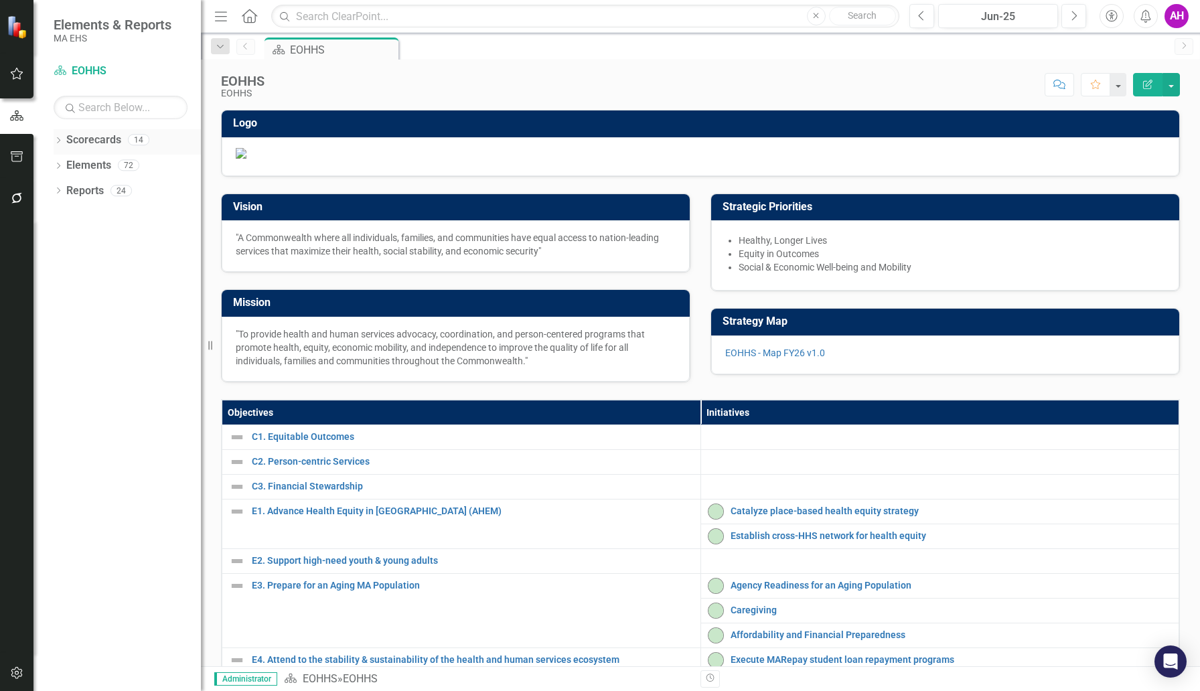
click at [58, 134] on div "Dropdown Scorecards 14" at bounding box center [127, 141] width 147 height 25
click at [58, 138] on icon "Dropdown" at bounding box center [58, 141] width 9 height 7
click at [64, 164] on icon "Dropdown" at bounding box center [65, 165] width 10 height 8
click at [100, 209] on link "DCF" at bounding box center [144, 216] width 114 height 15
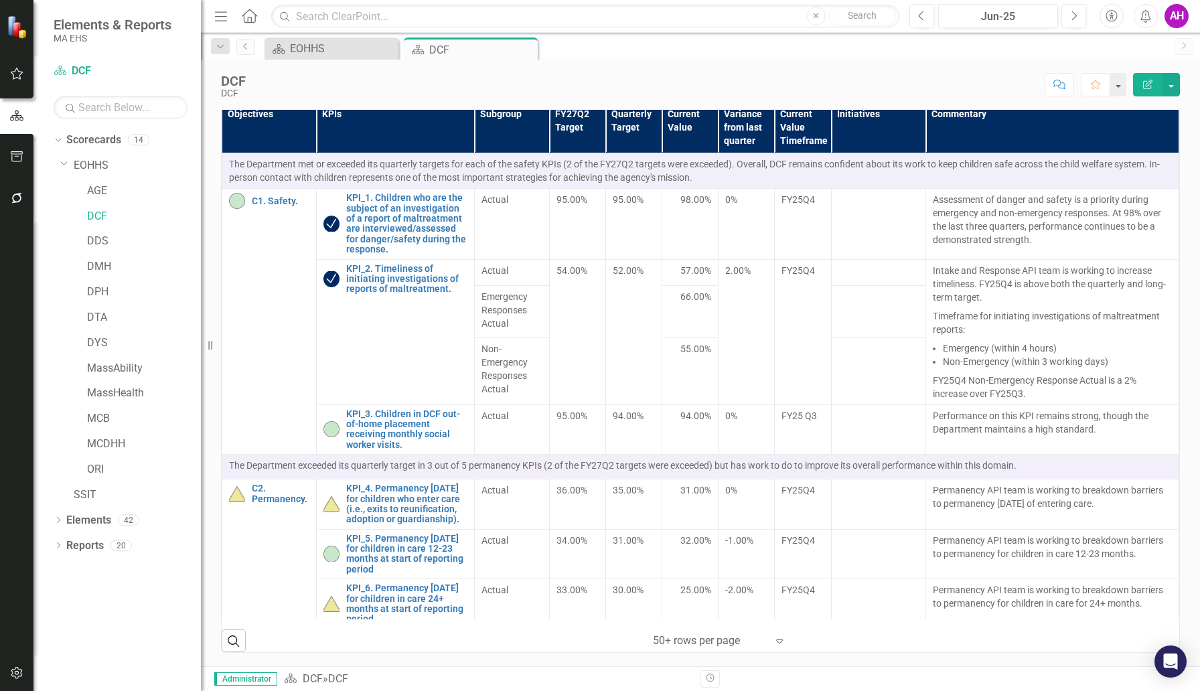
click at [1180, 88] on div "DCF DCF Score: N/A Jun-25 Completed Comment Favorite Edit Report" at bounding box center [700, 80] width 999 height 40
click at [1174, 86] on button "button" at bounding box center [1170, 84] width 17 height 23
click at [1150, 162] on link "Revision History Revision History" at bounding box center [1125, 161] width 108 height 25
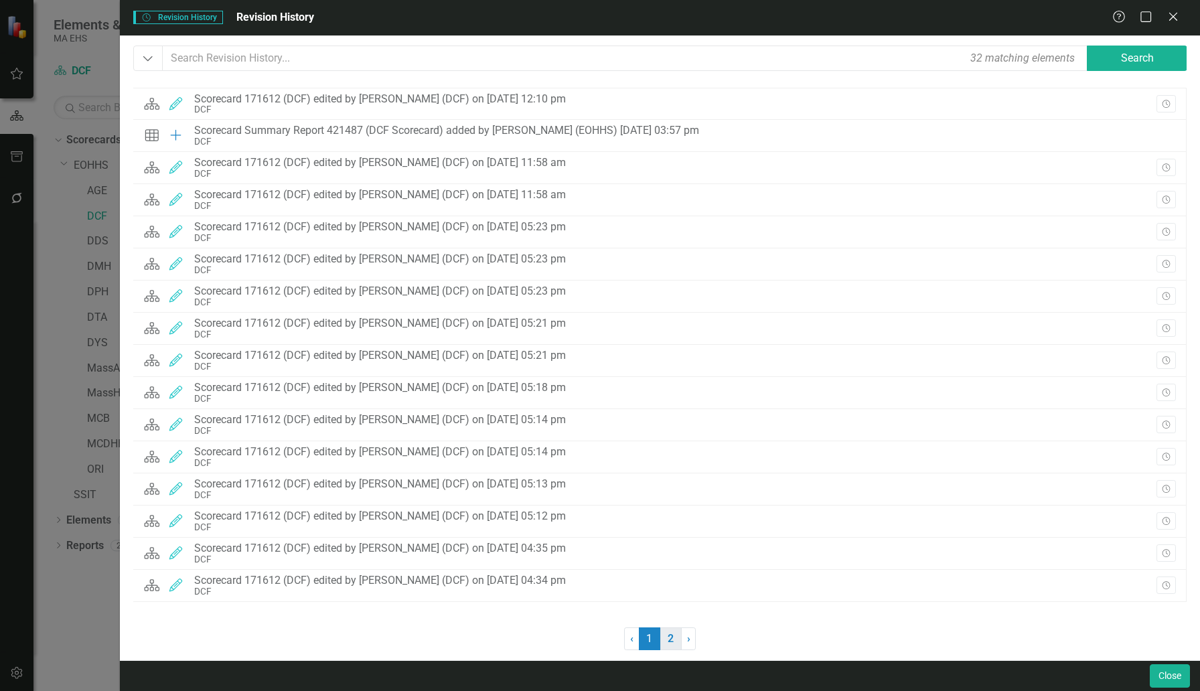
click at [668, 641] on link "2" at bounding box center [670, 638] width 21 height 23
click at [646, 642] on link "1" at bounding box center [649, 638] width 21 height 23
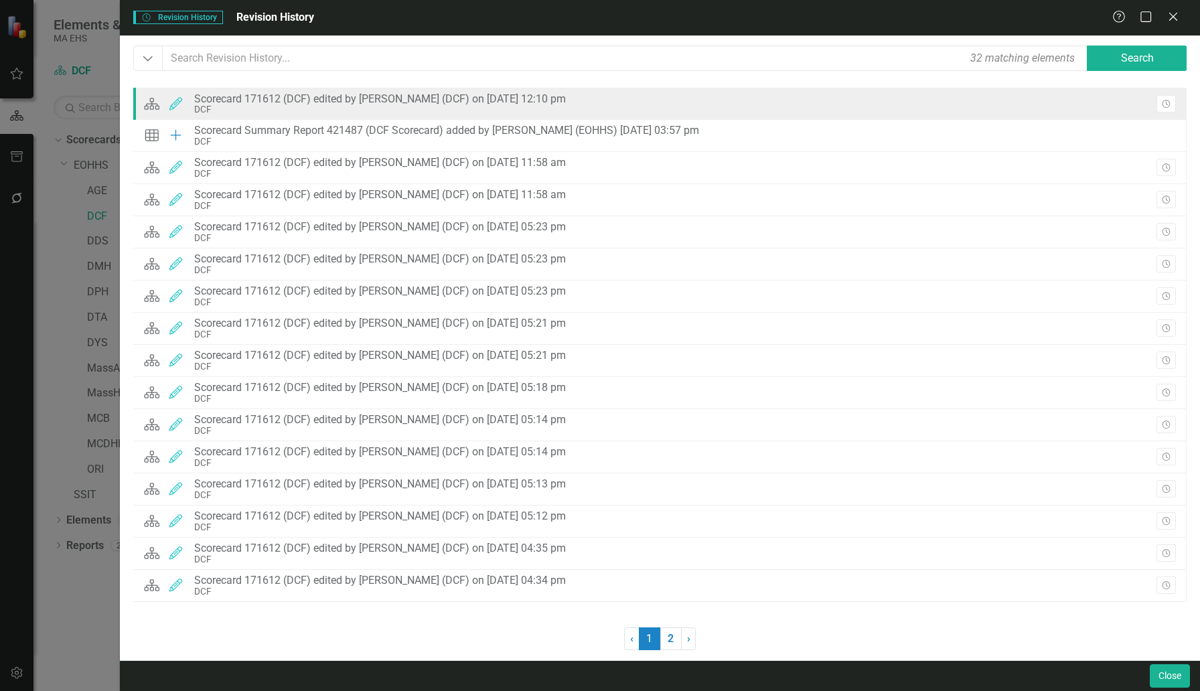
click at [368, 99] on div "Scorecard 171612 (DCF) edited by [PERSON_NAME] (DCF) on [DATE] 12:10 pm" at bounding box center [380, 99] width 372 height 12
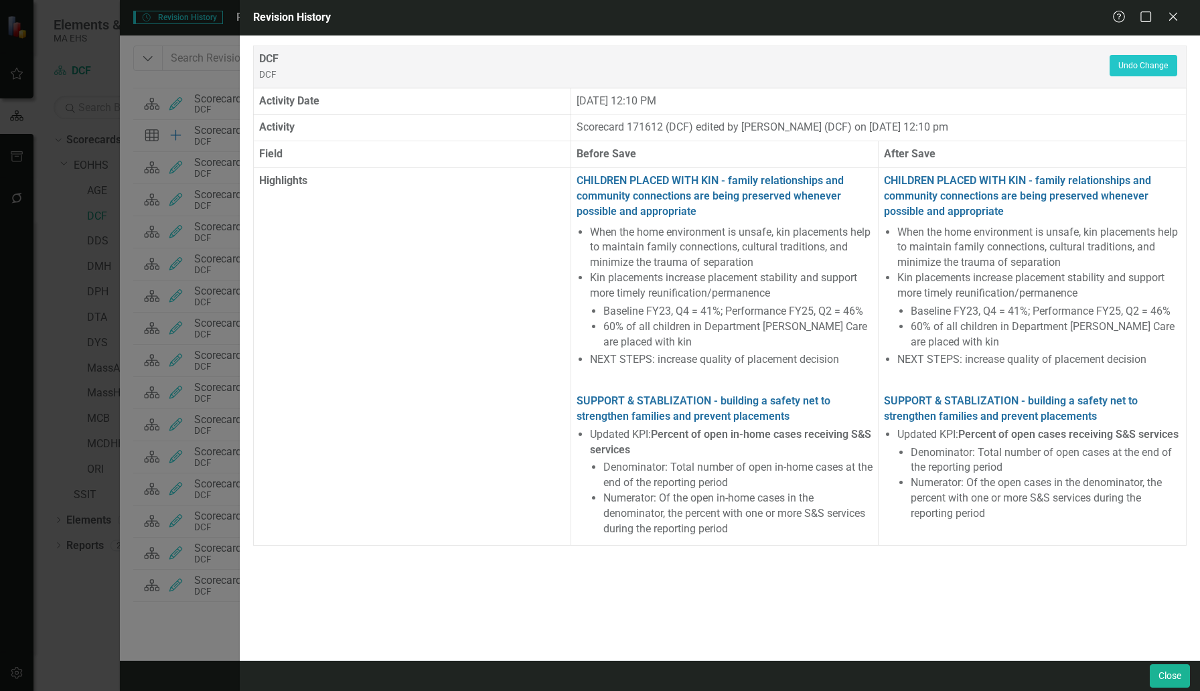
click at [281, 100] on th "Activity Date" at bounding box center [412, 101] width 317 height 27
click at [280, 129] on th "Activity" at bounding box center [412, 127] width 317 height 27
click at [275, 151] on th "Field" at bounding box center [412, 154] width 317 height 27
click at [278, 175] on th "Highlights" at bounding box center [412, 357] width 317 height 378
click at [1166, 680] on button "Close" at bounding box center [1170, 675] width 40 height 23
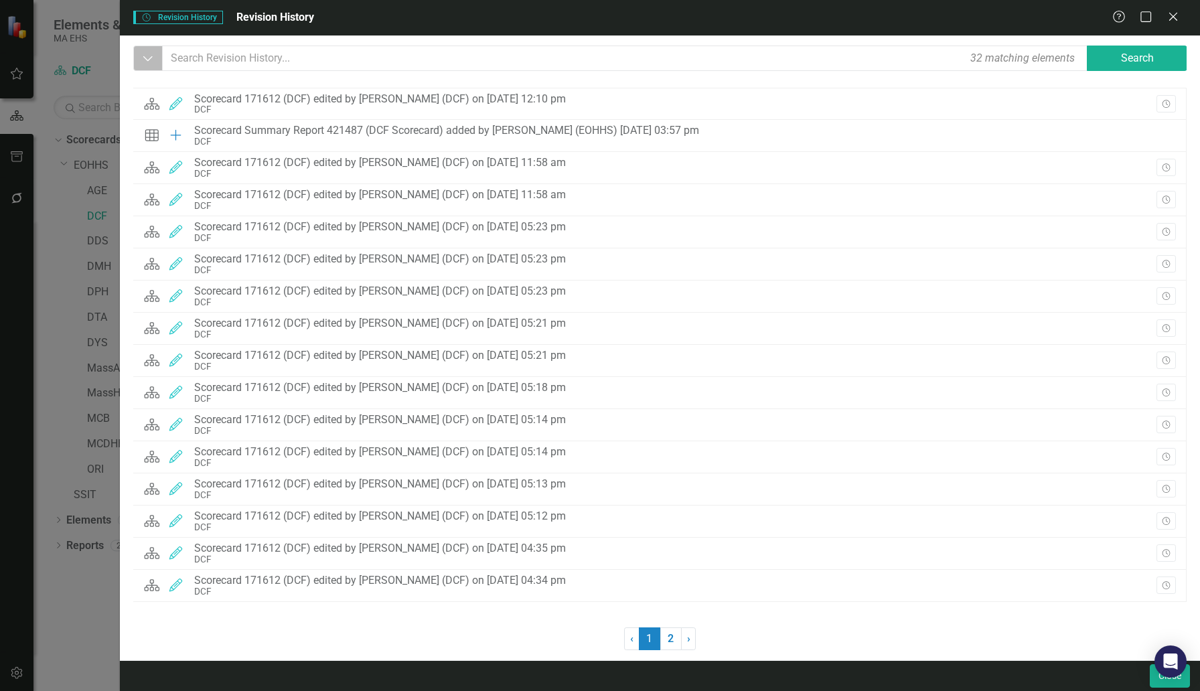
click at [142, 59] on icon "Dropdown" at bounding box center [148, 58] width 12 height 13
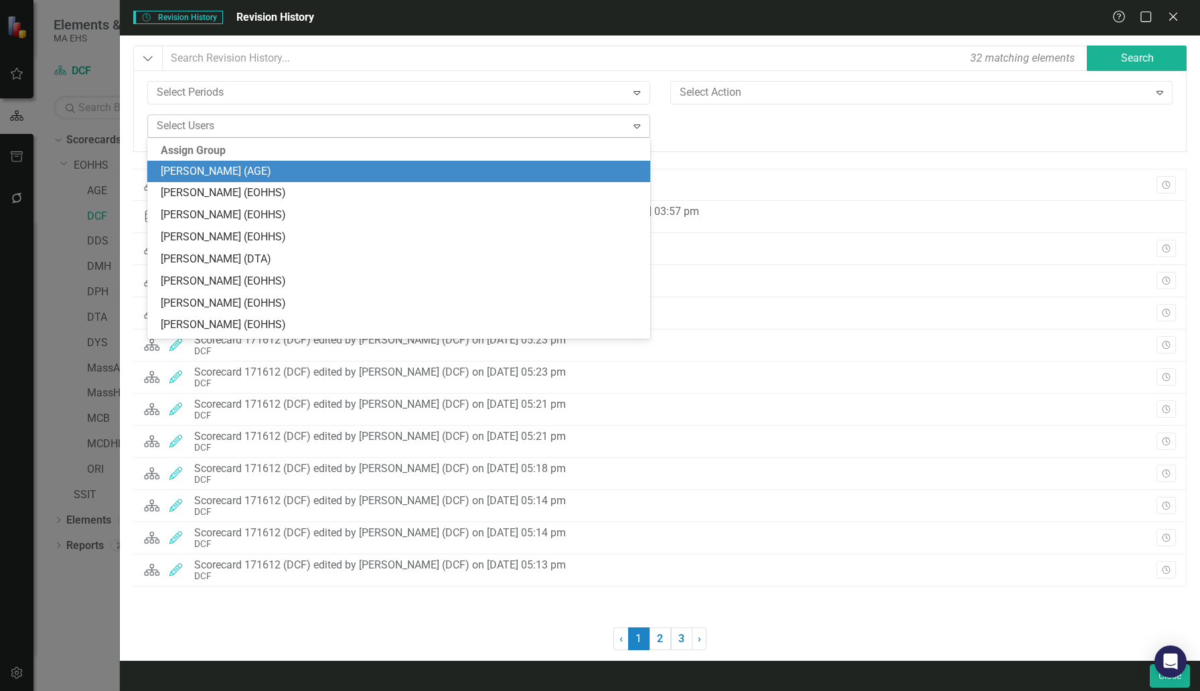
click at [634, 123] on icon "Expand" at bounding box center [636, 126] width 13 height 11
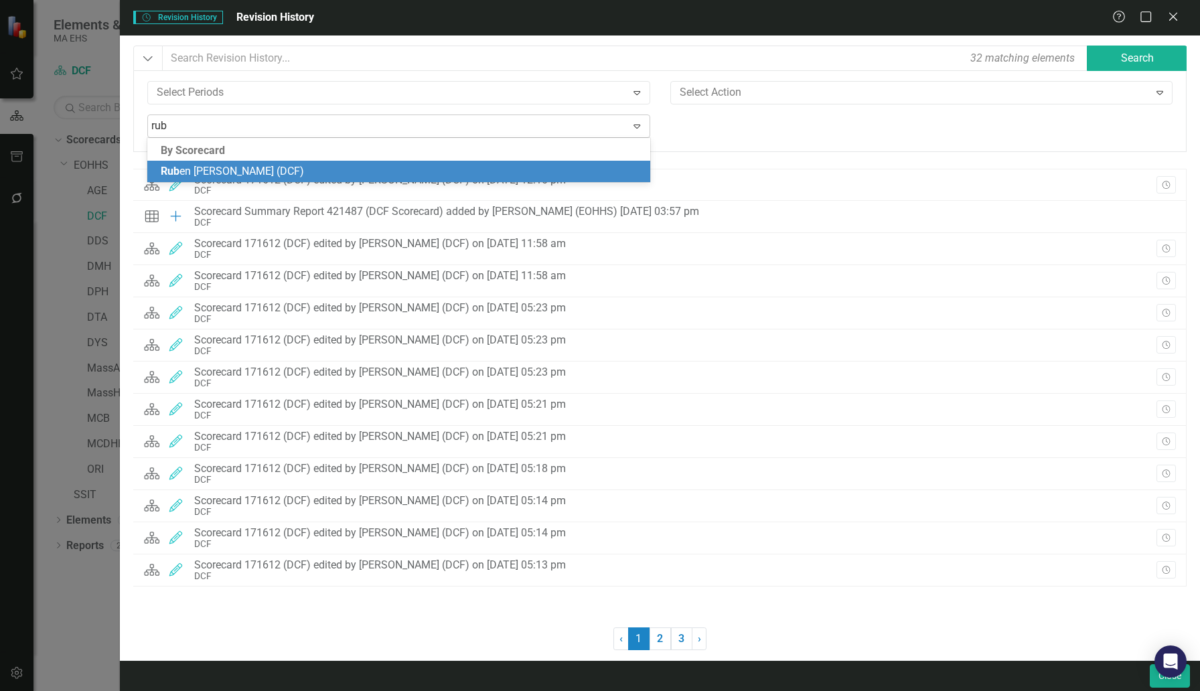
type input "rube"
click at [214, 173] on span "[PERSON_NAME] (DCF)" at bounding box center [233, 171] width 144 height 13
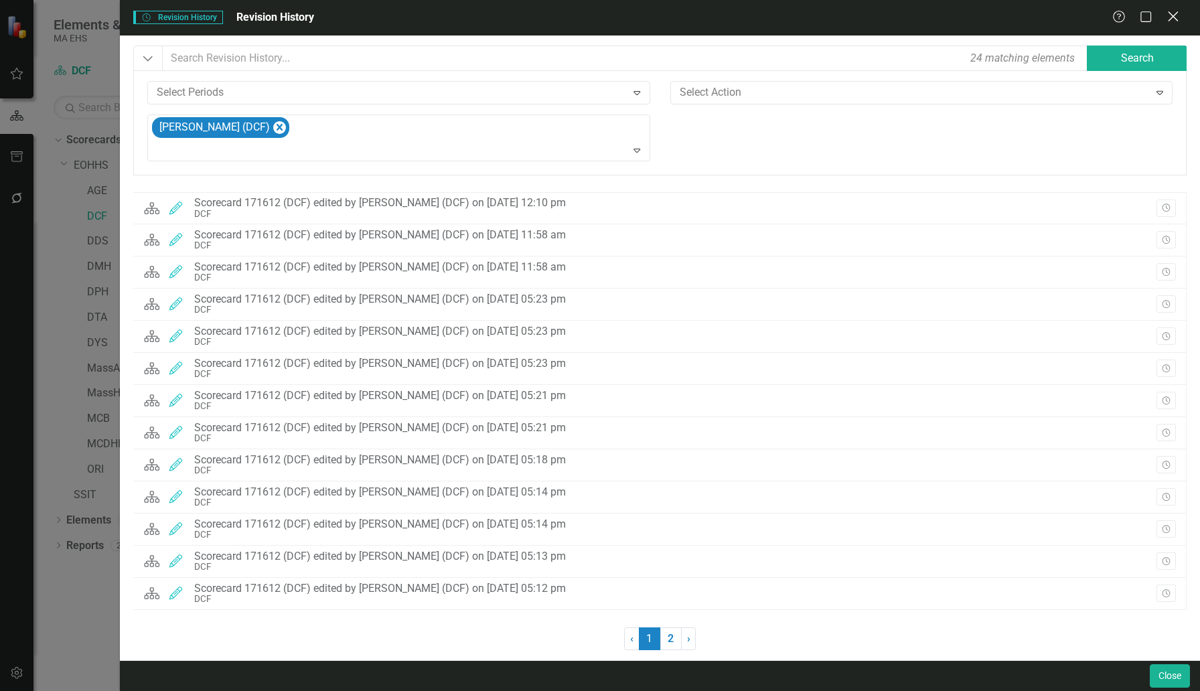
click at [1178, 13] on icon "Close" at bounding box center [1172, 16] width 17 height 13
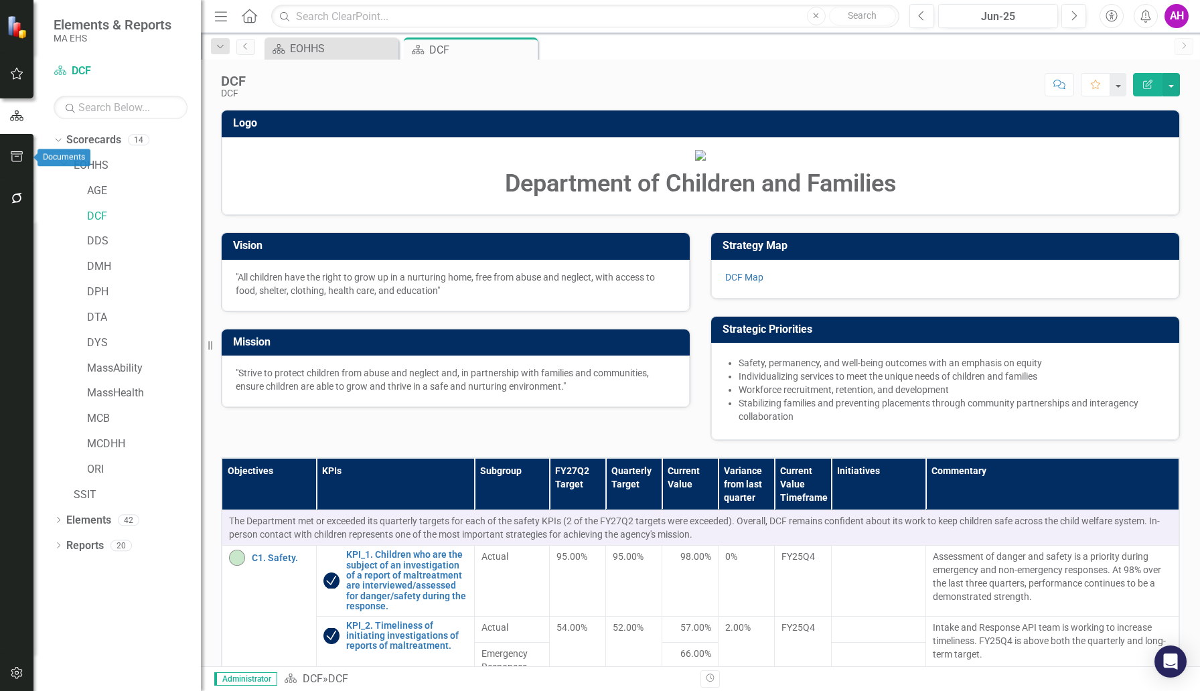
click at [14, 152] on icon "button" at bounding box center [17, 156] width 12 height 11
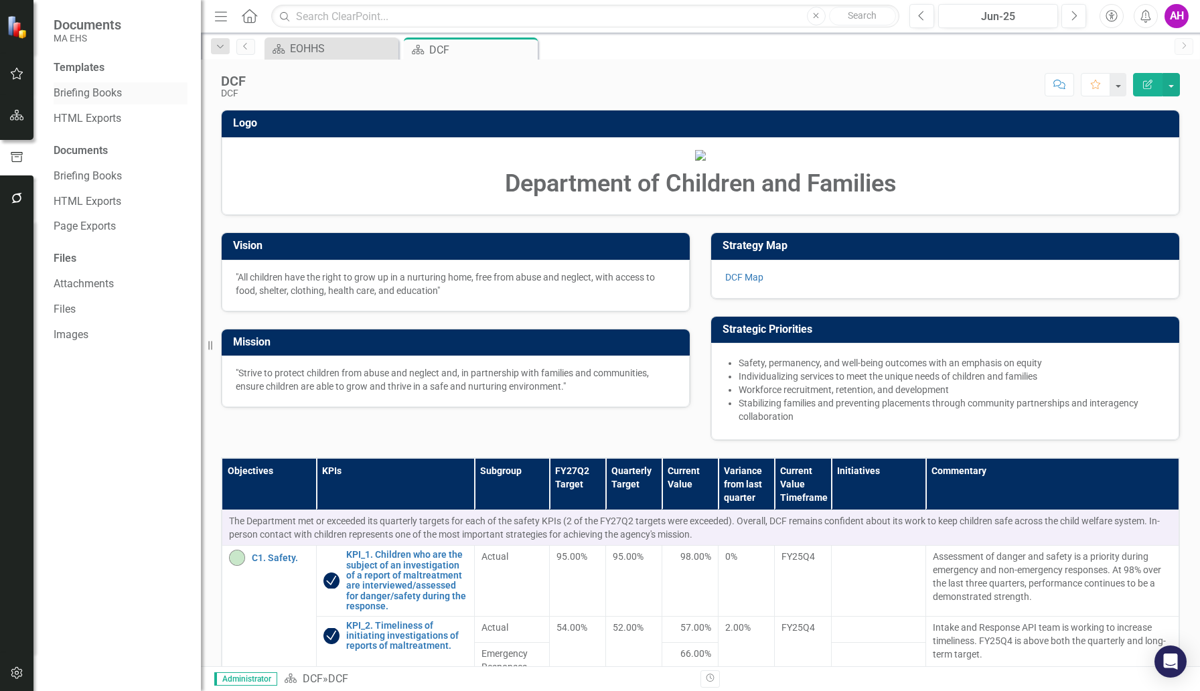
click at [59, 90] on link "Briefing Books" at bounding box center [121, 93] width 134 height 15
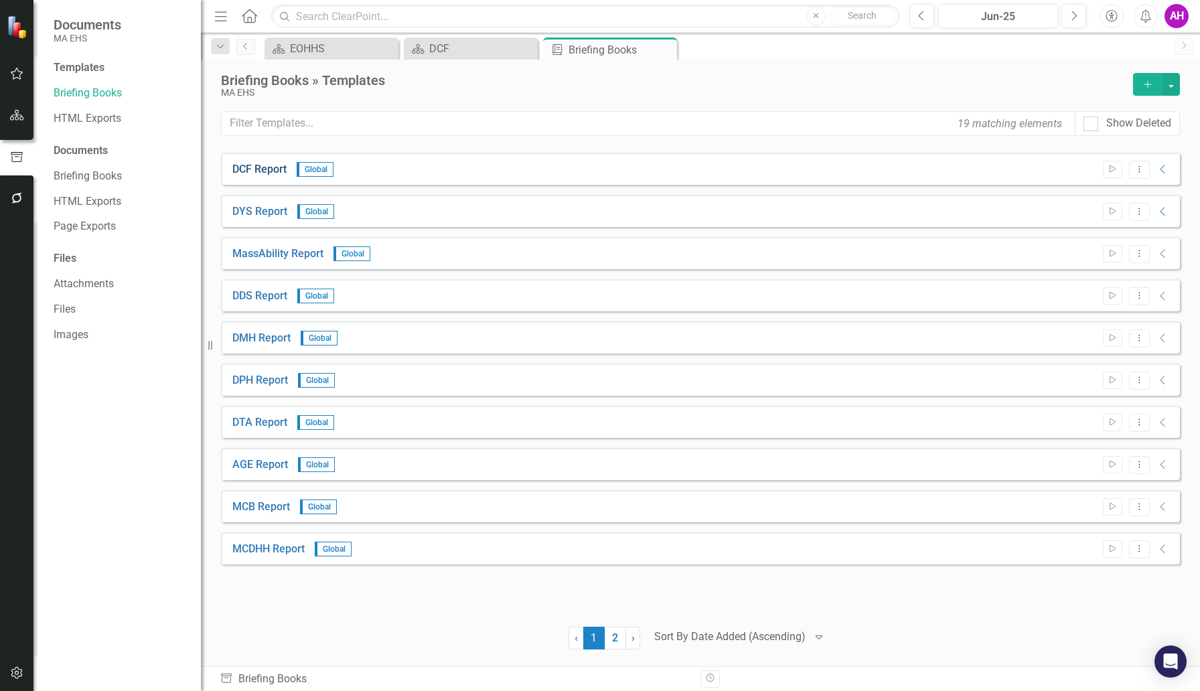
click at [262, 171] on link "DCF Report" at bounding box center [259, 169] width 54 height 15
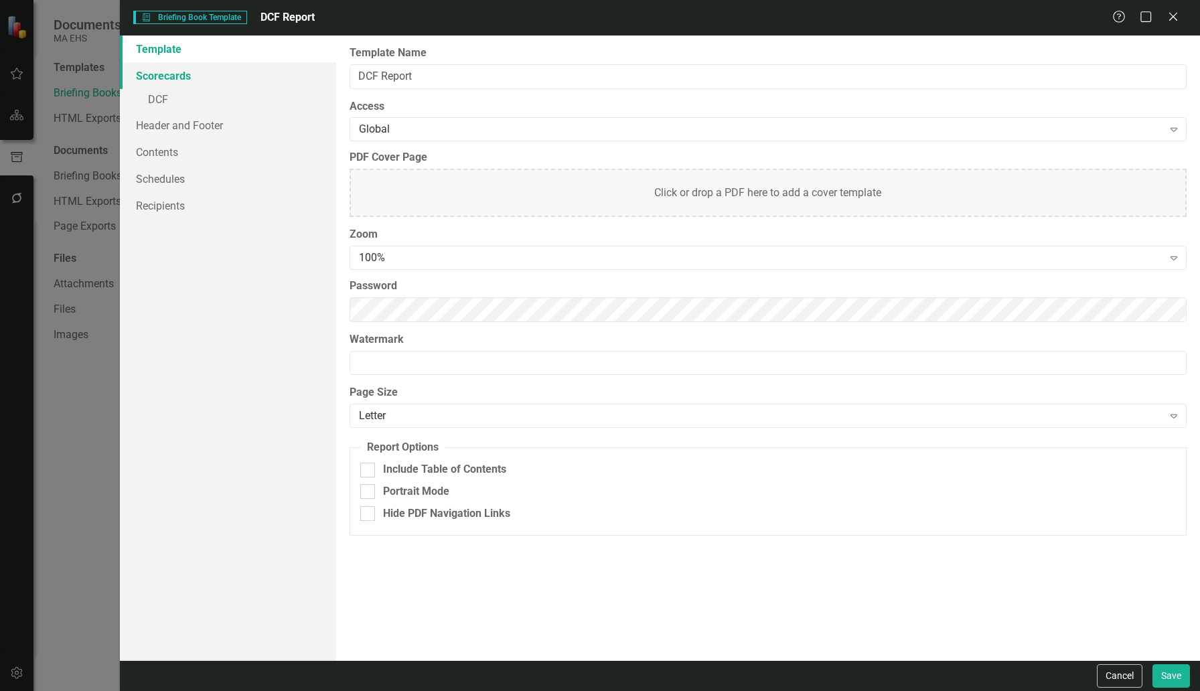
click at [181, 78] on link "Scorecards" at bounding box center [228, 75] width 216 height 27
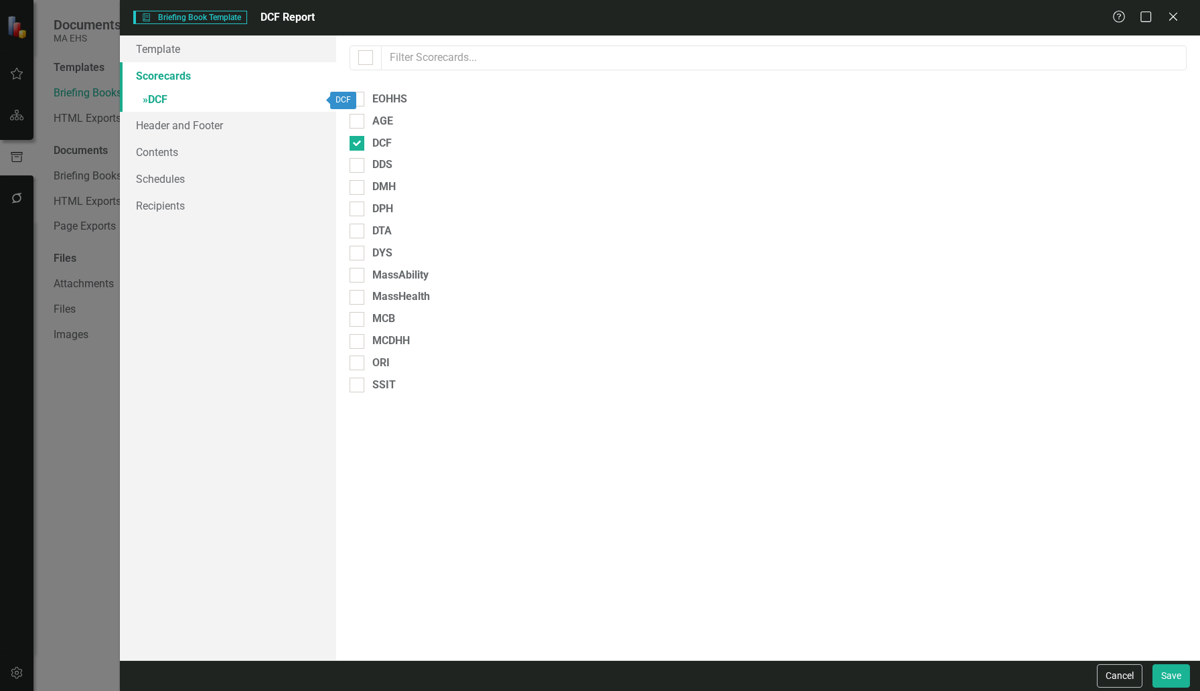
click at [143, 100] on span "»" at bounding box center [145, 99] width 5 height 13
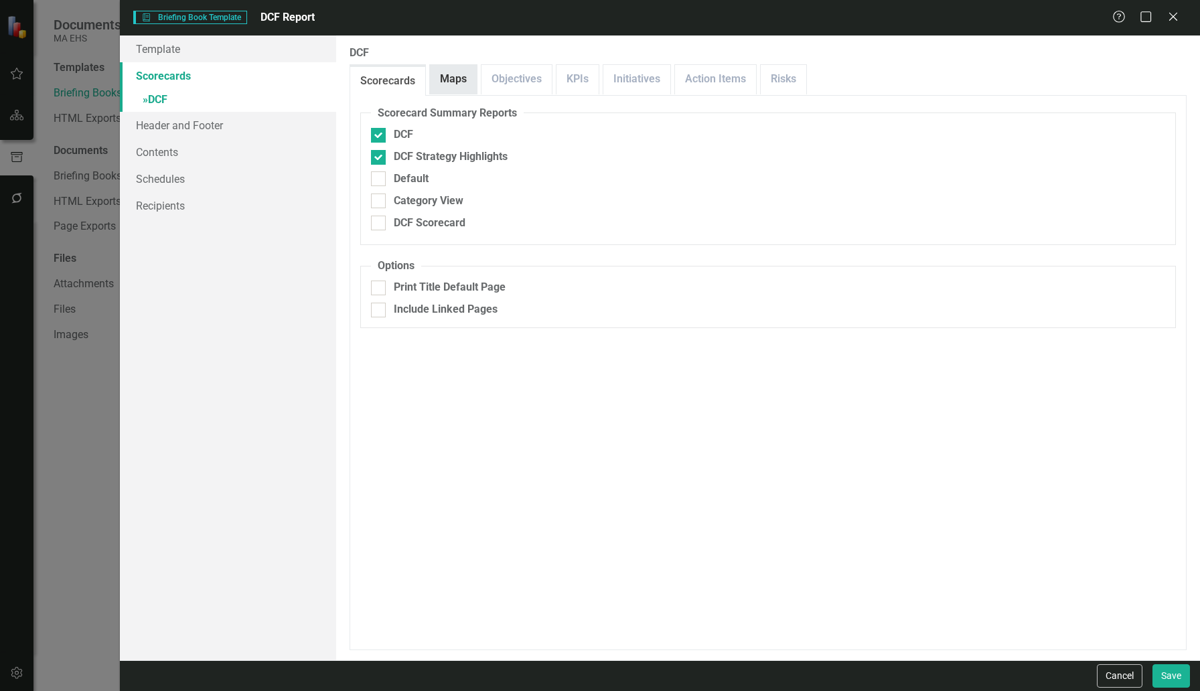
click at [458, 82] on link "Maps" at bounding box center [453, 79] width 47 height 29
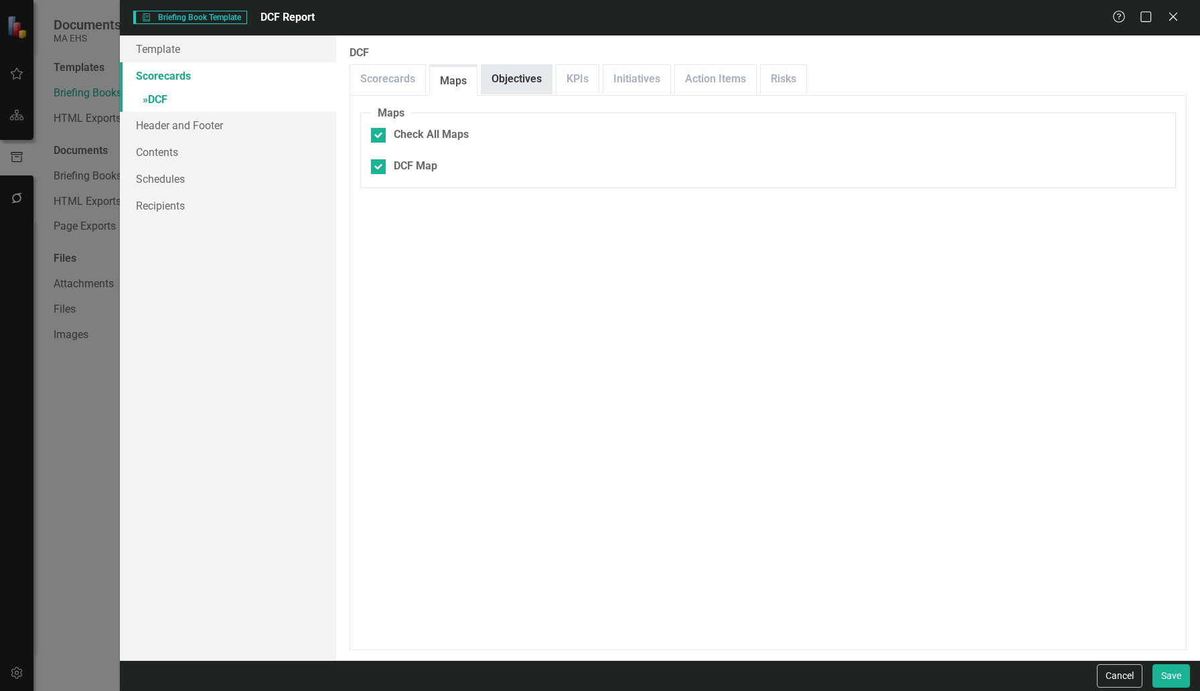
click at [518, 80] on link "Objectives" at bounding box center [516, 79] width 70 height 29
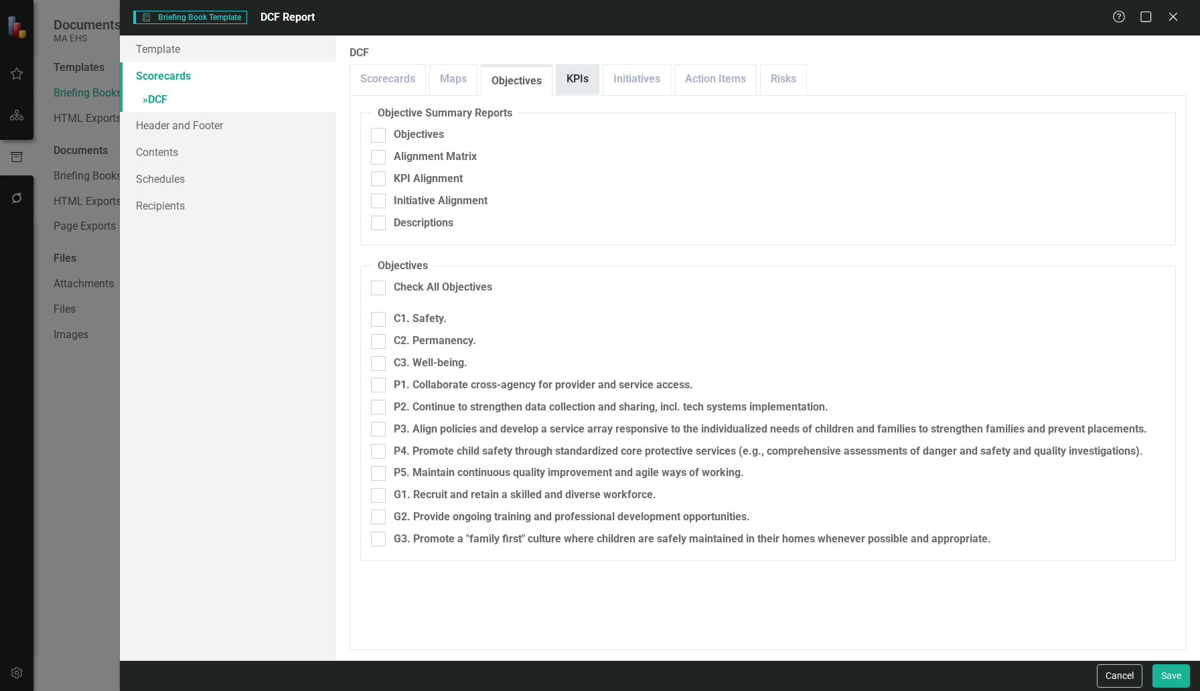
click at [563, 78] on link "KPIs" at bounding box center [577, 79] width 42 height 29
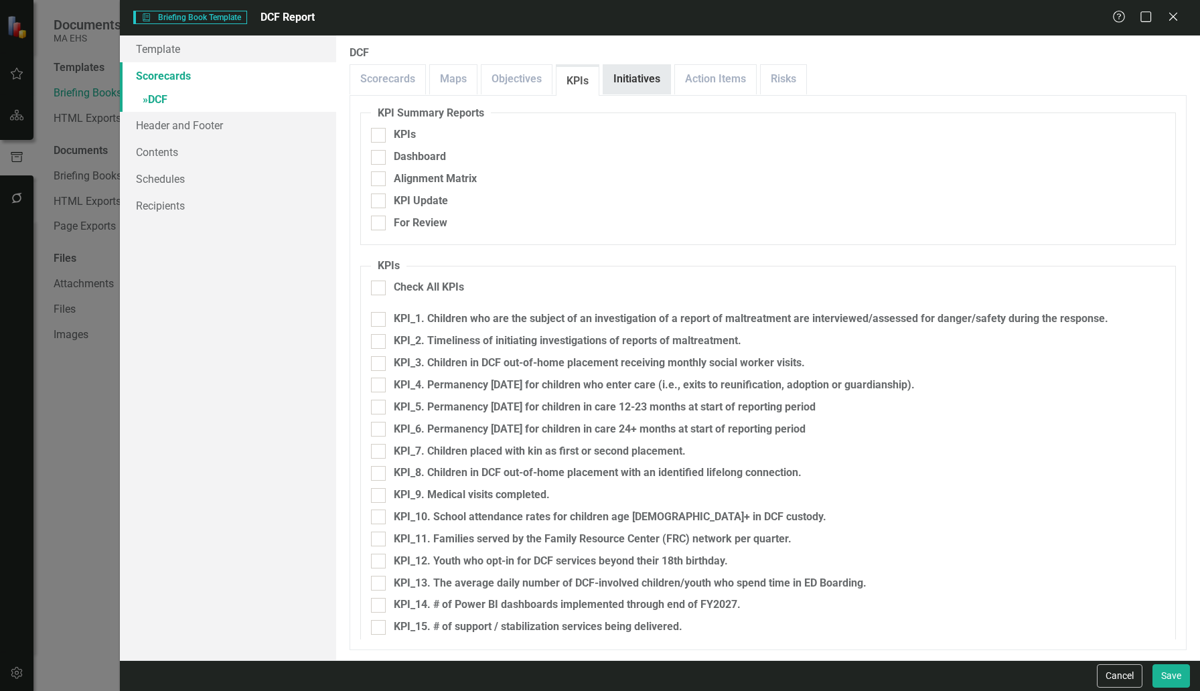
click at [647, 66] on link "Initiatives" at bounding box center [636, 79] width 67 height 29
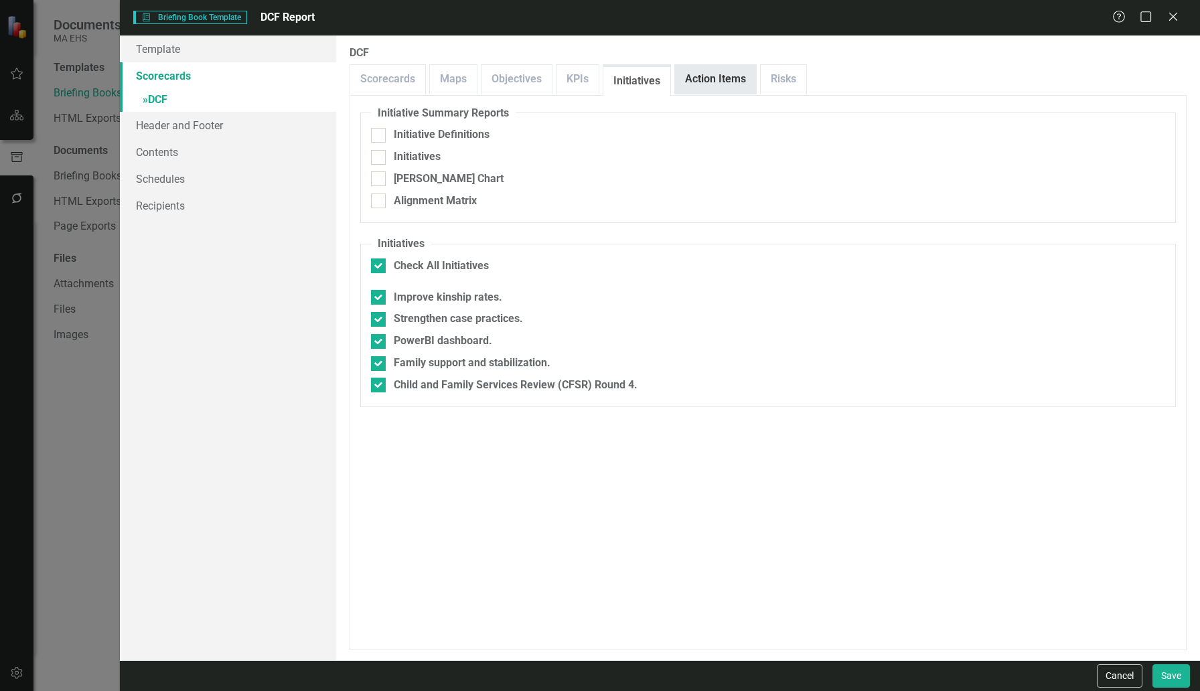
click at [696, 75] on link "Action Items" at bounding box center [715, 79] width 81 height 29
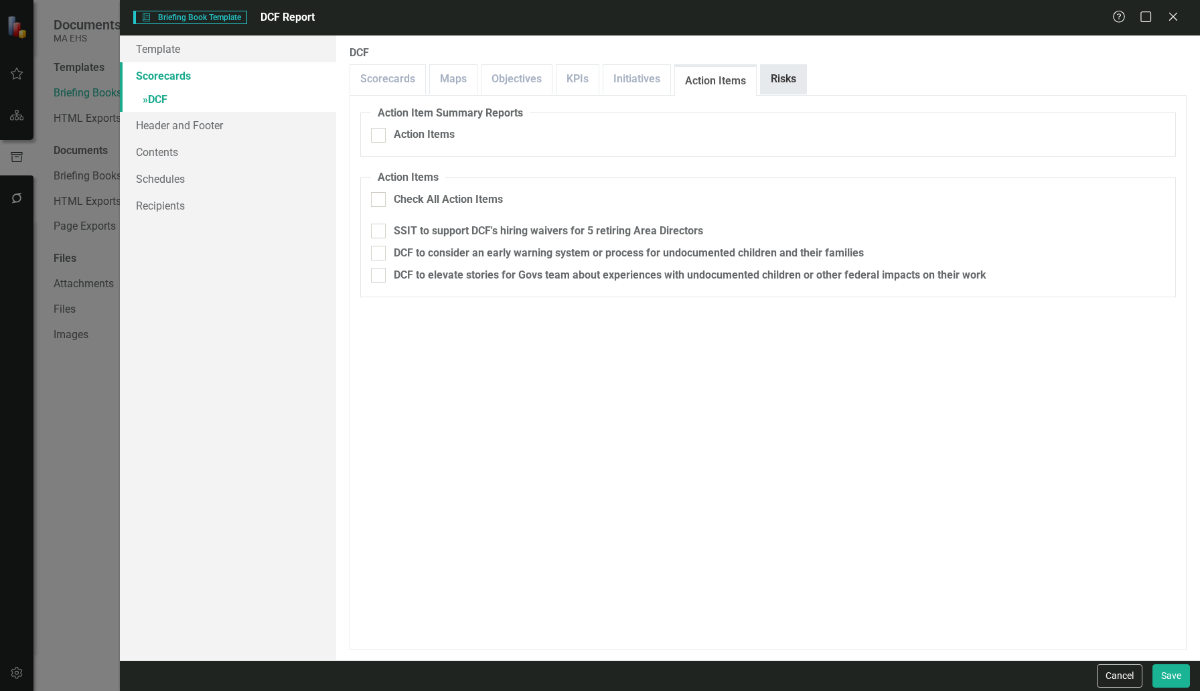
click at [777, 78] on link "Risks" at bounding box center [784, 79] width 46 height 29
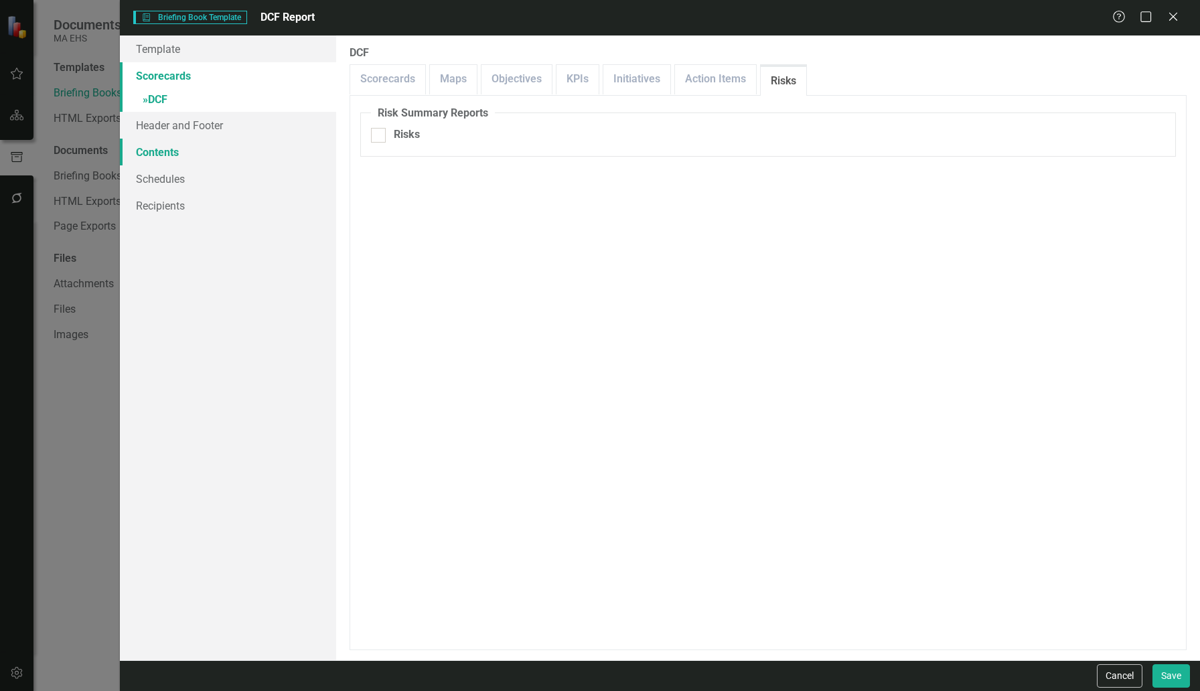
click at [167, 151] on link "Contents" at bounding box center [228, 152] width 216 height 27
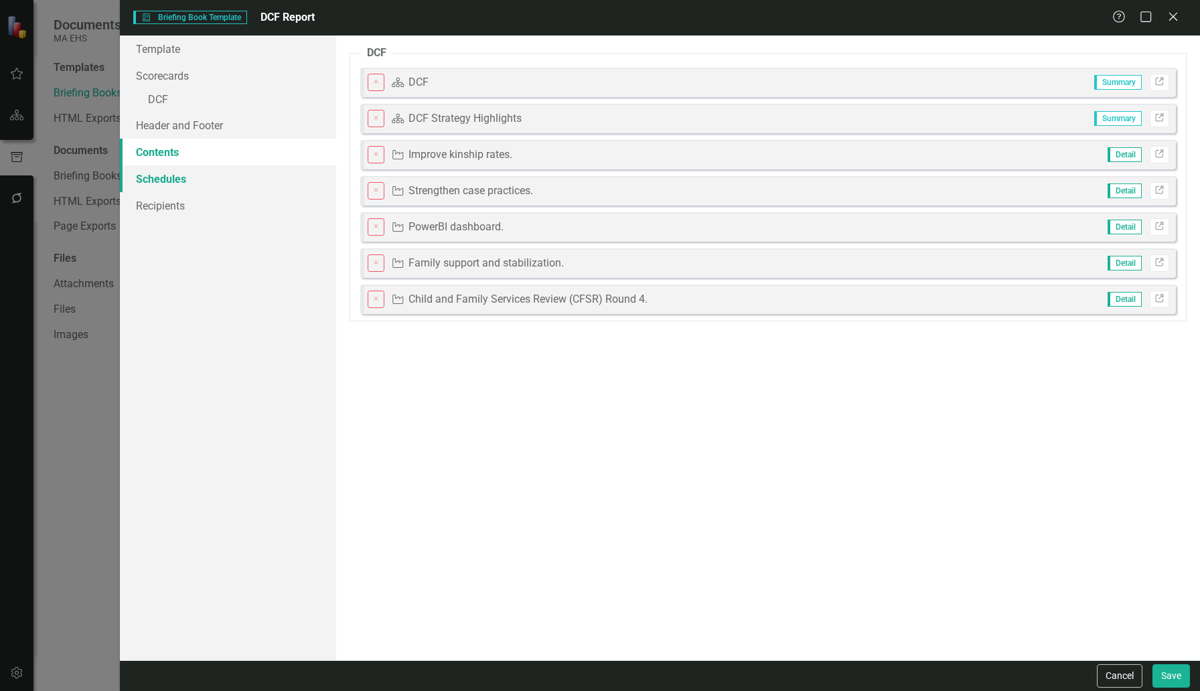
click at [153, 177] on link "Schedules" at bounding box center [228, 178] width 216 height 27
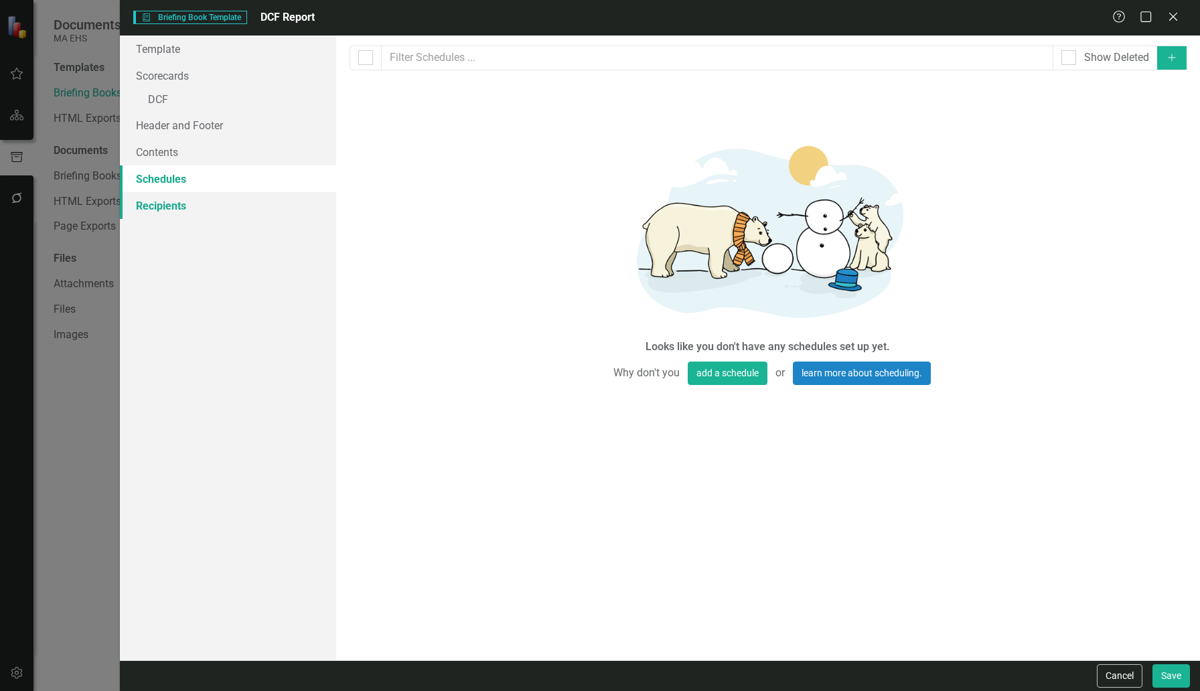
click at [158, 208] on link "Recipients" at bounding box center [228, 205] width 216 height 27
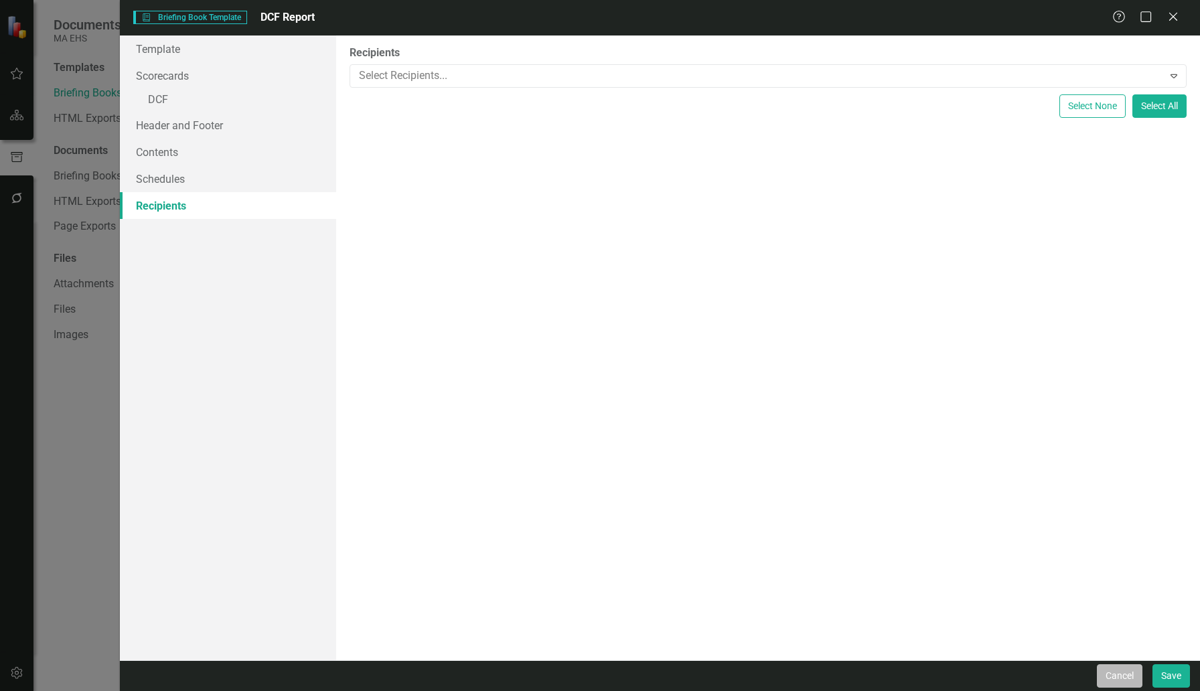
click at [1099, 672] on button "Cancel" at bounding box center [1120, 675] width 46 height 23
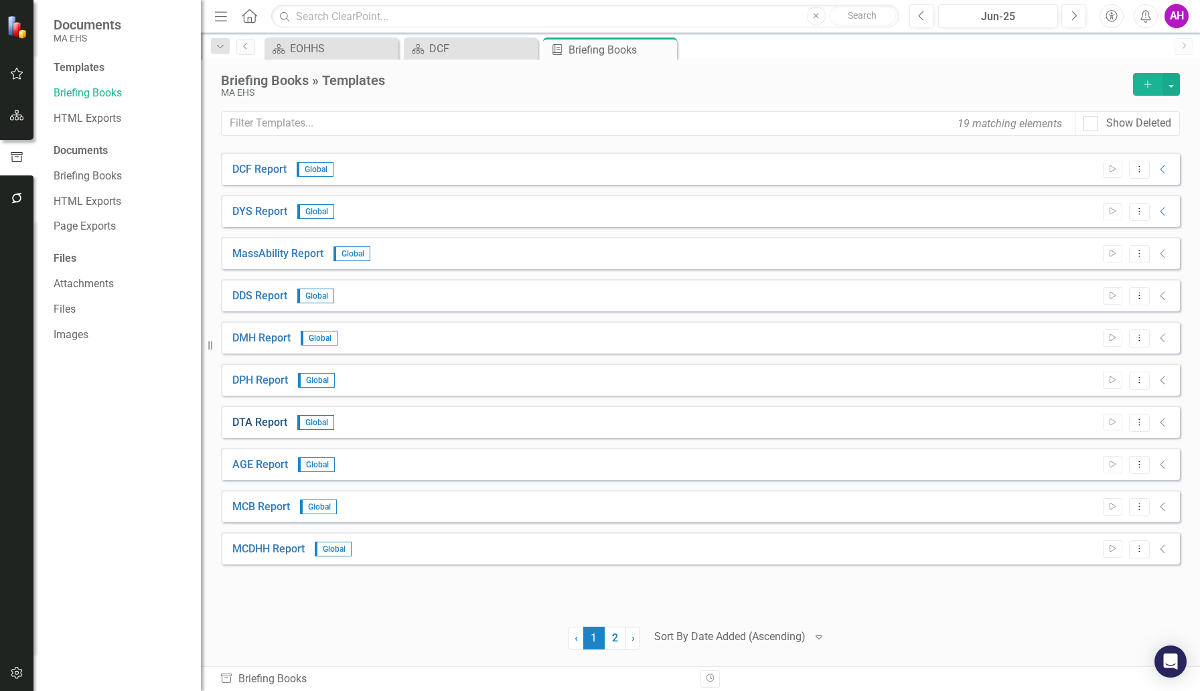
click at [265, 426] on link "DTA Report" at bounding box center [259, 422] width 55 height 15
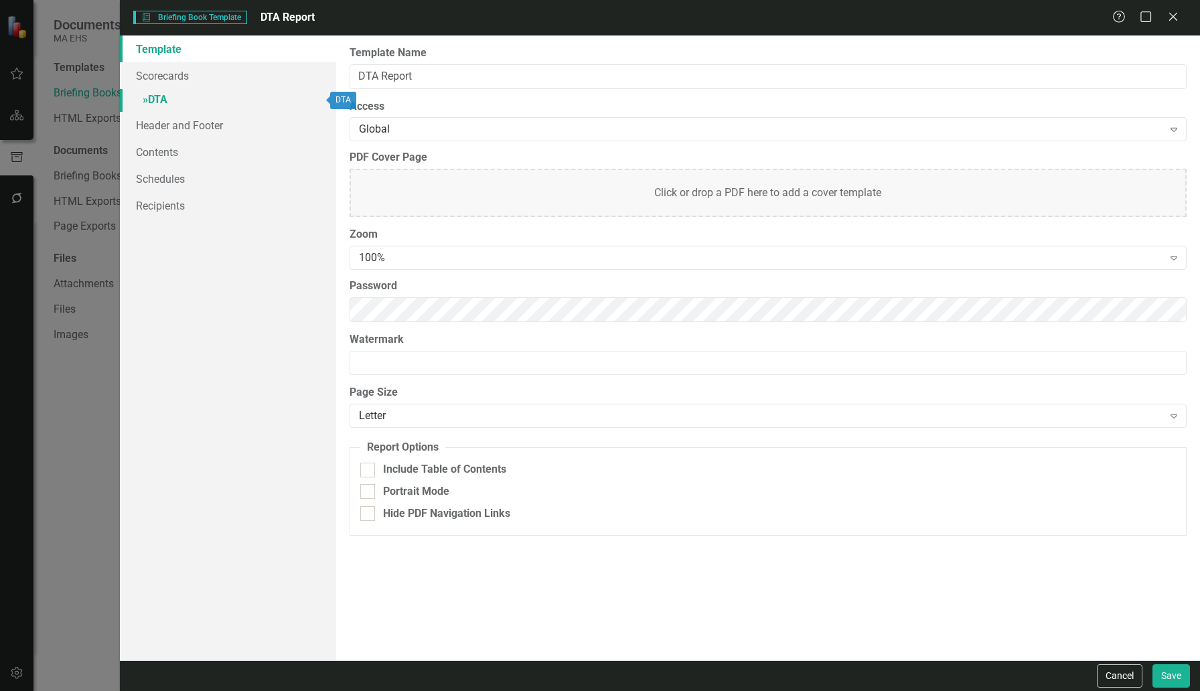
click at [159, 97] on link "» DTA" at bounding box center [228, 100] width 216 height 23
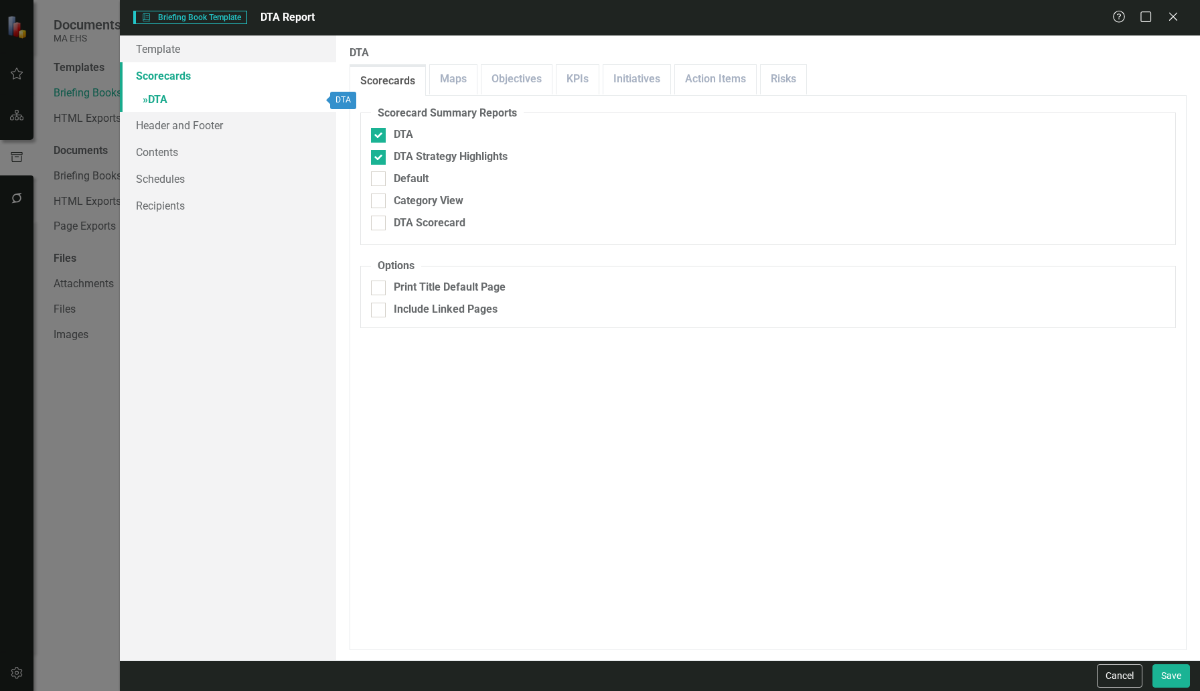
click at [143, 99] on span "»" at bounding box center [145, 99] width 5 height 13
click at [143, 98] on span "»" at bounding box center [145, 99] width 5 height 13
click at [145, 99] on span "»" at bounding box center [145, 99] width 5 height 13
click at [152, 98] on link "» DTA" at bounding box center [228, 100] width 216 height 23
click at [459, 88] on link "Maps" at bounding box center [453, 79] width 47 height 29
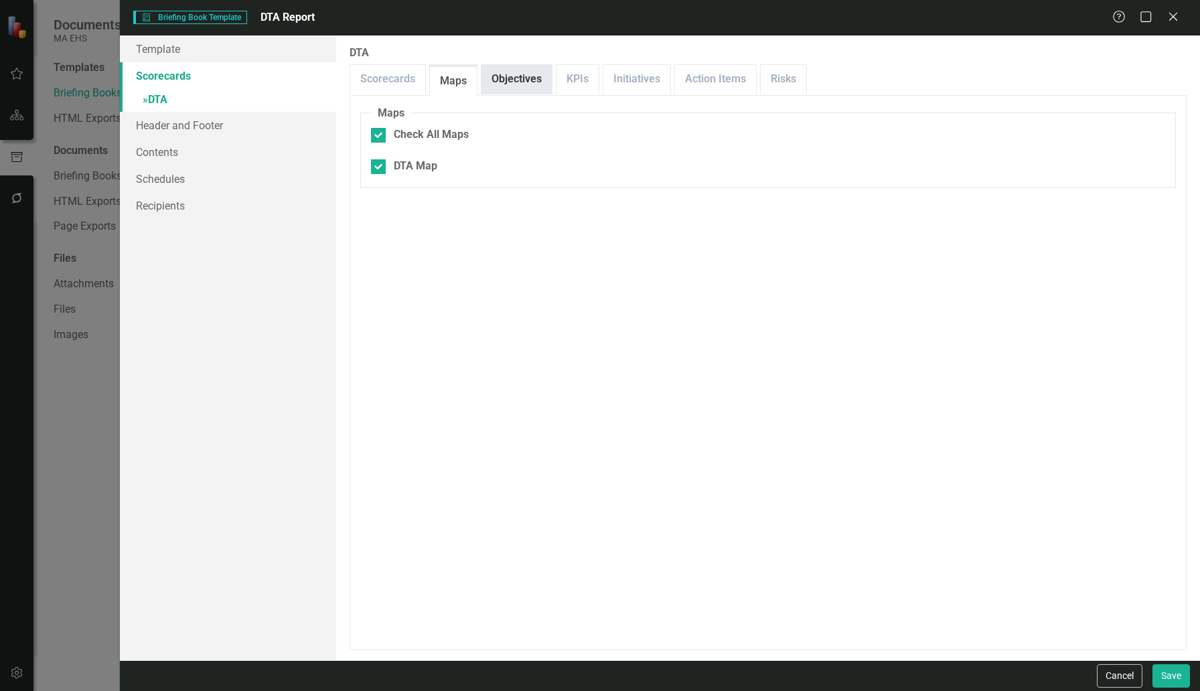
click at [508, 82] on link "Objectives" at bounding box center [516, 79] width 70 height 29
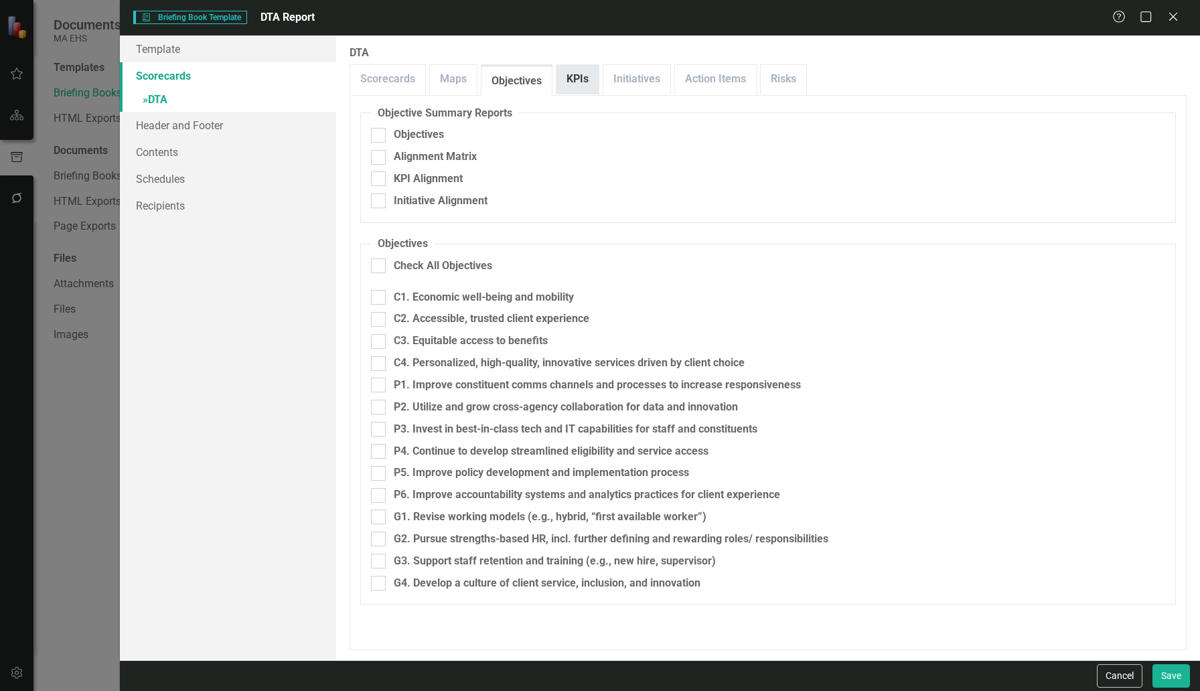
click at [576, 80] on link "KPIs" at bounding box center [577, 79] width 42 height 29
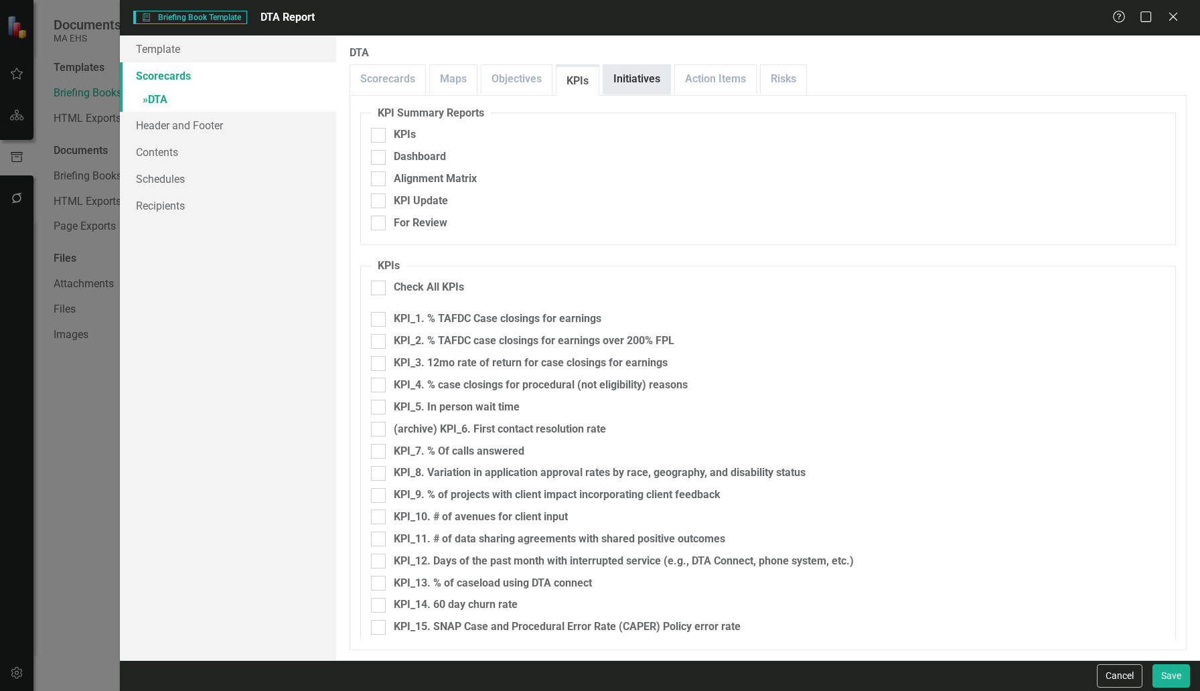
click at [644, 75] on link "Initiatives" at bounding box center [636, 79] width 67 height 29
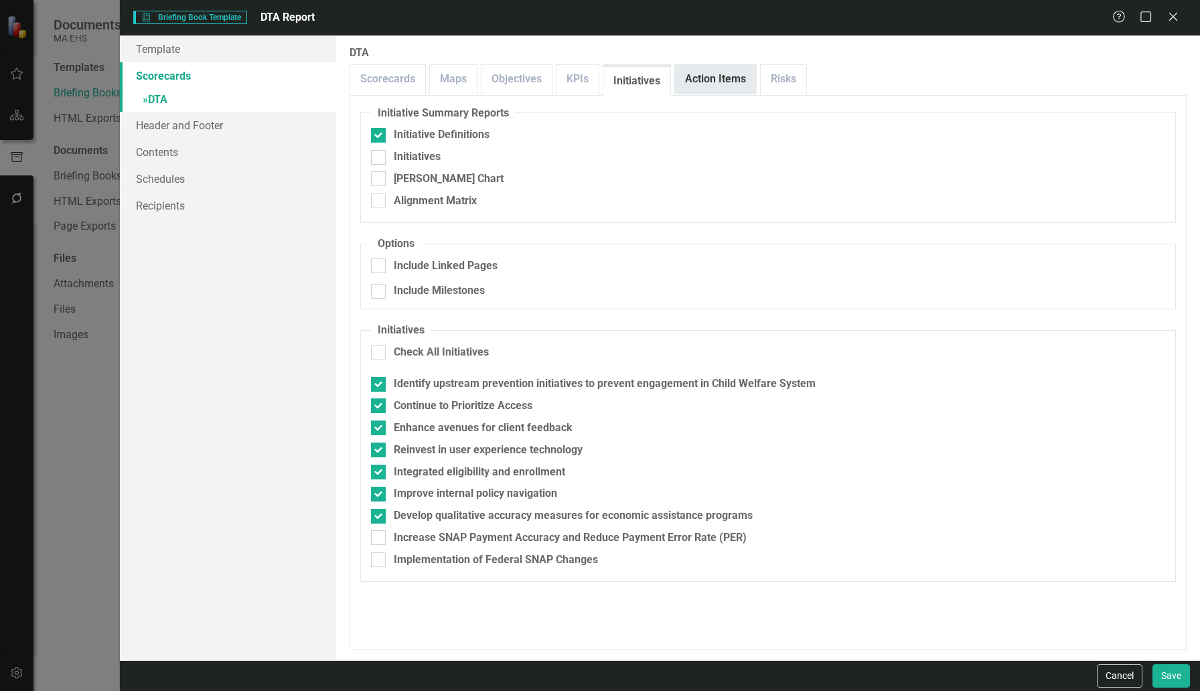
click at [691, 75] on link "Action Items" at bounding box center [715, 79] width 81 height 29
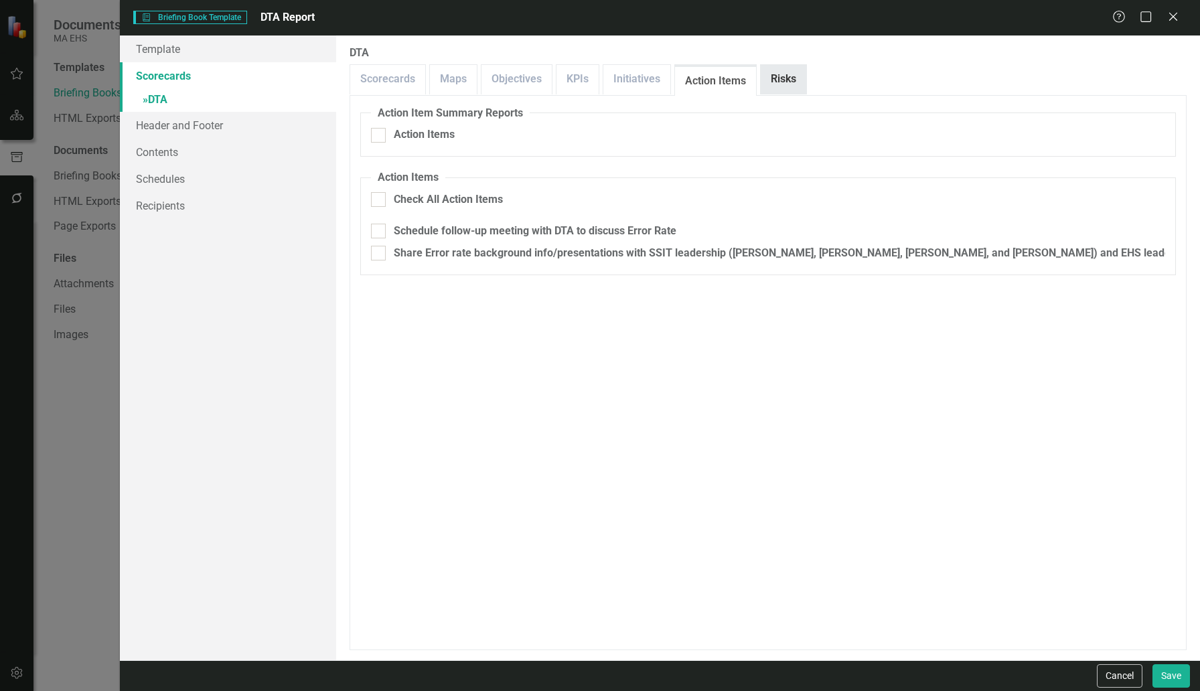
click at [783, 77] on link "Risks" at bounding box center [784, 79] width 46 height 29
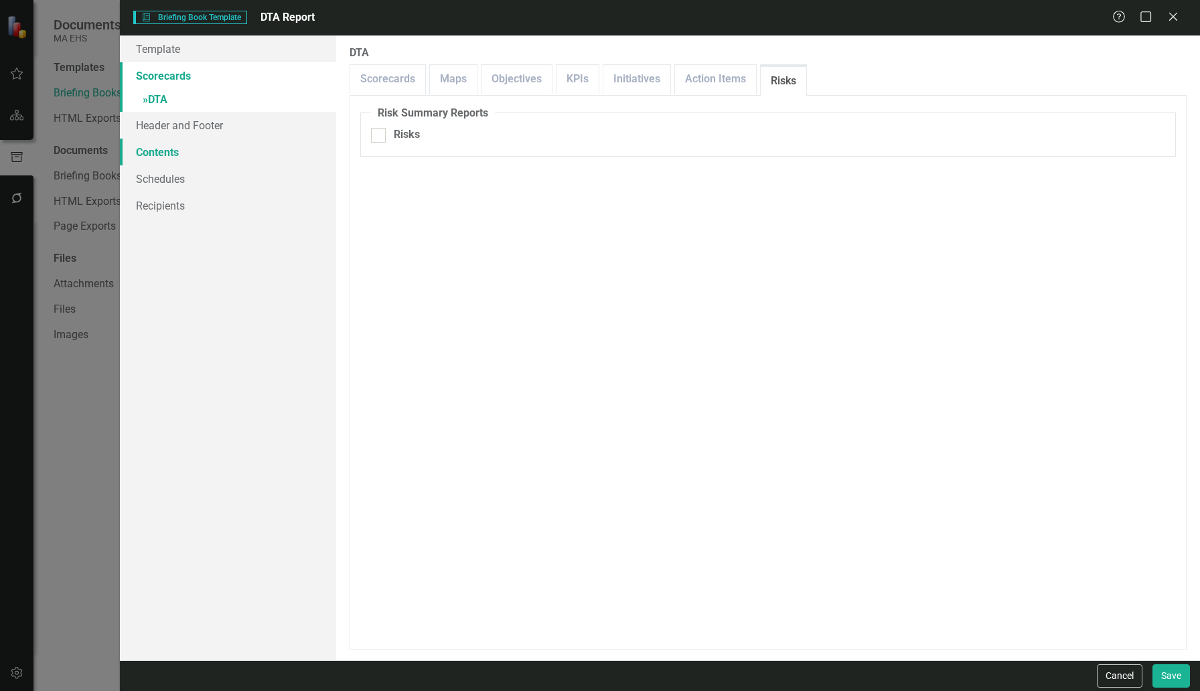
click at [156, 153] on link "Contents" at bounding box center [228, 152] width 216 height 27
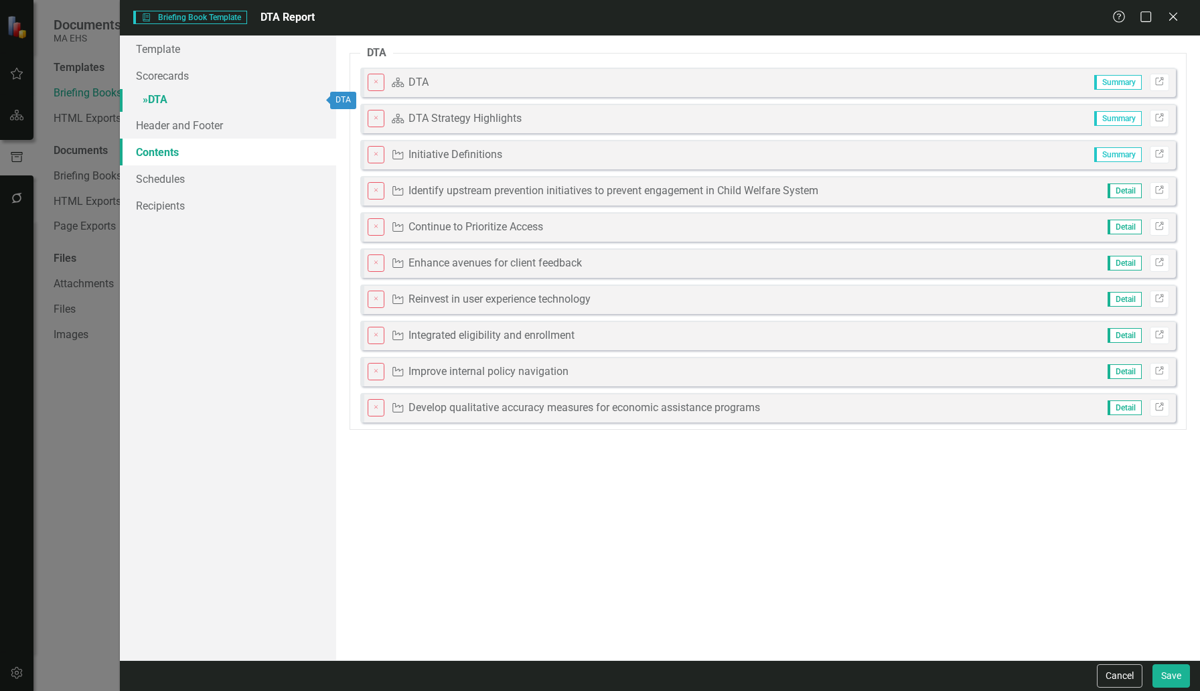
click at [153, 96] on link "» DTA" at bounding box center [228, 100] width 216 height 23
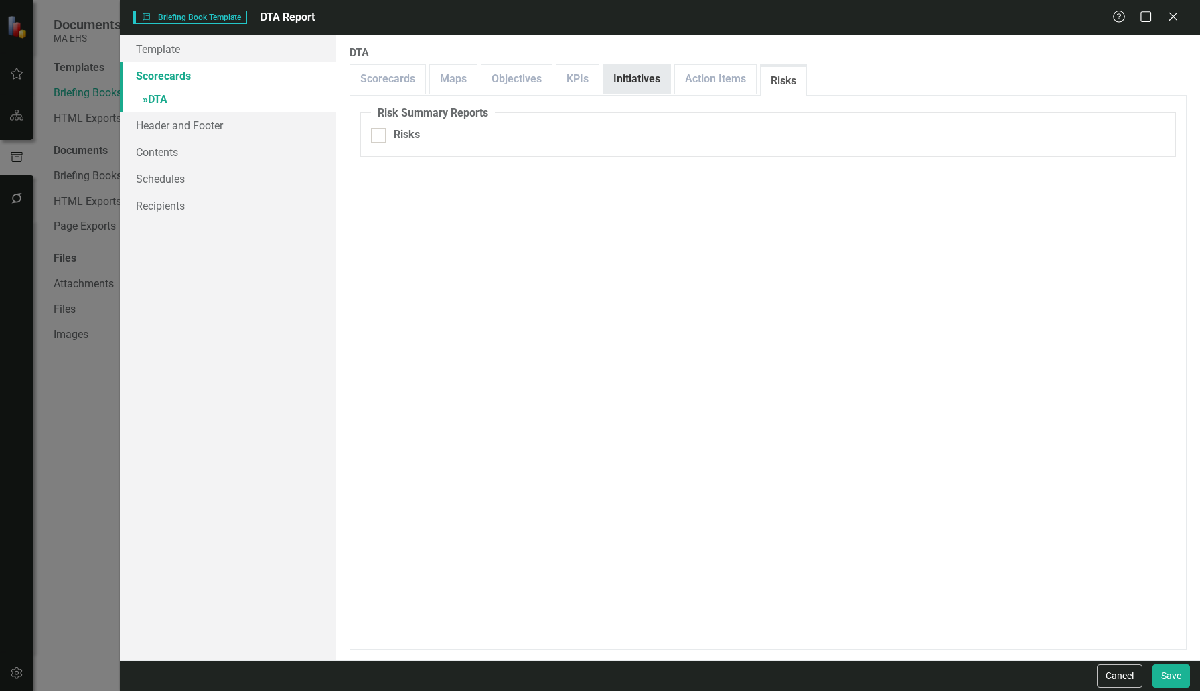
click at [658, 81] on link "Initiatives" at bounding box center [636, 79] width 67 height 29
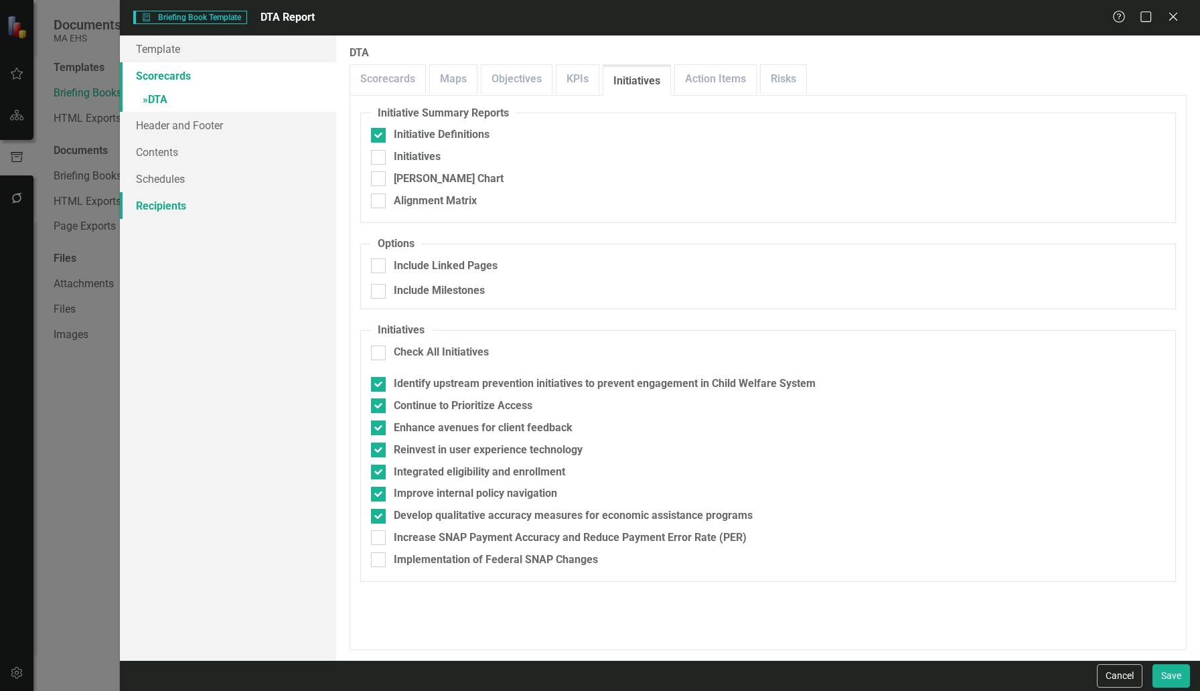
click at [157, 203] on link "Recipients" at bounding box center [228, 205] width 216 height 27
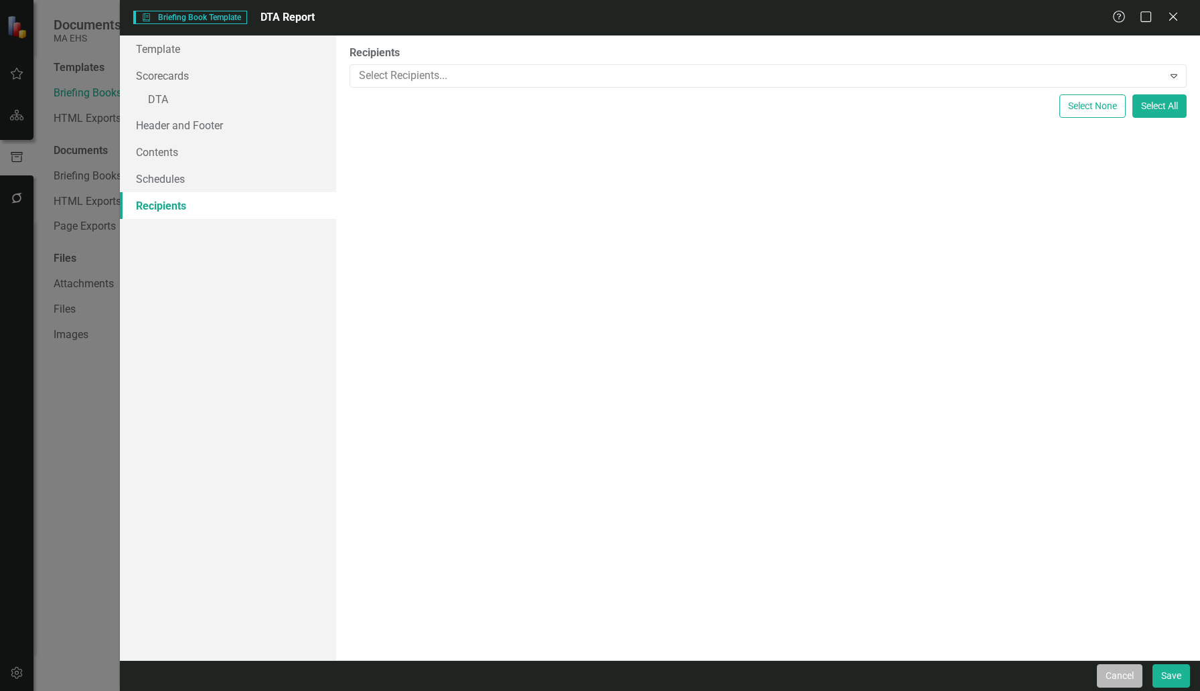
click at [1125, 670] on button "Cancel" at bounding box center [1120, 675] width 46 height 23
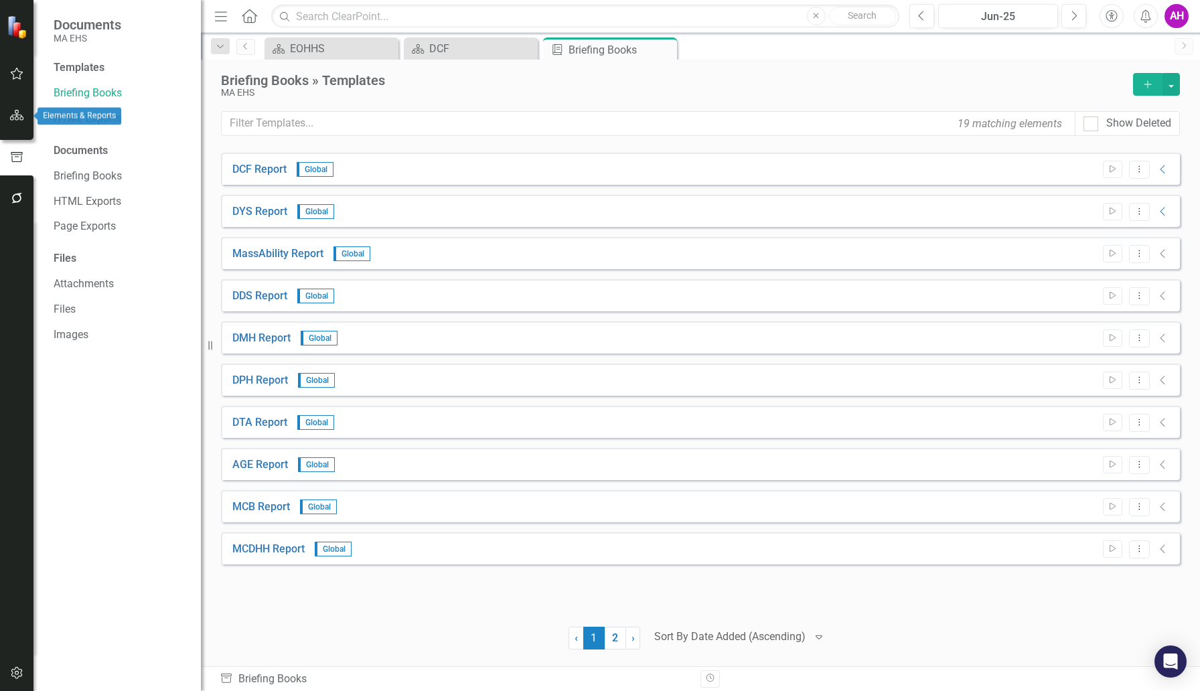
click at [18, 115] on icon "button" at bounding box center [17, 115] width 14 height 11
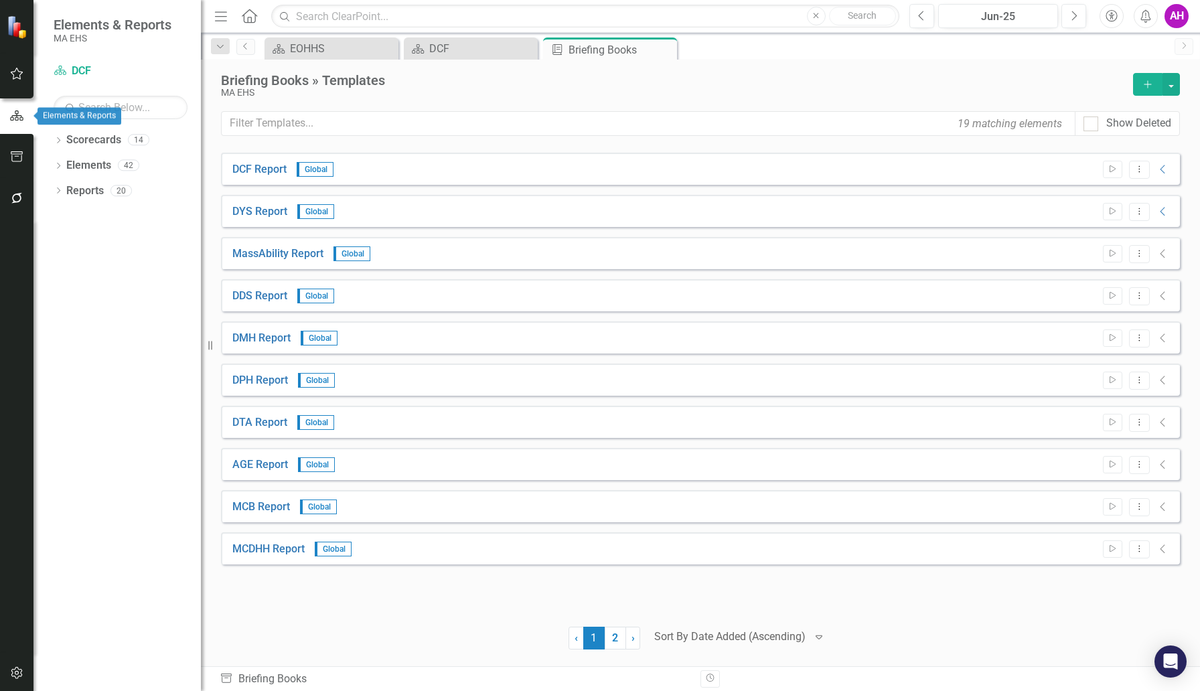
click at [18, 115] on icon "button" at bounding box center [16, 115] width 13 height 10
click at [60, 137] on div "Dropdown" at bounding box center [58, 141] width 9 height 11
click at [65, 165] on icon "Dropdown" at bounding box center [65, 165] width 10 height 8
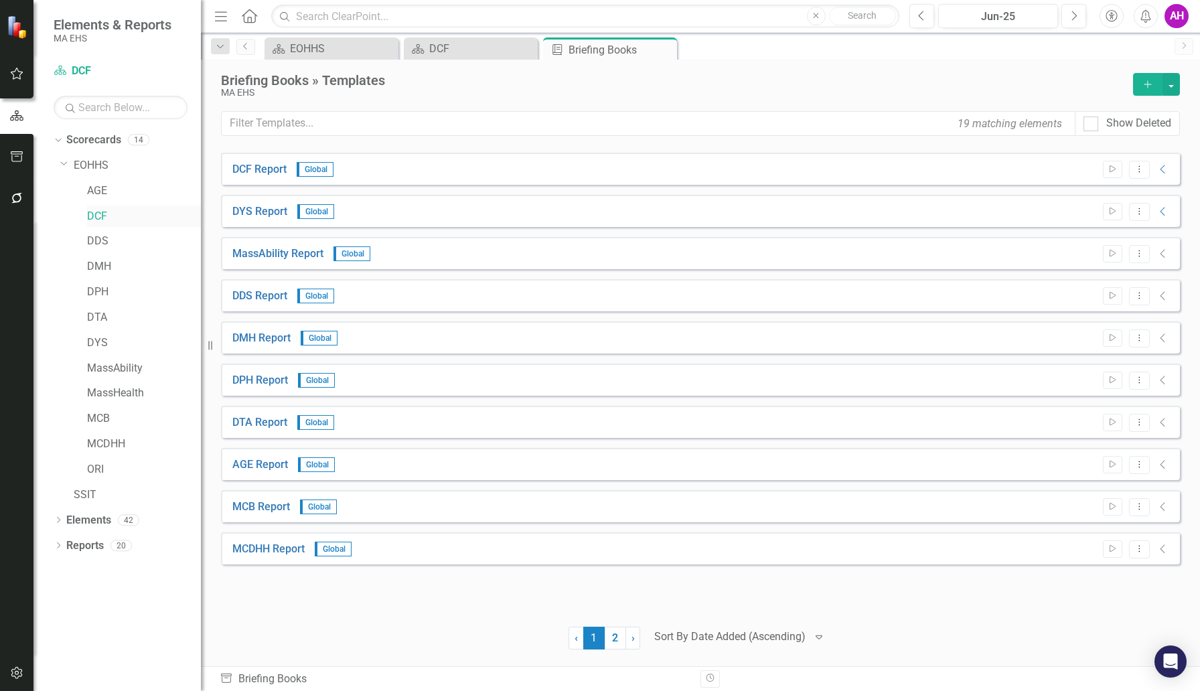
click at [98, 214] on link "DCF" at bounding box center [144, 216] width 114 height 15
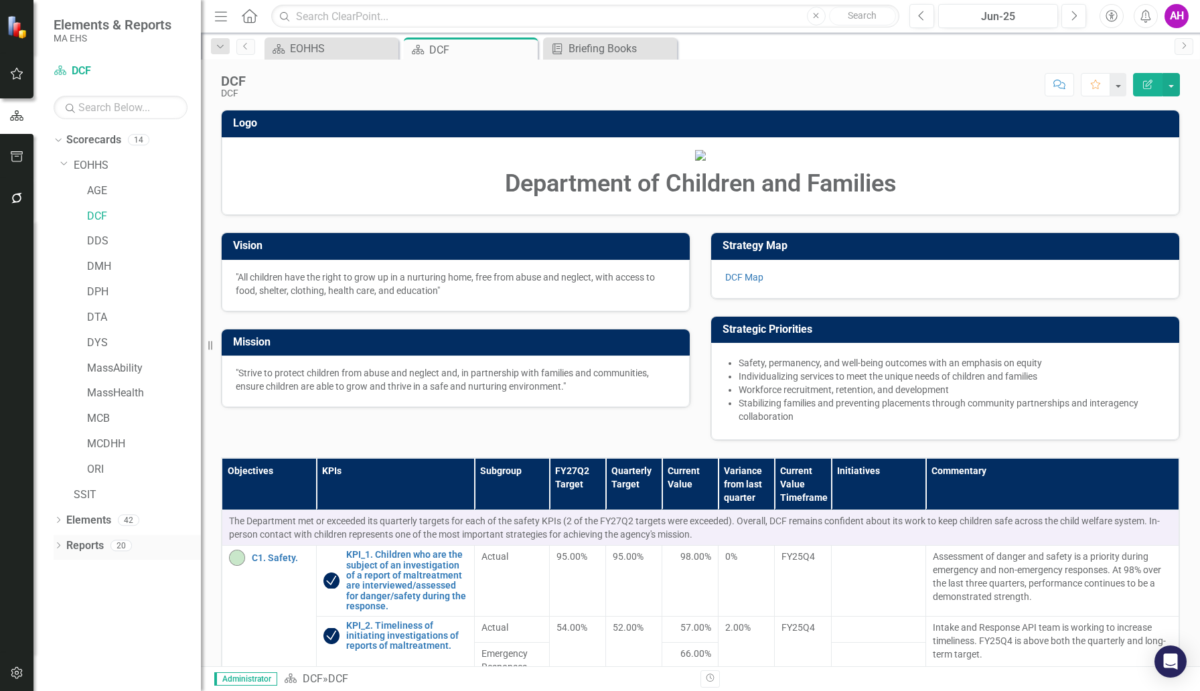
click at [87, 542] on link "Reports" at bounding box center [84, 545] width 37 height 15
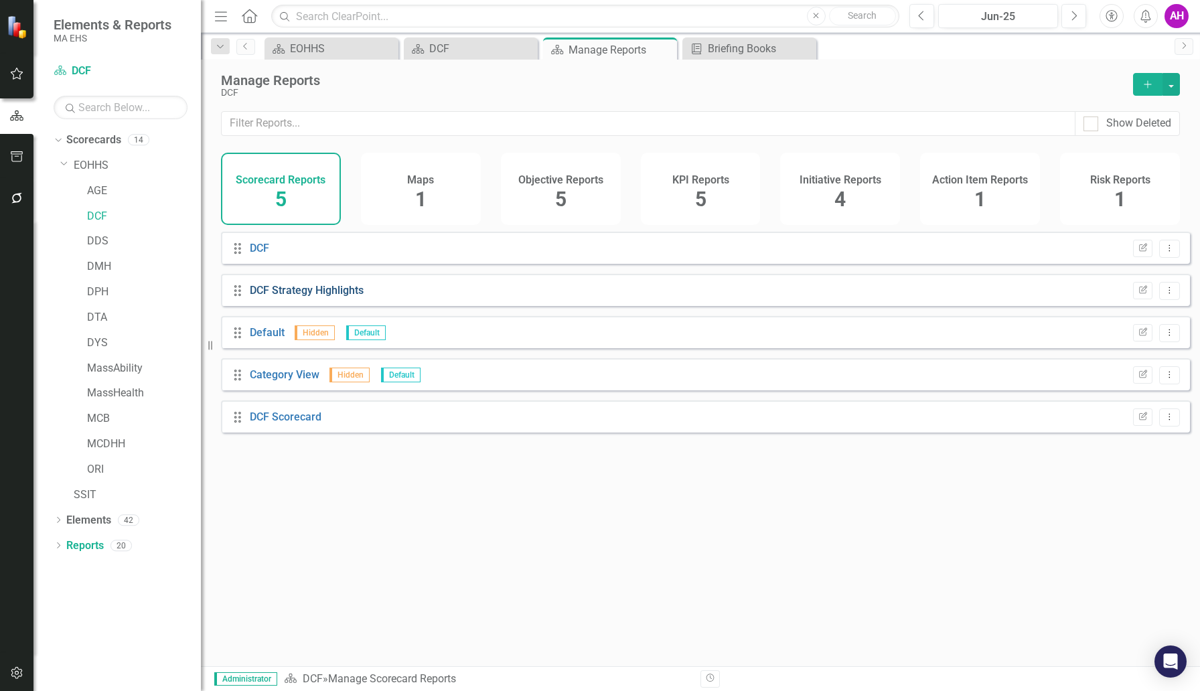
click at [304, 297] on link "DCF Strategy Highlights" at bounding box center [307, 290] width 114 height 13
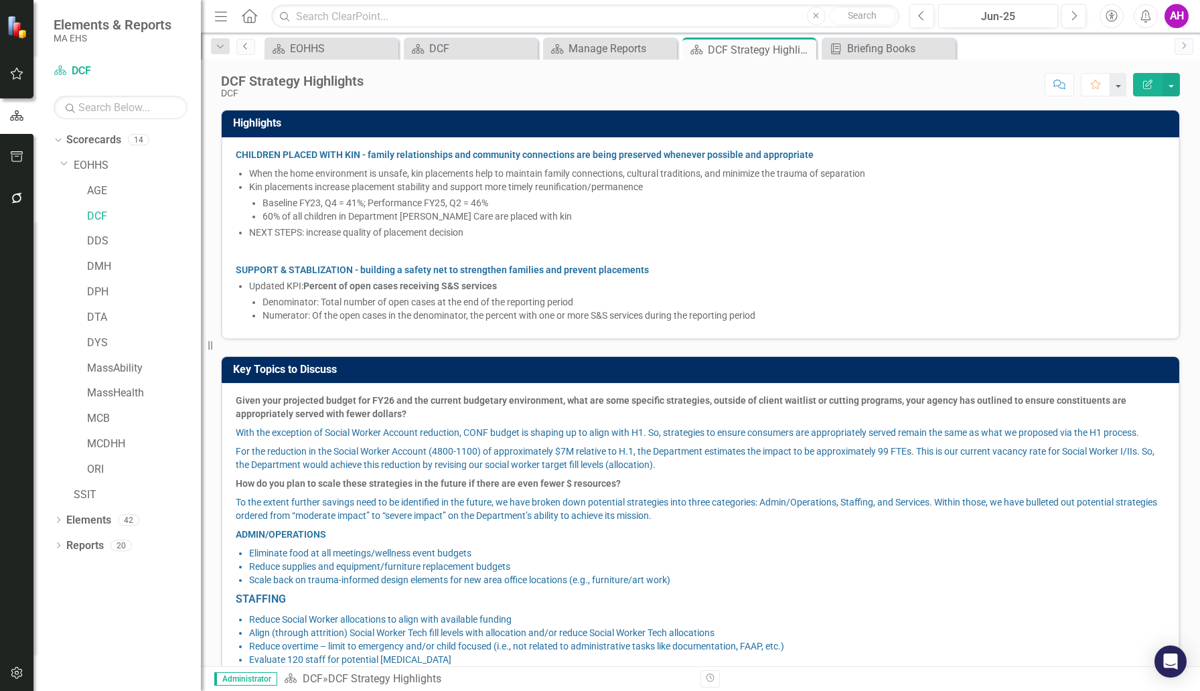
click at [249, 47] on icon "Previous" at bounding box center [245, 46] width 11 height 8
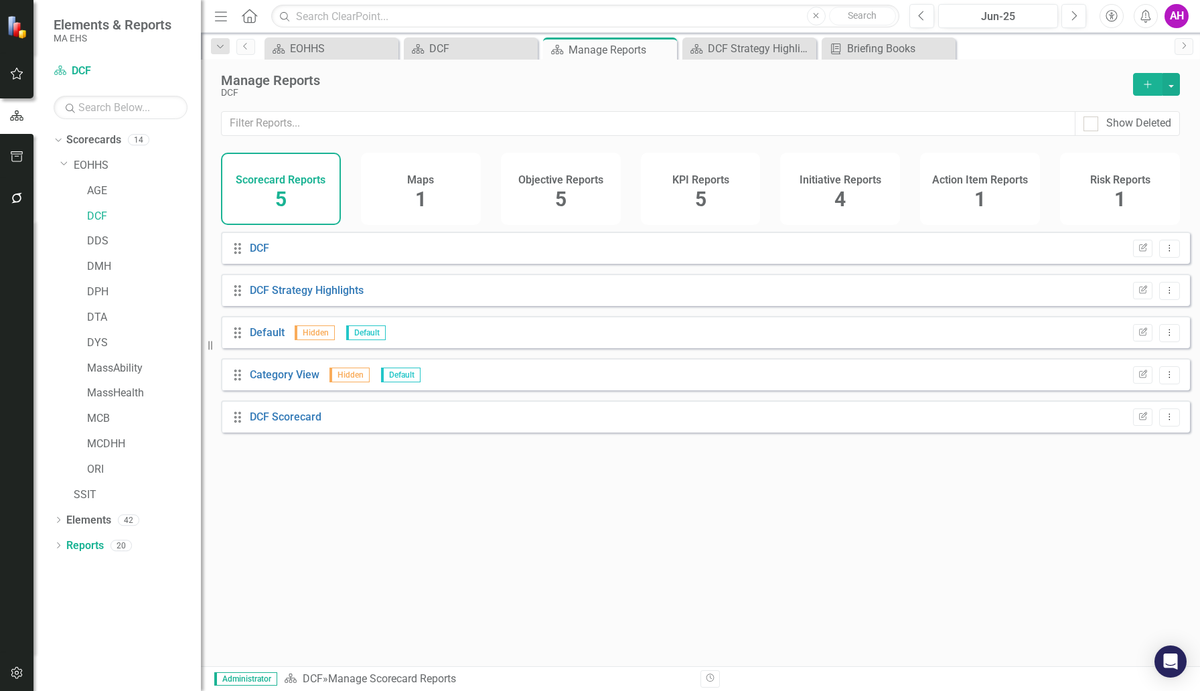
click at [307, 189] on div "Scorecard Reports 5" at bounding box center [281, 189] width 120 height 72
click at [297, 202] on div "Scorecard Reports 5" at bounding box center [281, 189] width 120 height 72
click at [303, 423] on link "DCF Scorecard" at bounding box center [286, 416] width 72 height 13
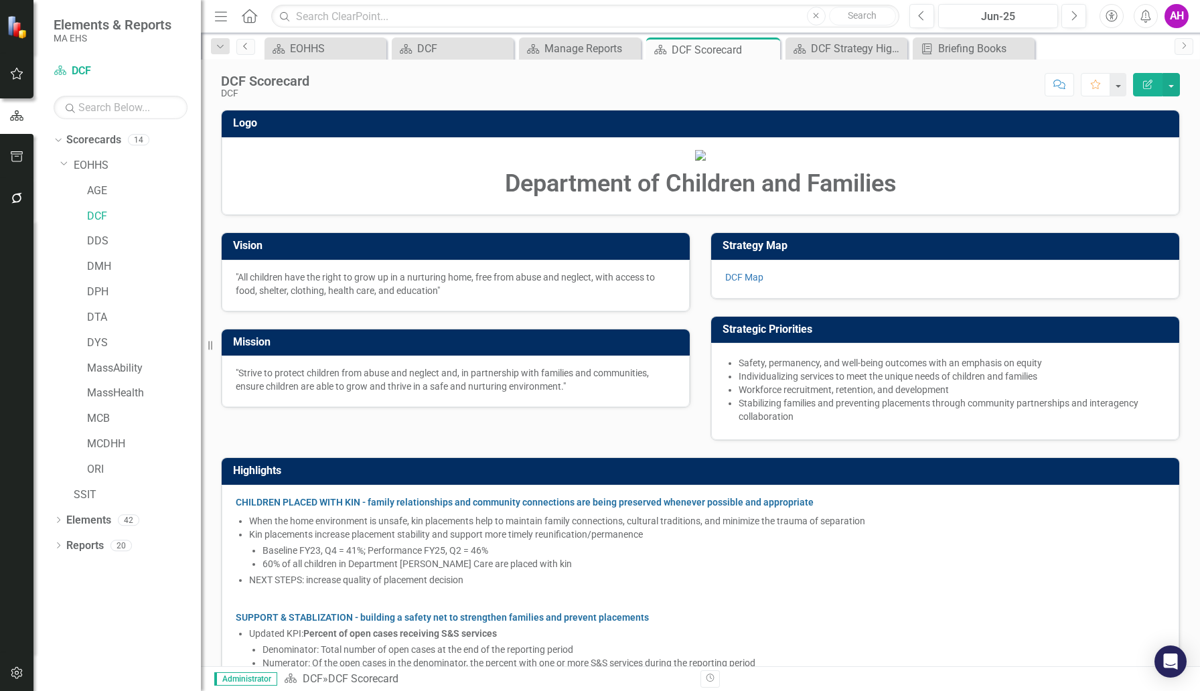
click at [245, 46] on icon "Previous" at bounding box center [245, 46] width 11 height 8
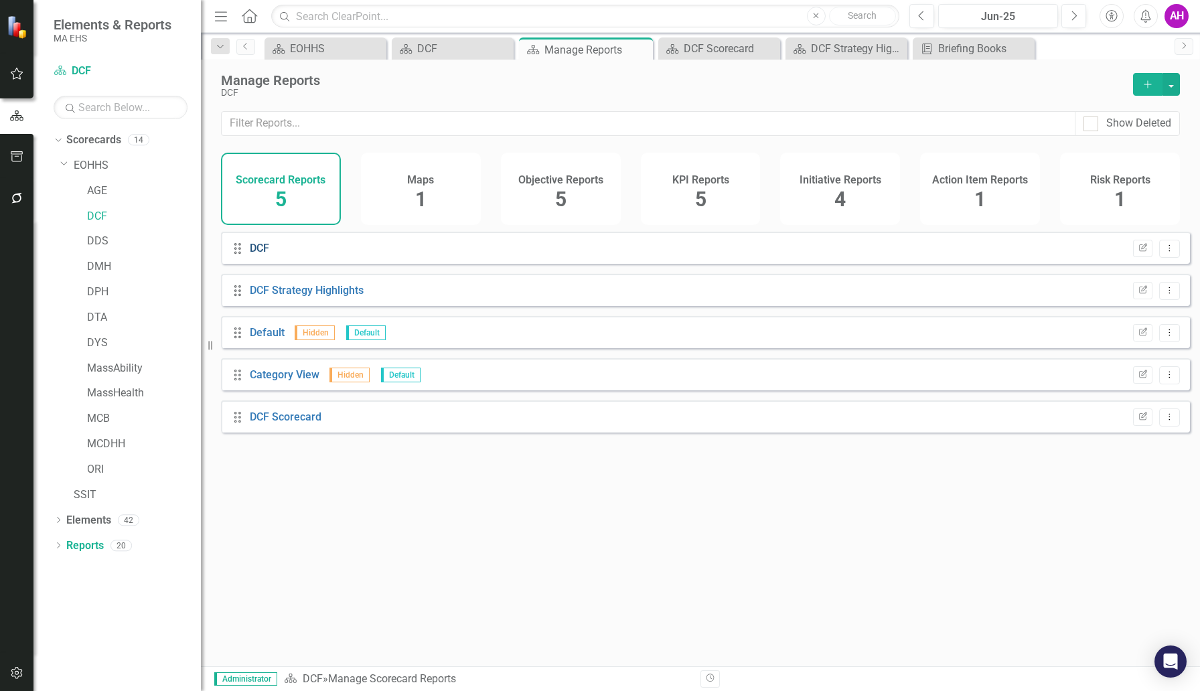
click at [262, 254] on link "DCF" at bounding box center [259, 248] width 19 height 13
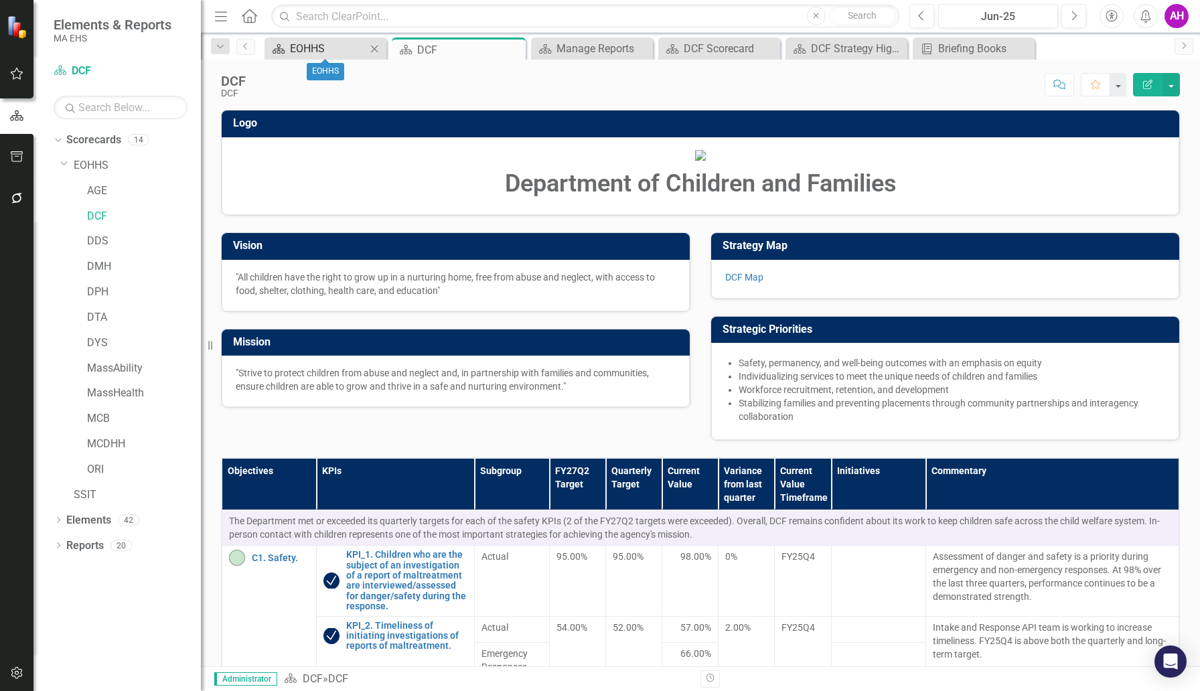
click at [311, 47] on div "EOHHS" at bounding box center [328, 48] width 76 height 17
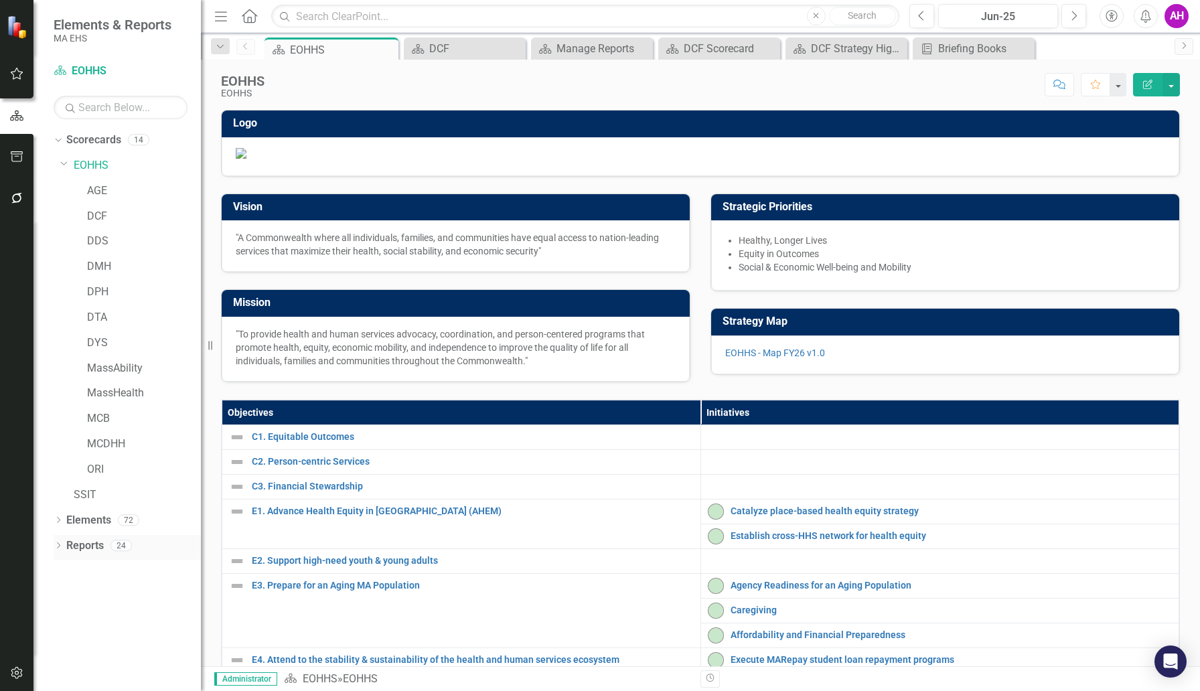
click at [75, 548] on link "Reports" at bounding box center [84, 545] width 37 height 15
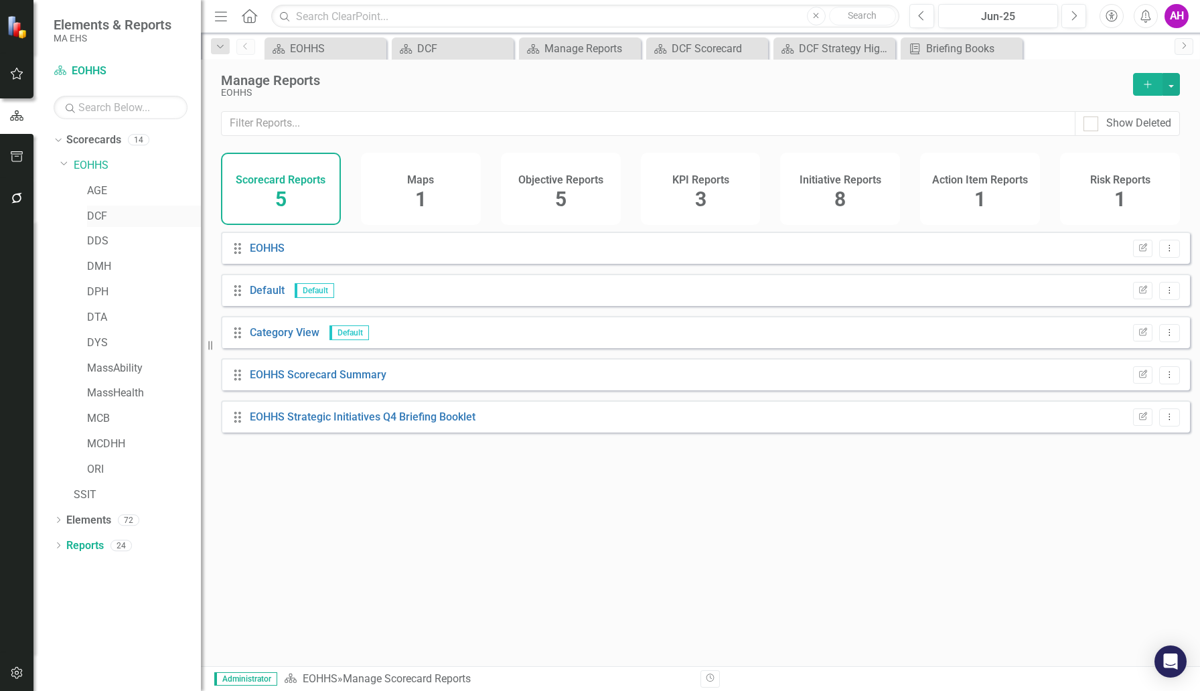
click at [98, 210] on link "DCF" at bounding box center [144, 216] width 114 height 15
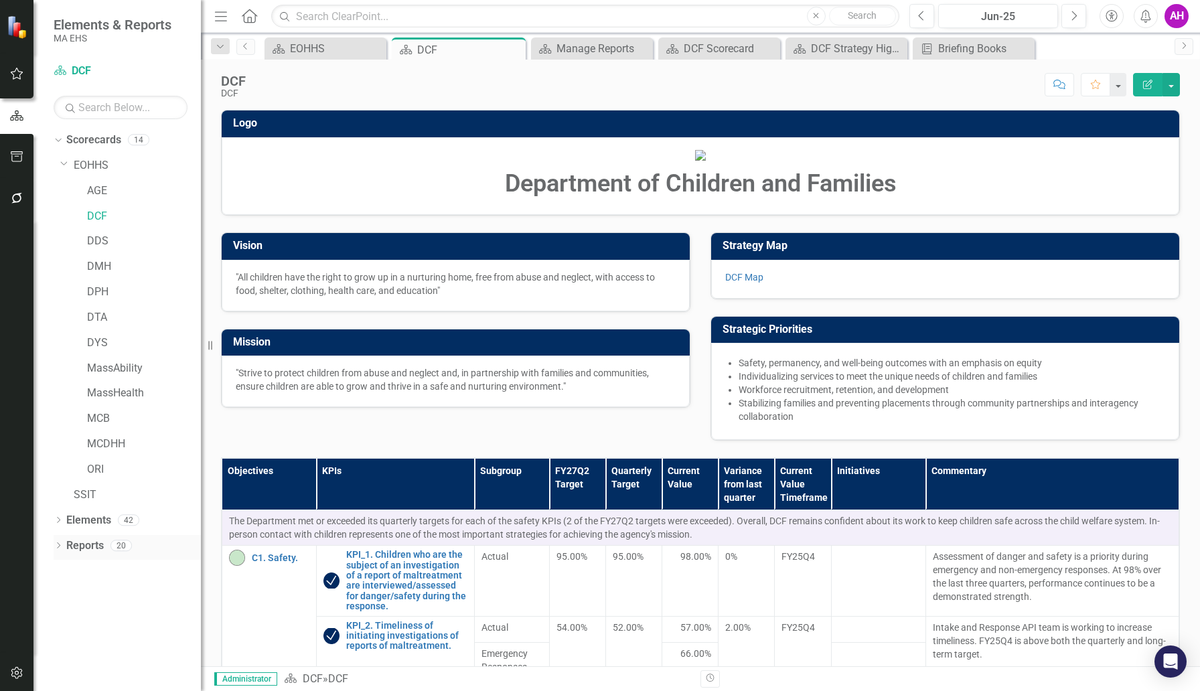
click at [82, 542] on link "Reports" at bounding box center [84, 545] width 37 height 15
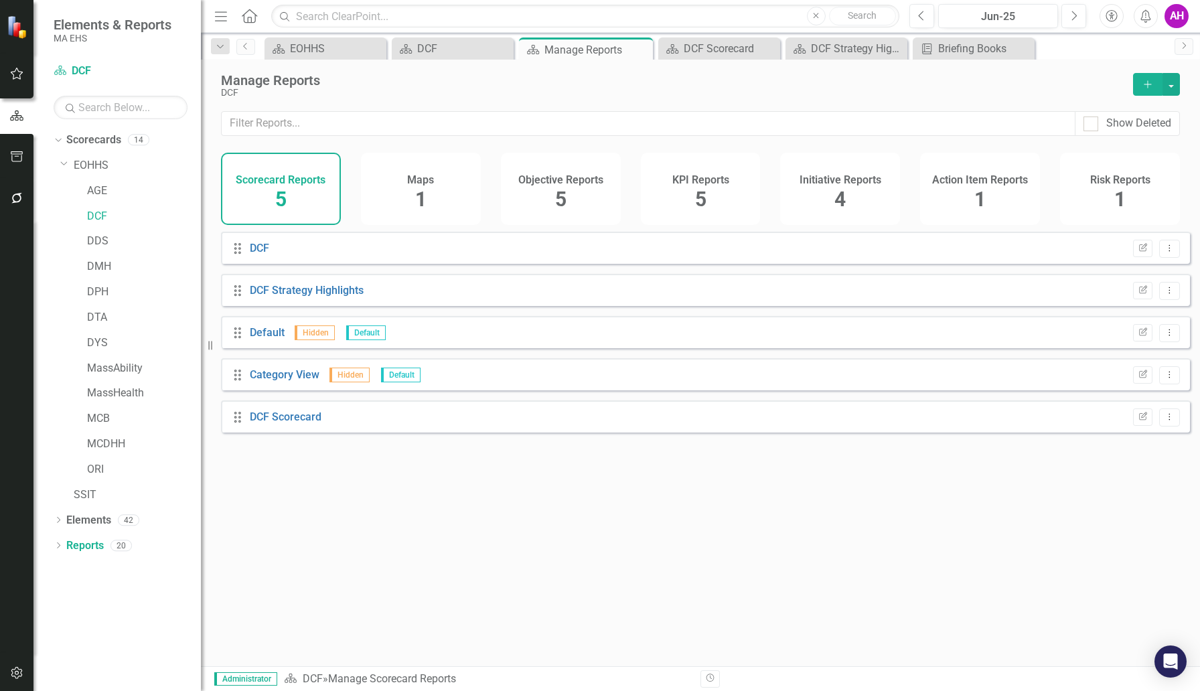
click at [576, 188] on div "Objective Reports 5" at bounding box center [561, 189] width 120 height 72
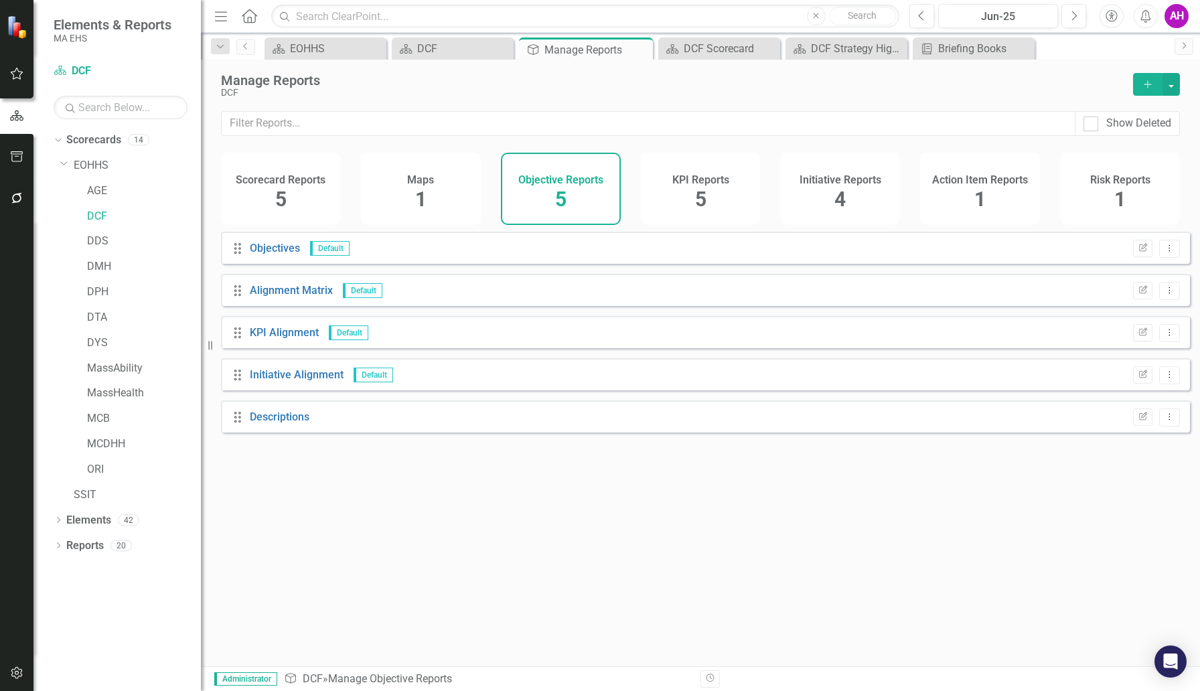
click at [826, 198] on div "Initiative Reports 4" at bounding box center [840, 189] width 120 height 72
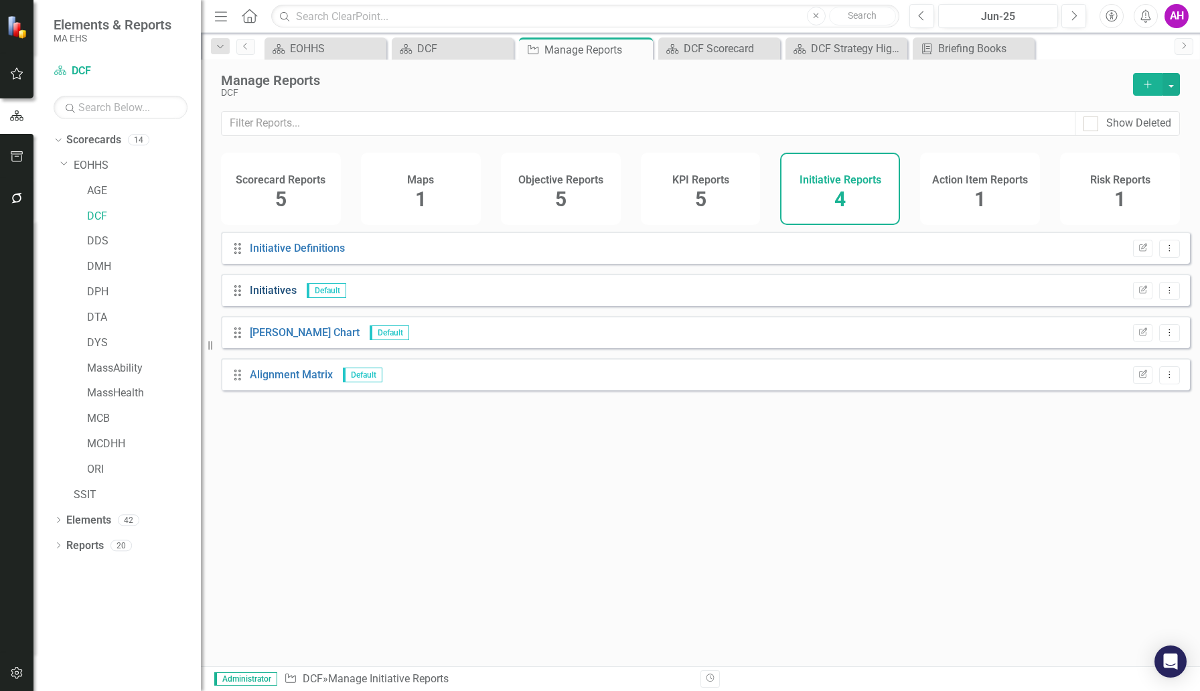
click at [282, 297] on link "Initiatives" at bounding box center [273, 290] width 47 height 13
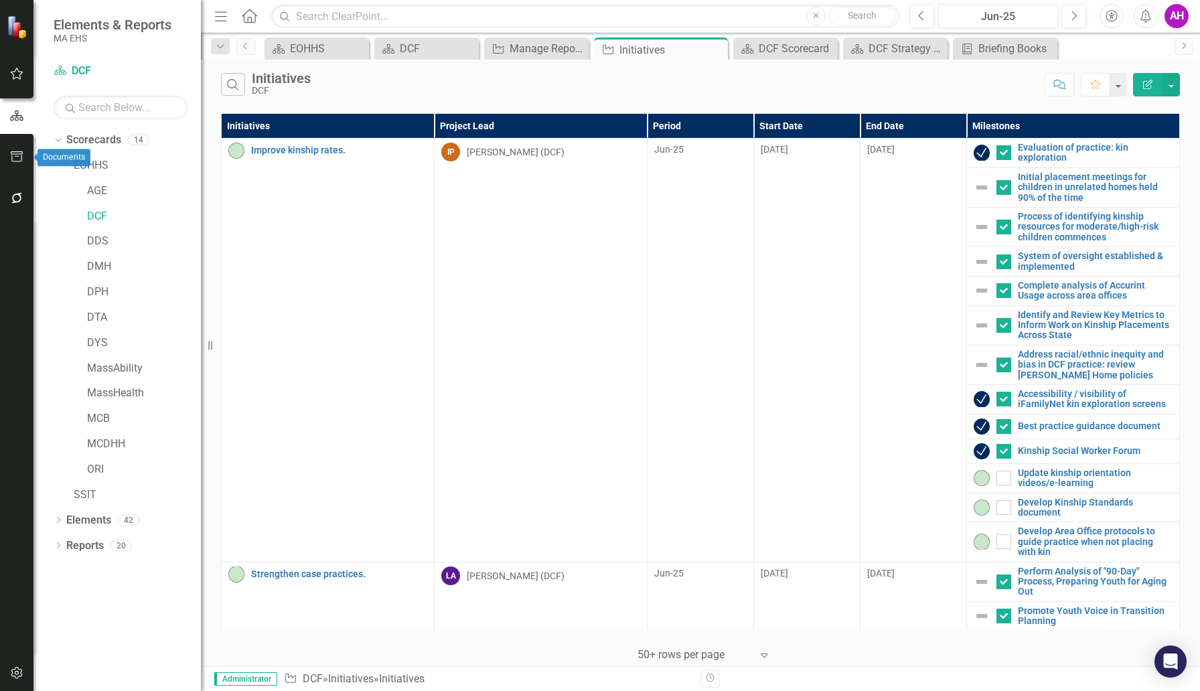
click at [21, 153] on icon "button" at bounding box center [17, 156] width 14 height 11
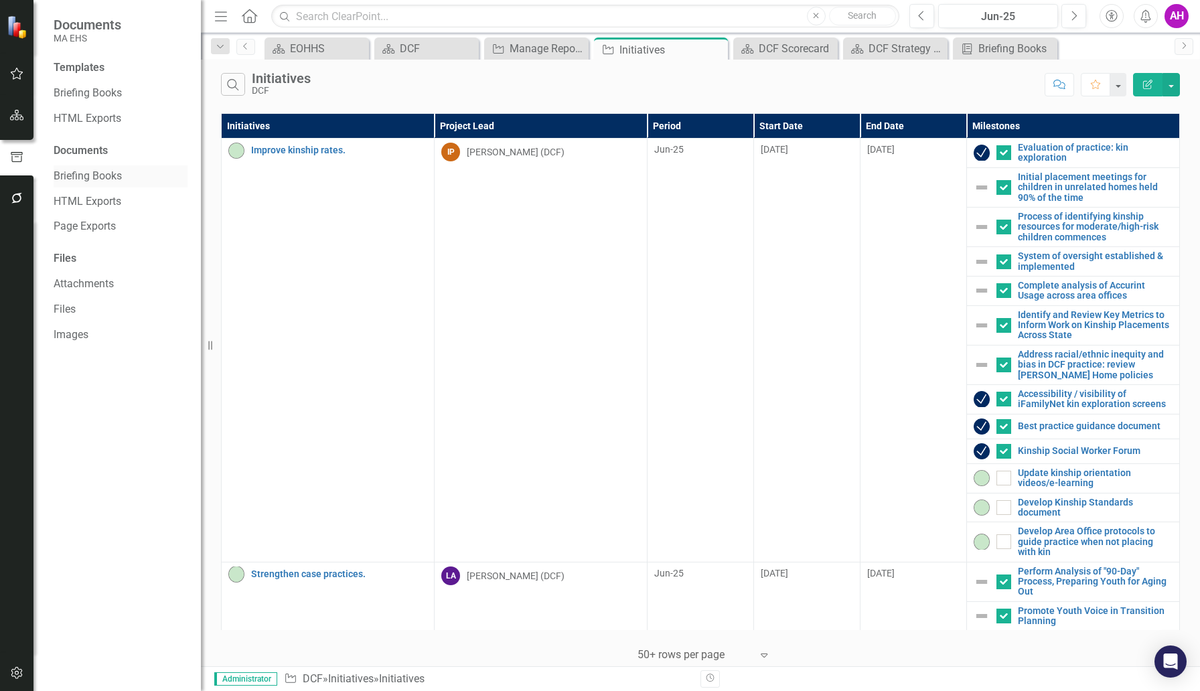
click at [80, 172] on link "Briefing Books" at bounding box center [121, 176] width 134 height 15
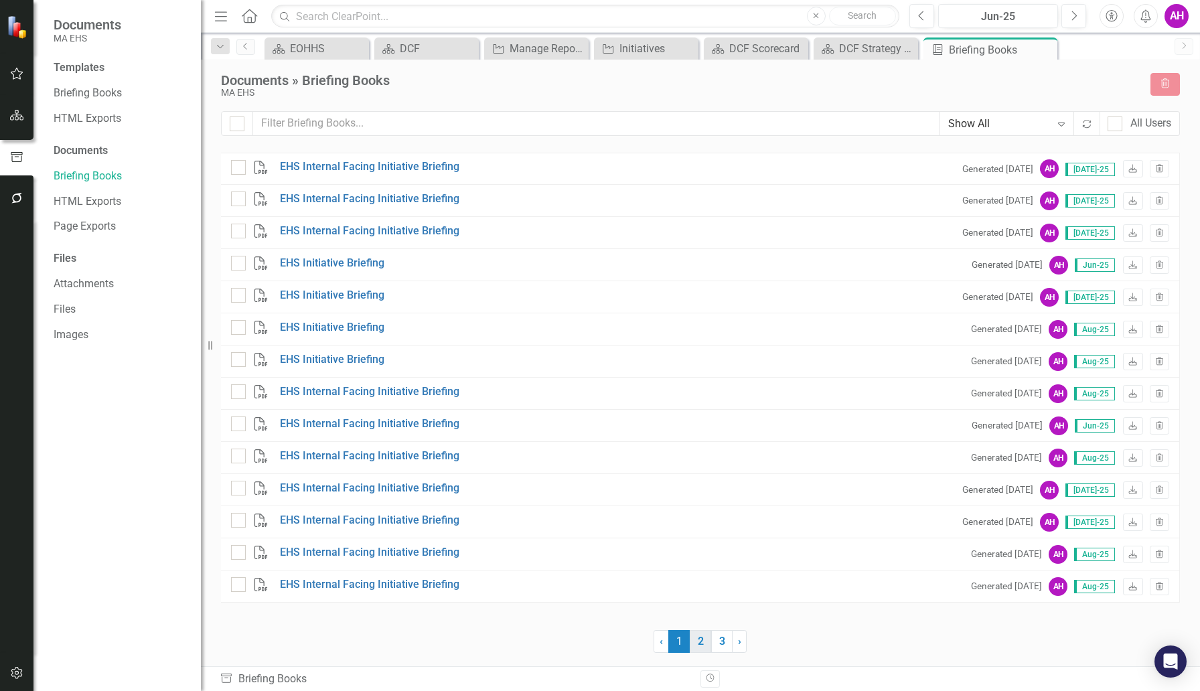
click at [706, 641] on link "2" at bounding box center [700, 641] width 21 height 23
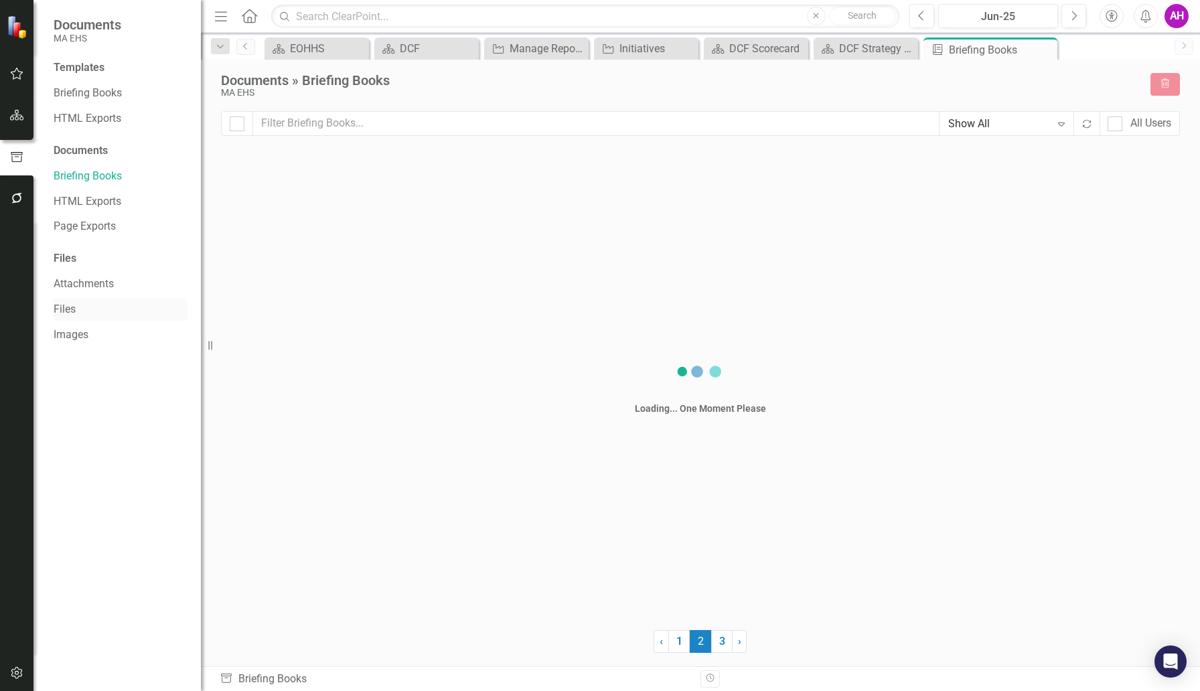
checkbox input "false"
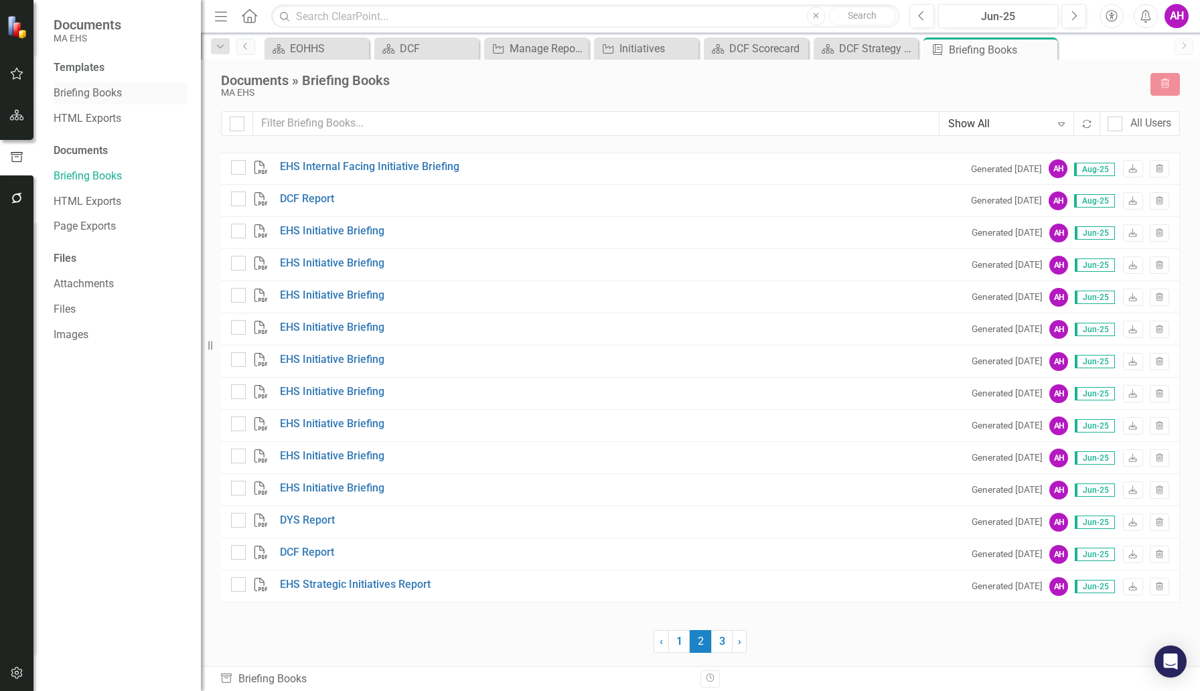
click at [85, 94] on link "Briefing Books" at bounding box center [121, 93] width 134 height 15
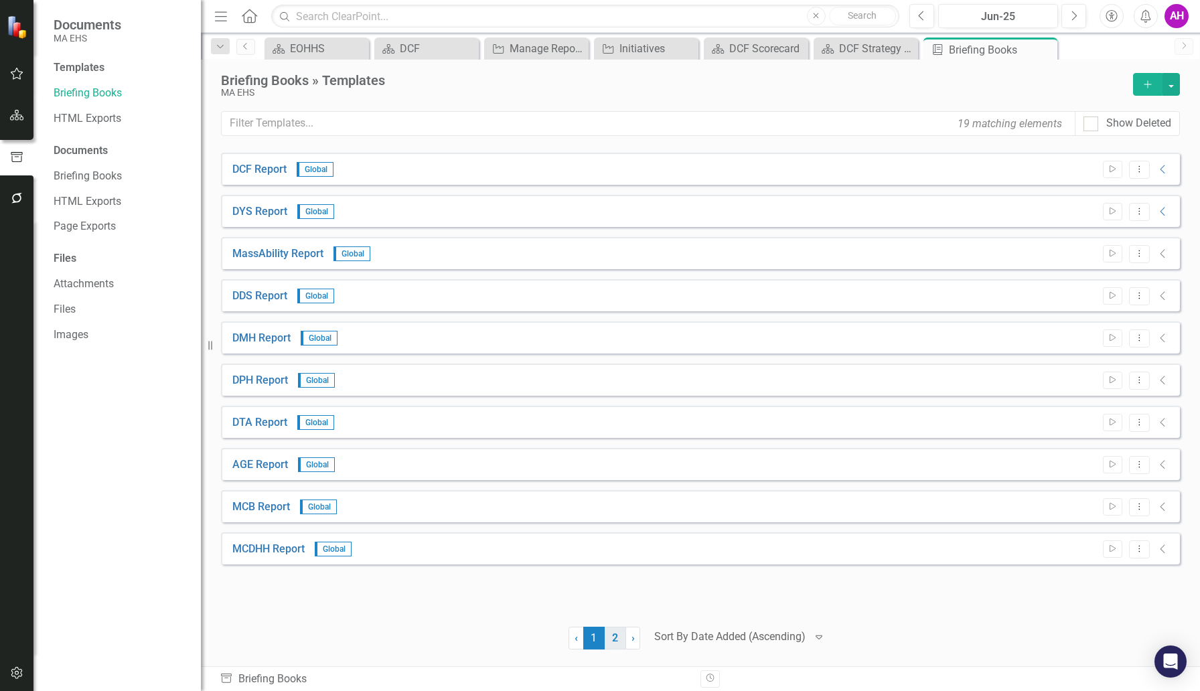
click at [619, 642] on link "2" at bounding box center [615, 638] width 21 height 23
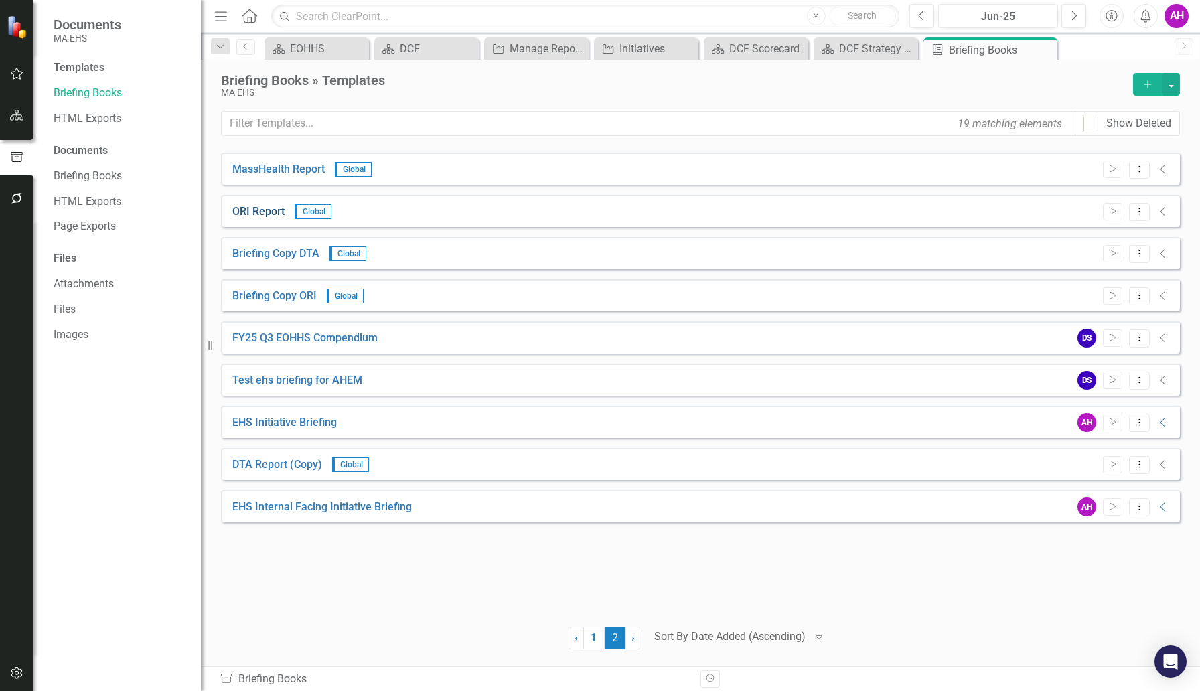
click at [262, 214] on link "ORI Report" at bounding box center [258, 211] width 52 height 15
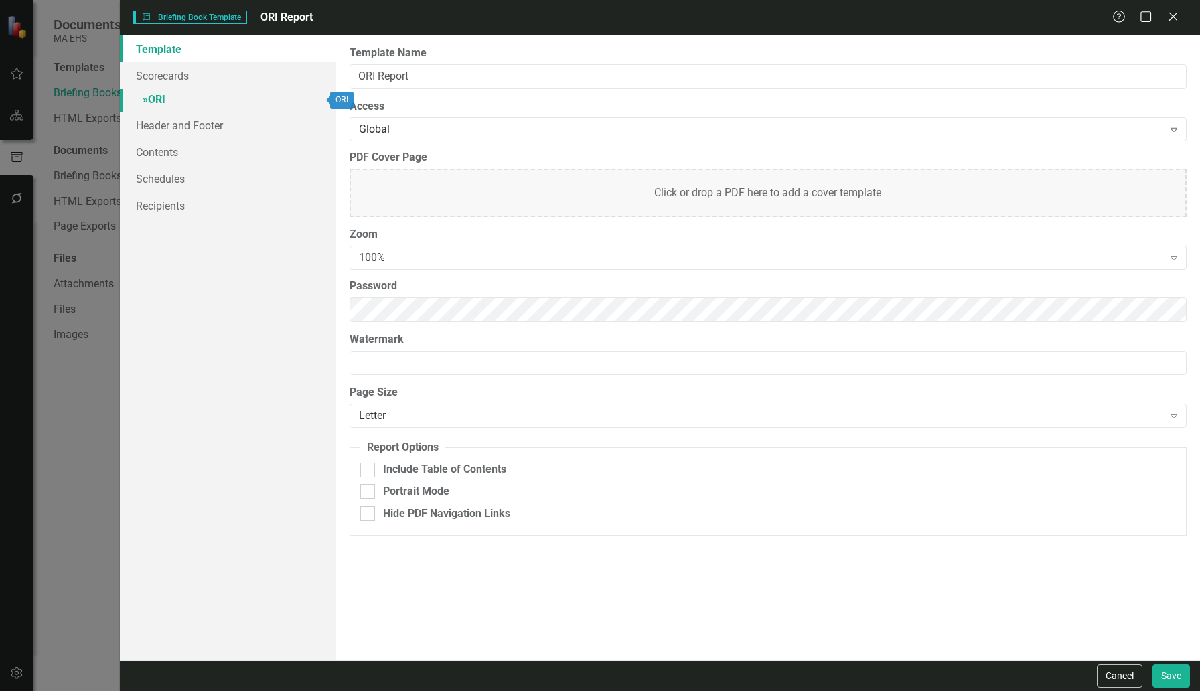
click at [158, 98] on link "» ORI" at bounding box center [228, 100] width 216 height 23
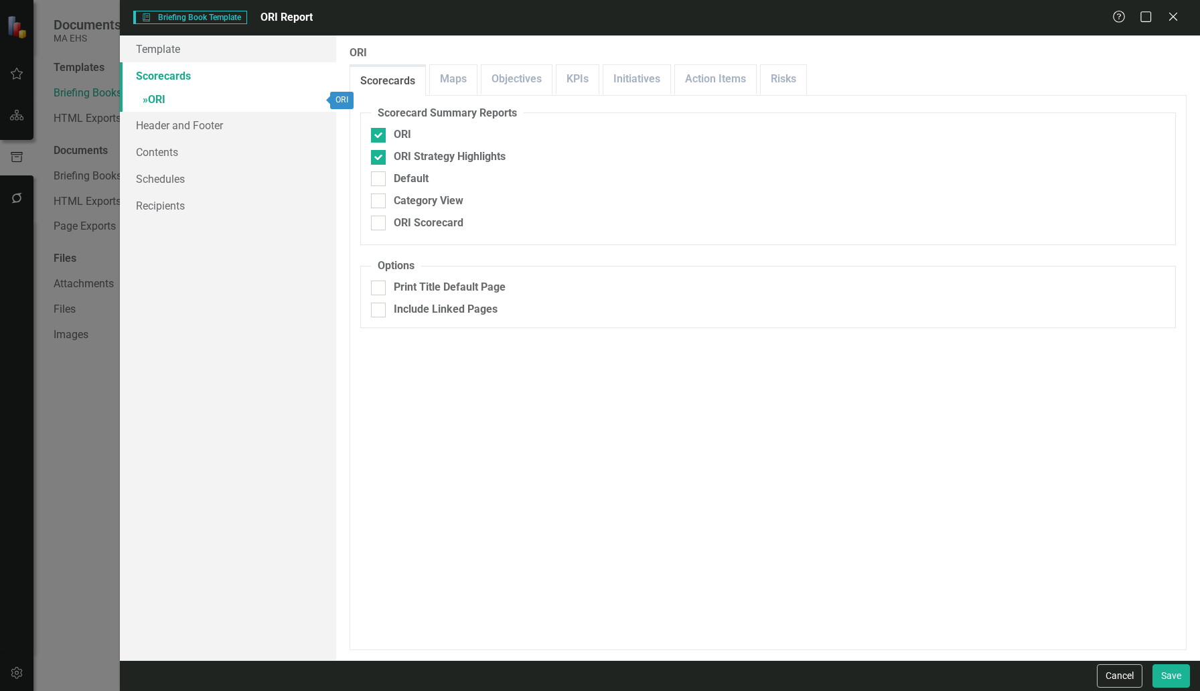
click at [145, 98] on span "»" at bounding box center [145, 99] width 5 height 13
click at [144, 101] on span "»" at bounding box center [145, 99] width 5 height 13
click at [448, 82] on link "Maps" at bounding box center [453, 79] width 47 height 29
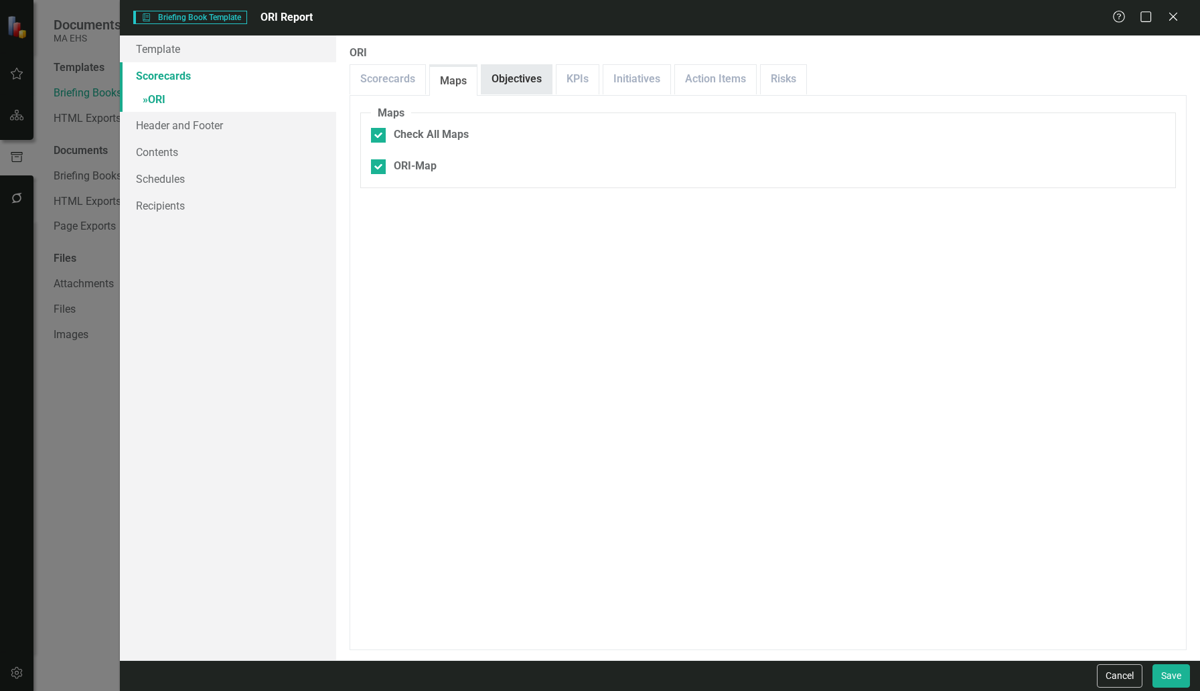
click at [501, 83] on link "Objectives" at bounding box center [516, 79] width 70 height 29
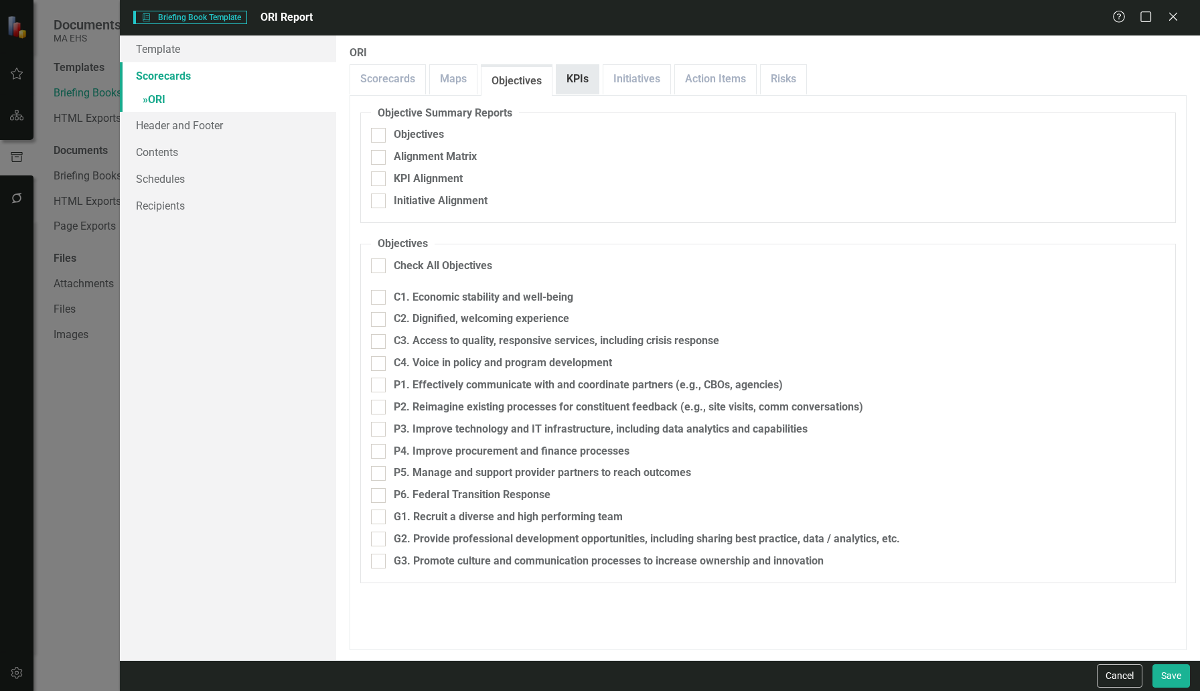
click at [577, 84] on link "KPIs" at bounding box center [577, 79] width 42 height 29
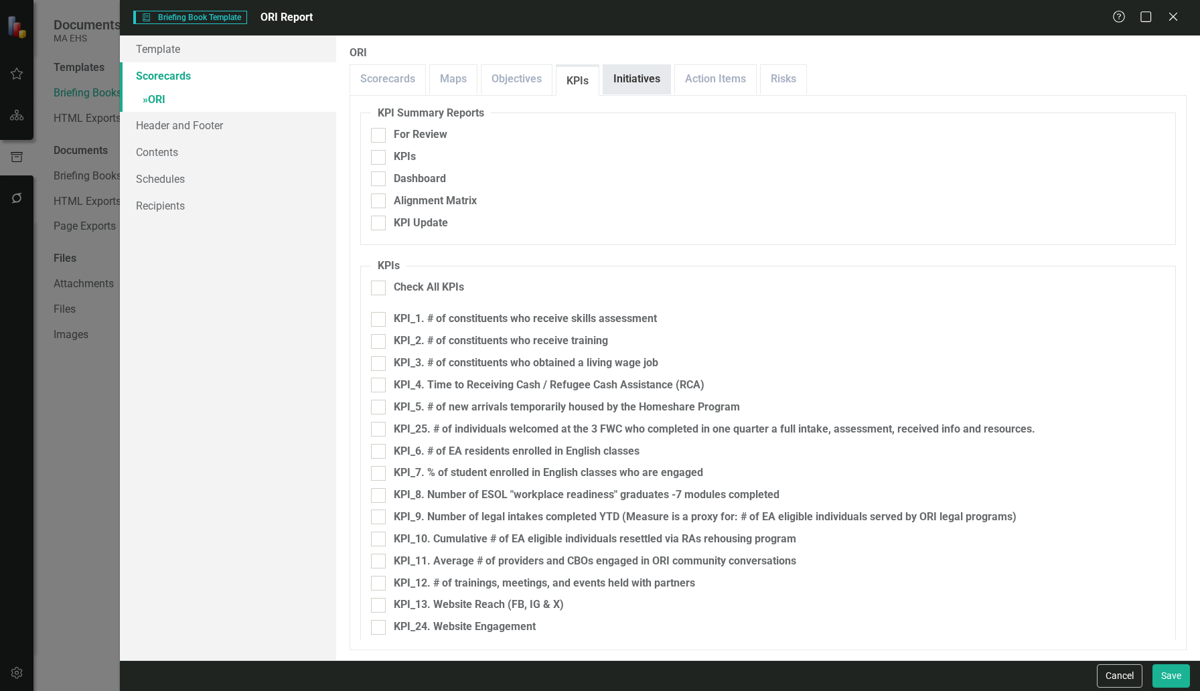
click at [649, 83] on link "Initiatives" at bounding box center [636, 79] width 67 height 29
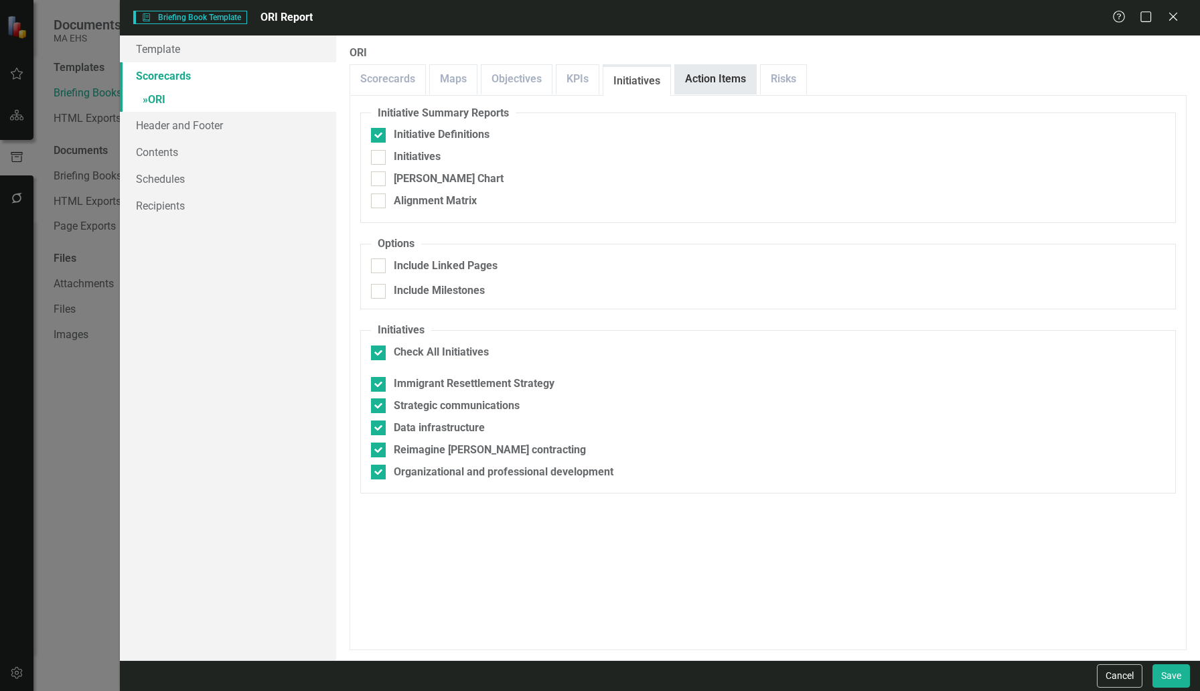
click at [694, 87] on link "Action Items" at bounding box center [715, 79] width 81 height 29
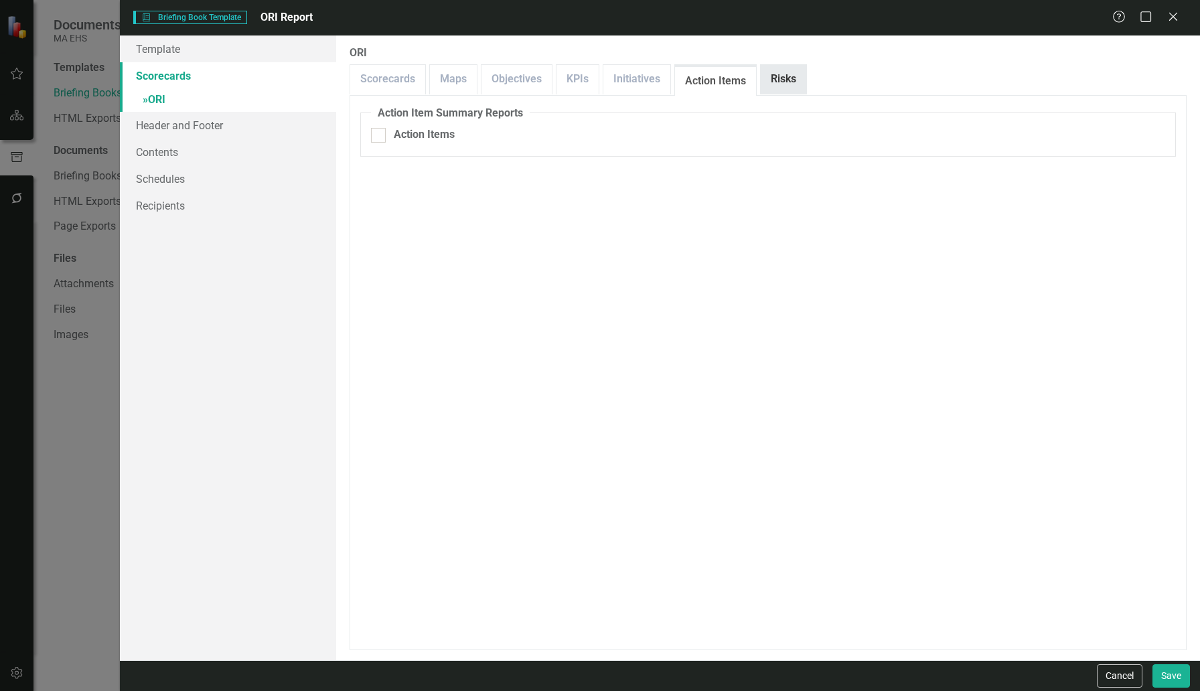
click at [785, 80] on link "Risks" at bounding box center [784, 79] width 46 height 29
click at [1125, 675] on button "Cancel" at bounding box center [1120, 675] width 46 height 23
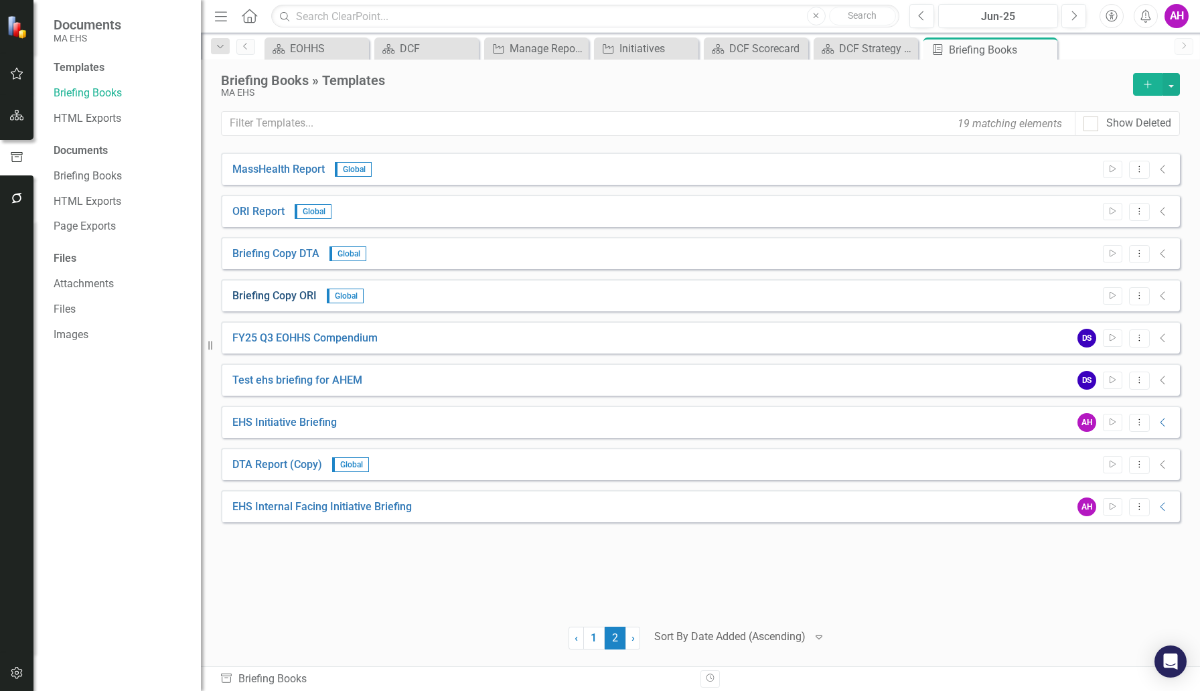
click at [276, 293] on link "Briefing Copy ORI" at bounding box center [274, 296] width 84 height 15
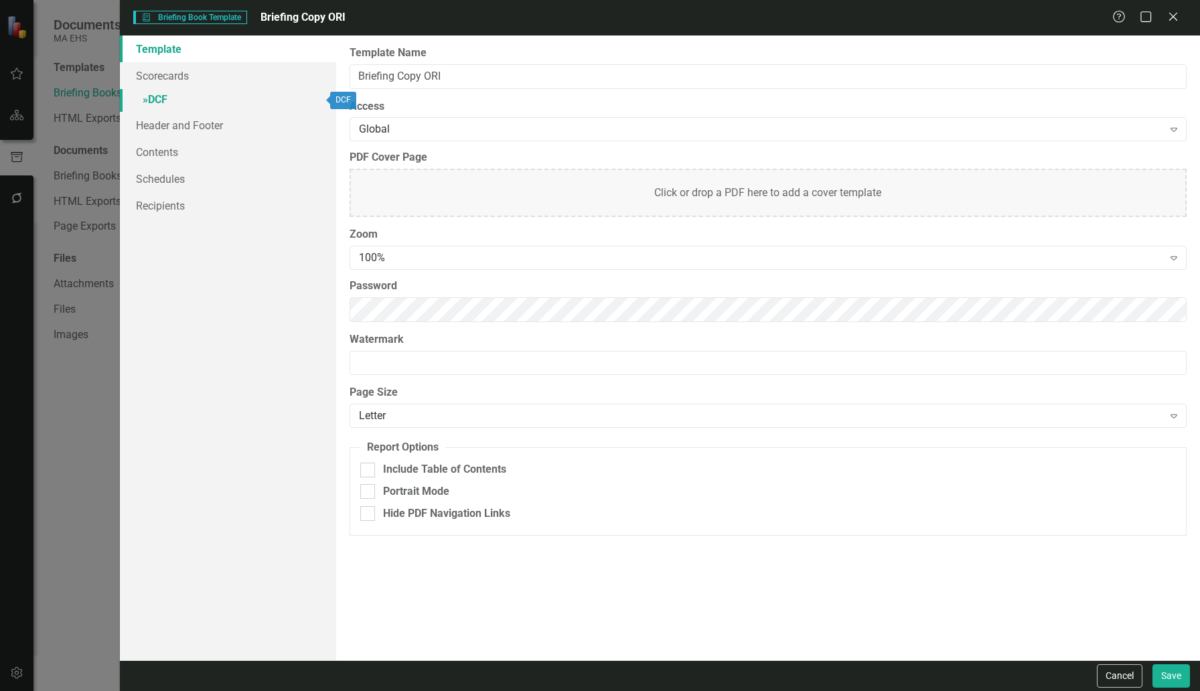
click at [146, 100] on span "»" at bounding box center [145, 99] width 5 height 13
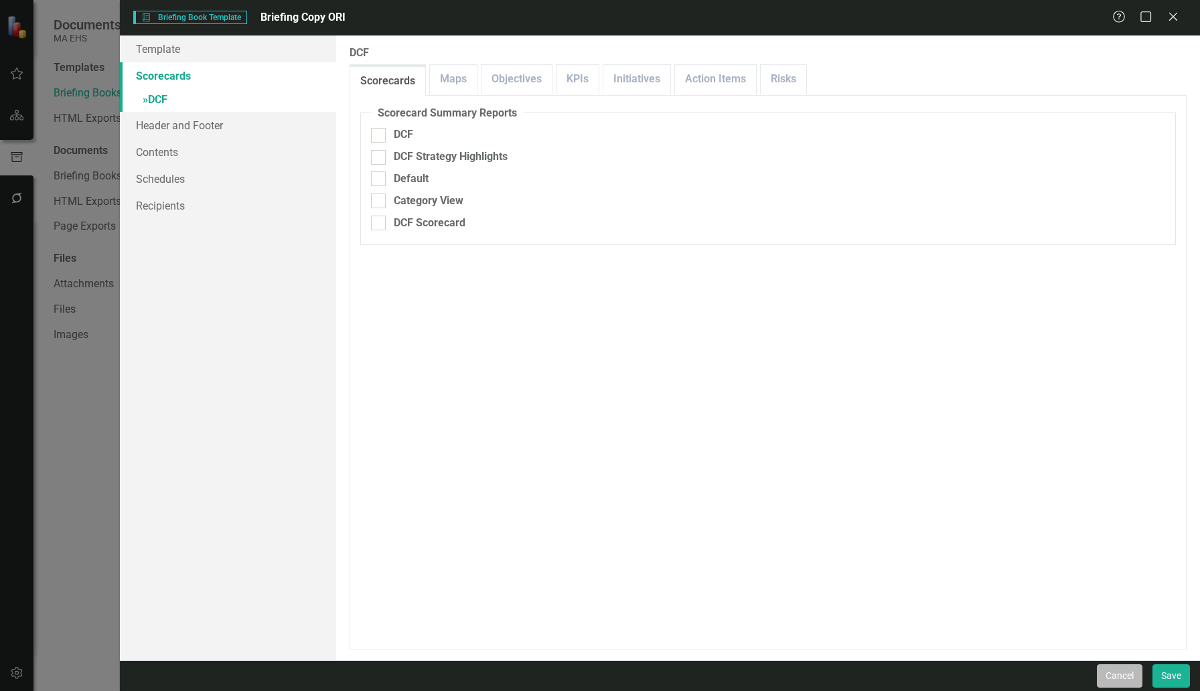
click at [1124, 678] on button "Cancel" at bounding box center [1120, 675] width 46 height 23
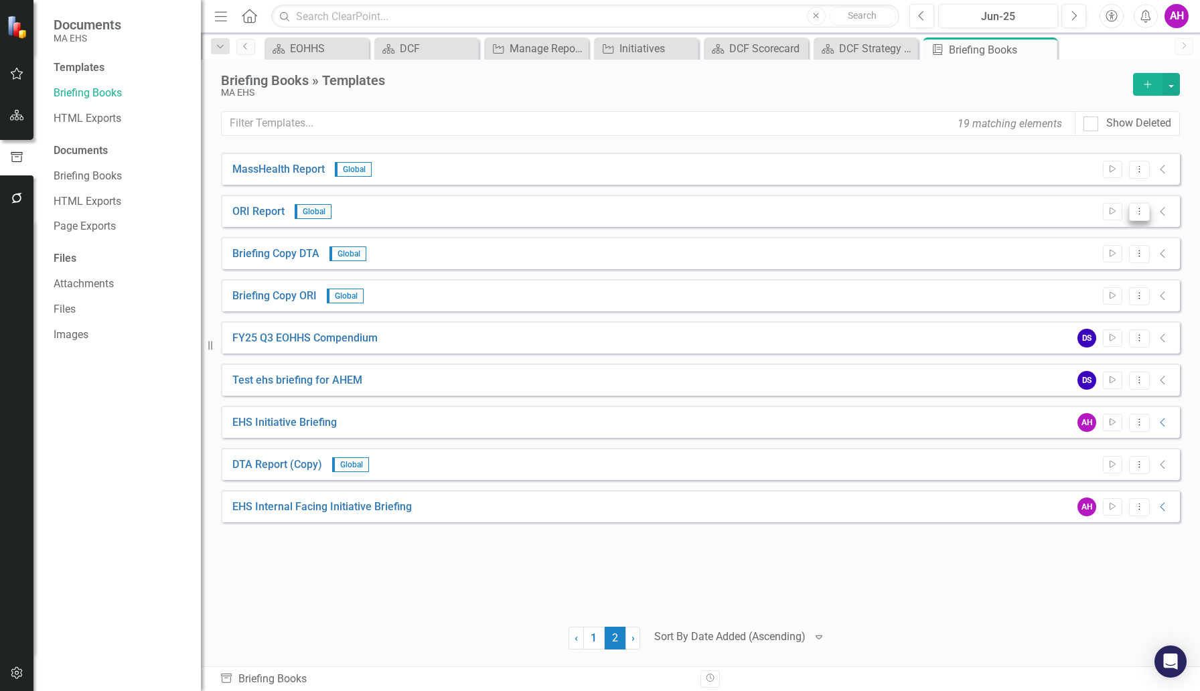
click at [1138, 215] on icon "Dropdown Menu" at bounding box center [1139, 211] width 11 height 9
click at [1162, 210] on icon "Collapse" at bounding box center [1162, 211] width 13 height 11
click at [1163, 210] on icon "Collapse" at bounding box center [1162, 211] width 13 height 11
click at [1172, 88] on button "button" at bounding box center [1170, 84] width 17 height 23
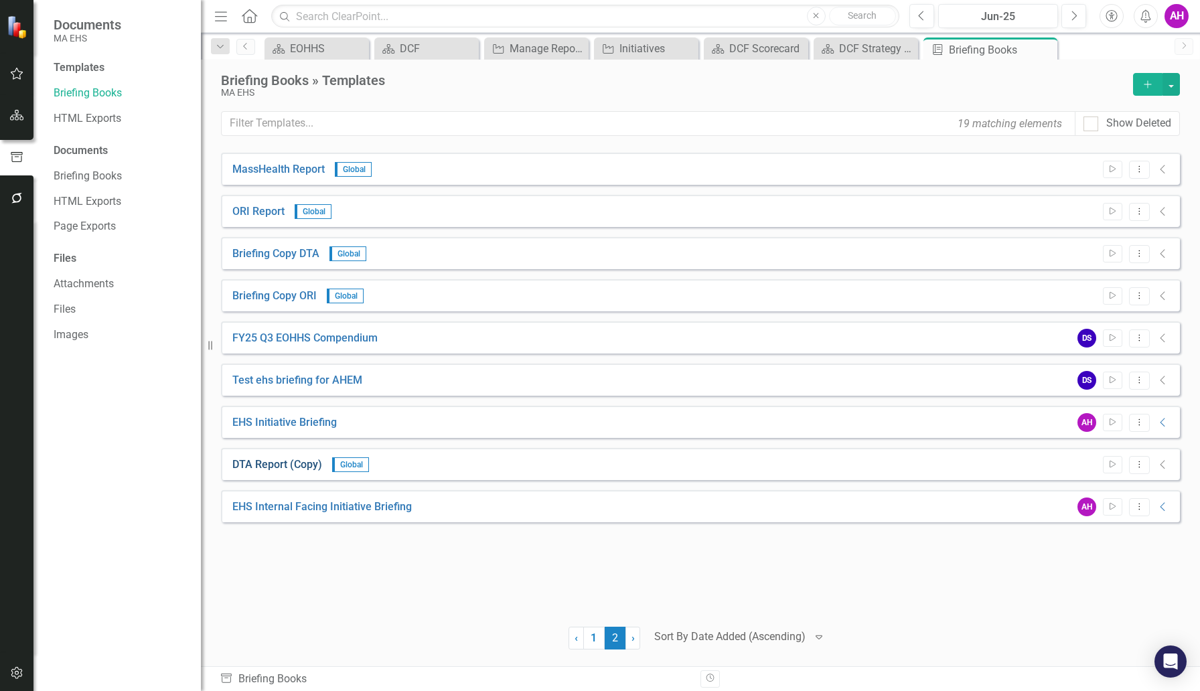
click at [272, 467] on link "DTA Report (Copy)" at bounding box center [277, 464] width 90 height 15
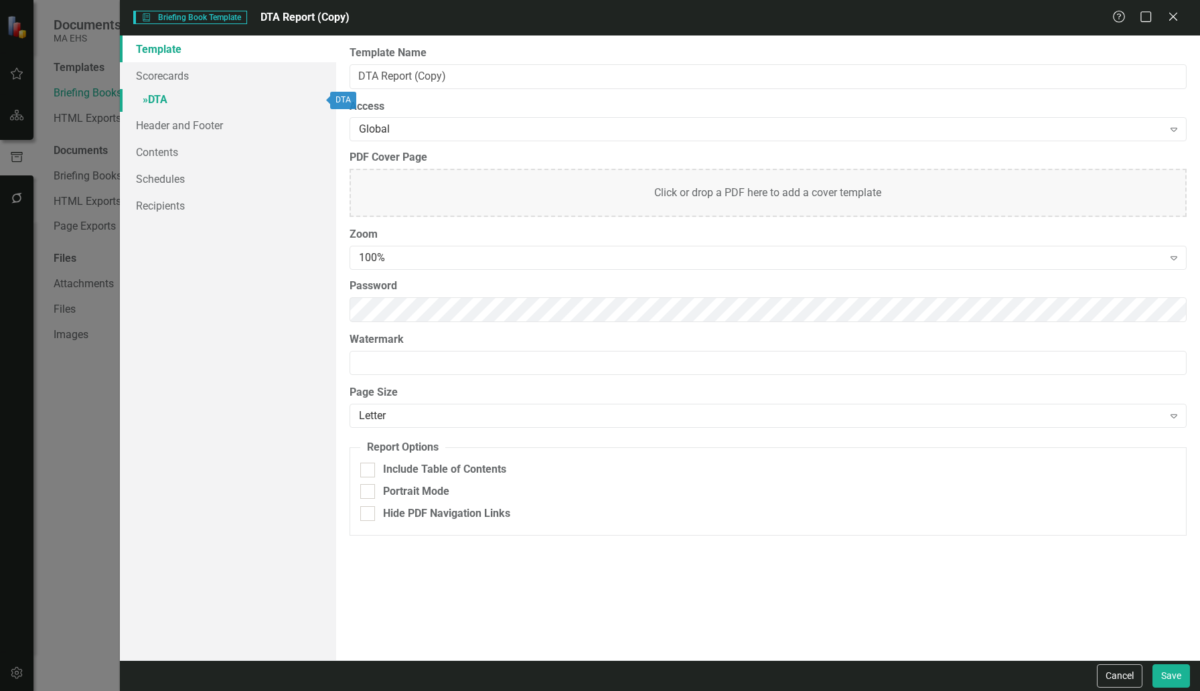
click at [157, 102] on link "» DTA" at bounding box center [228, 100] width 216 height 23
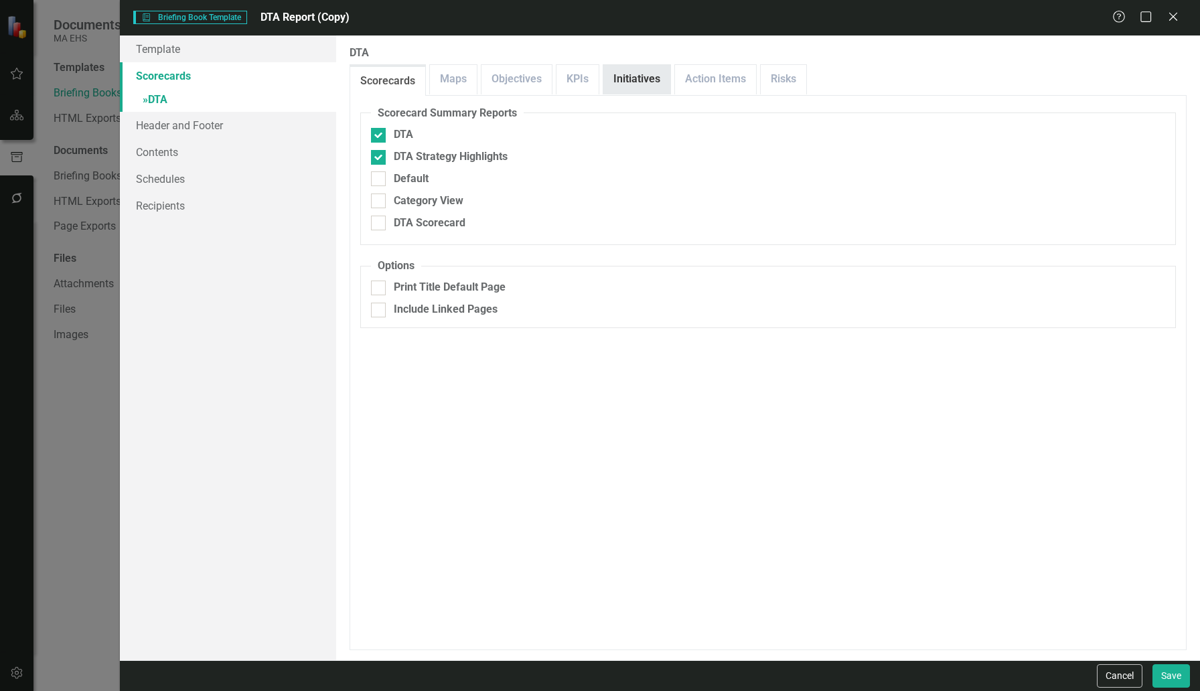
click at [635, 76] on link "Initiatives" at bounding box center [636, 79] width 67 height 29
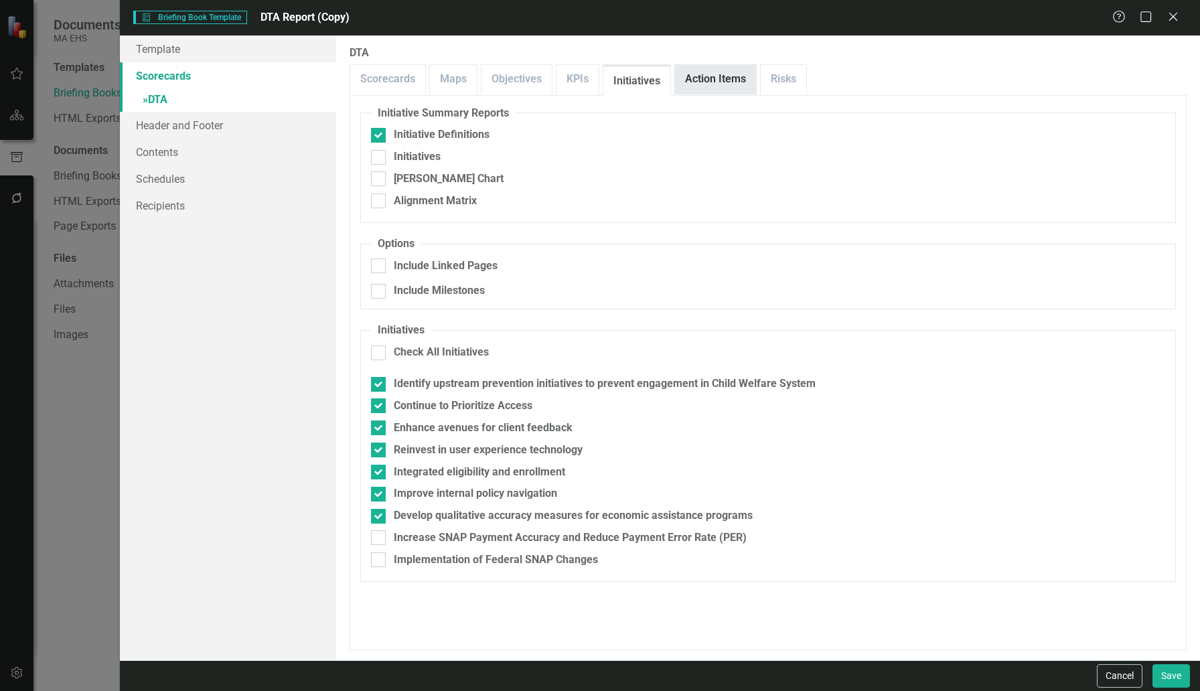
click at [701, 82] on link "Action Items" at bounding box center [715, 79] width 81 height 29
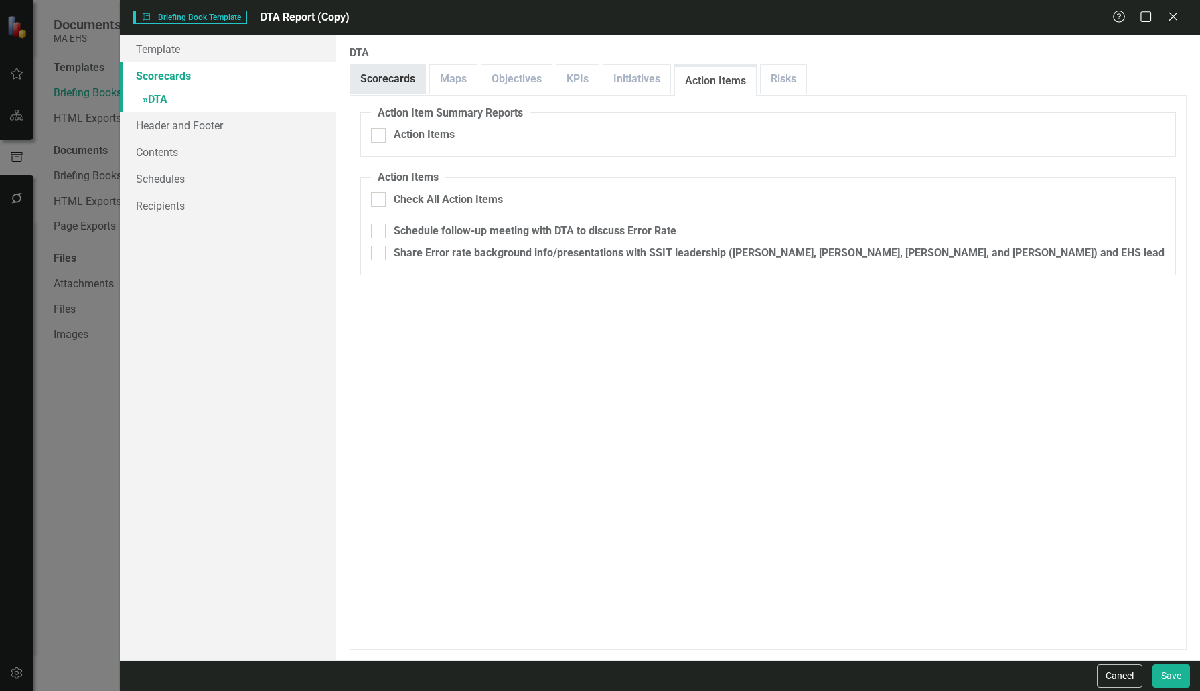
click at [387, 82] on link "Scorecards" at bounding box center [387, 79] width 75 height 29
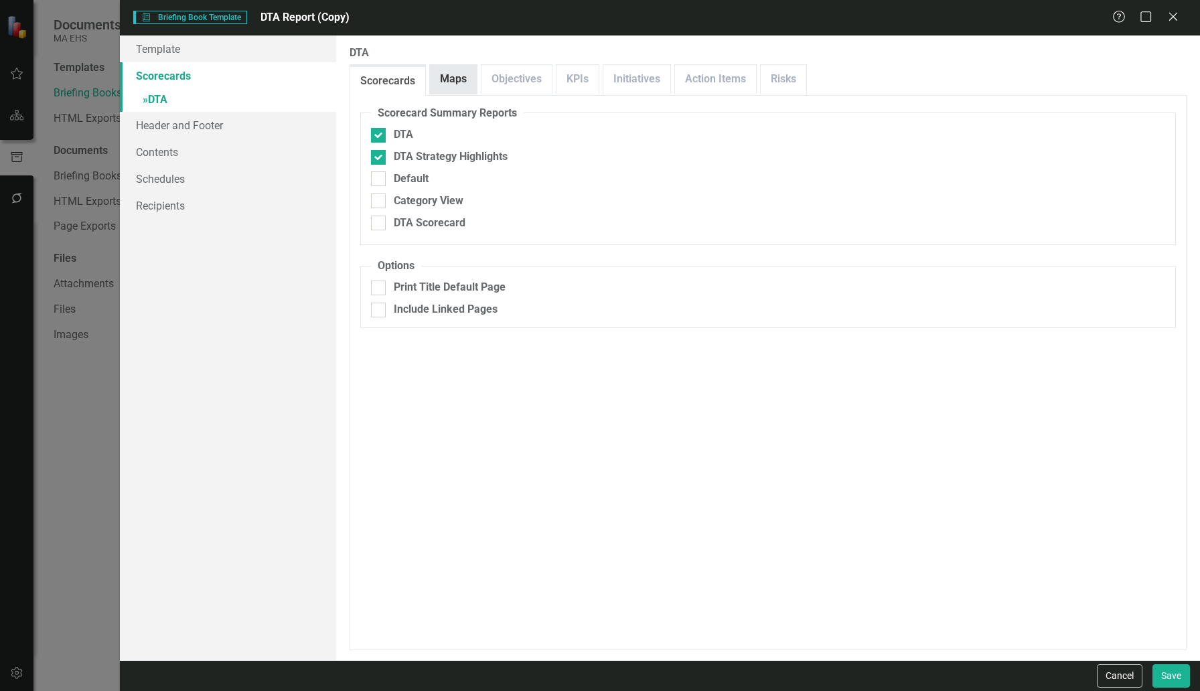
click at [438, 78] on link "Maps" at bounding box center [453, 79] width 47 height 29
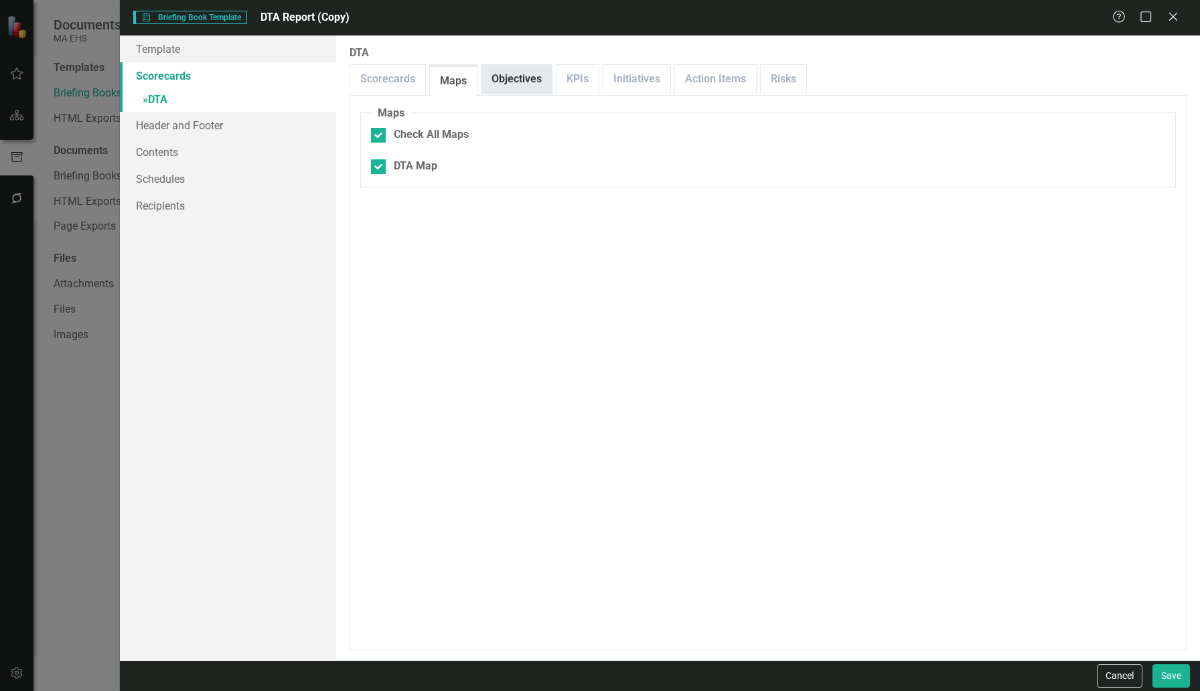
click at [510, 80] on link "Objectives" at bounding box center [516, 79] width 70 height 29
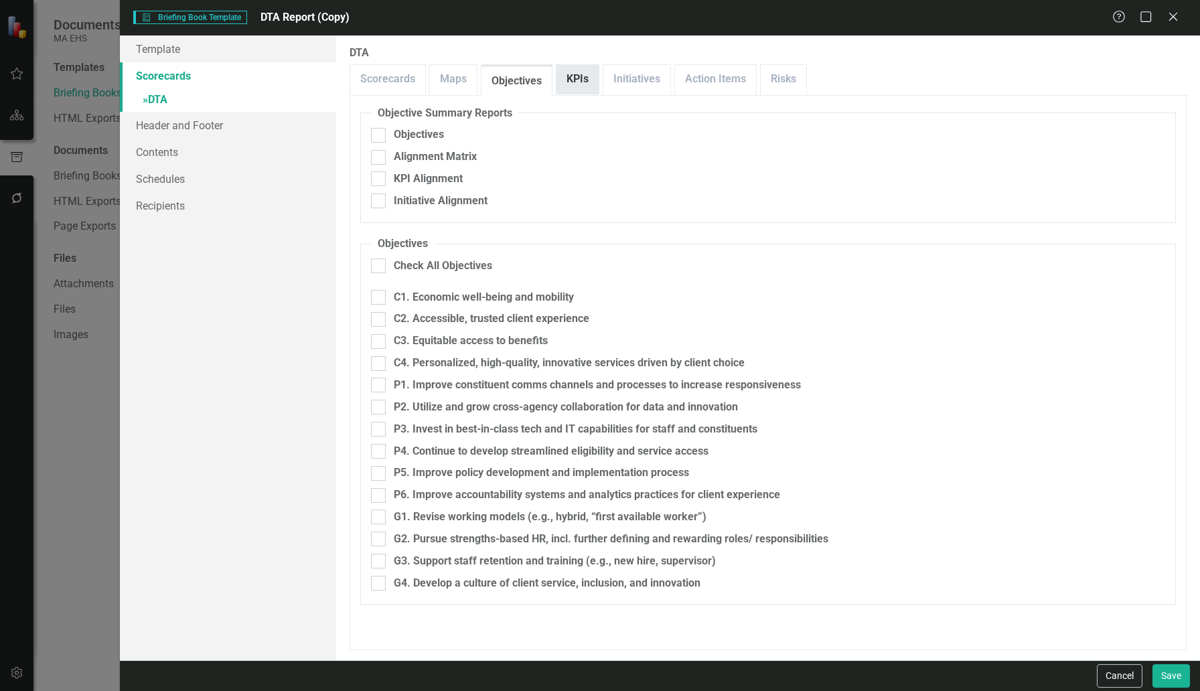
click at [572, 80] on link "KPIs" at bounding box center [577, 79] width 42 height 29
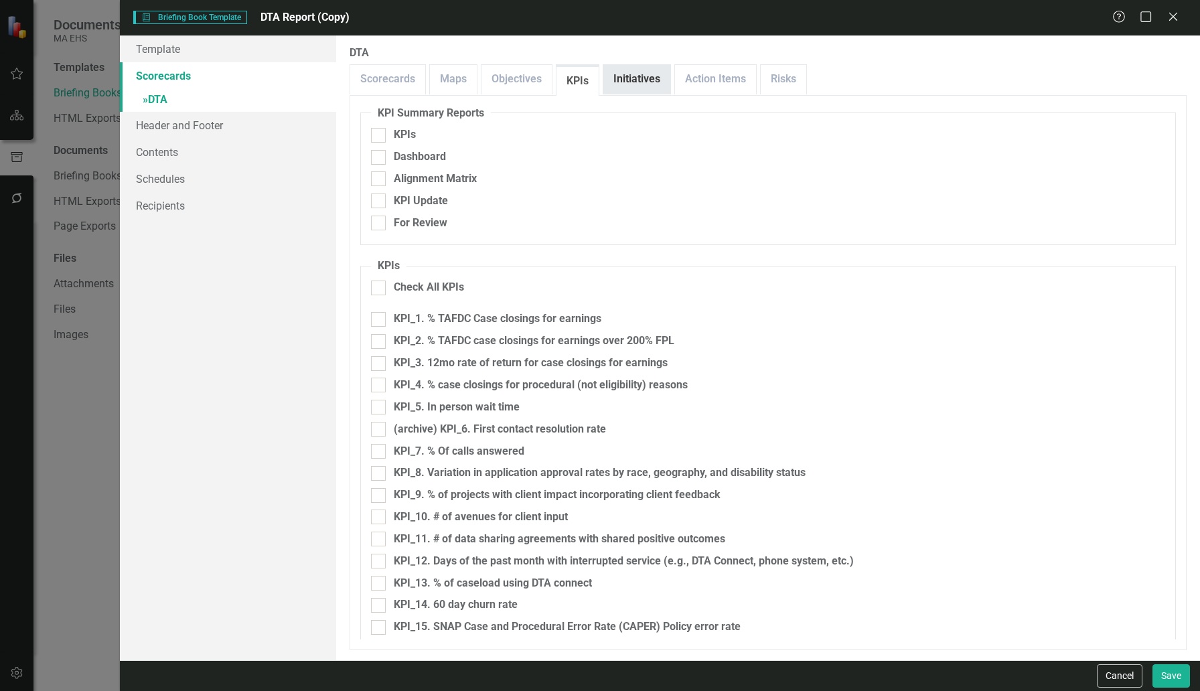
click at [637, 78] on link "Initiatives" at bounding box center [636, 79] width 67 height 29
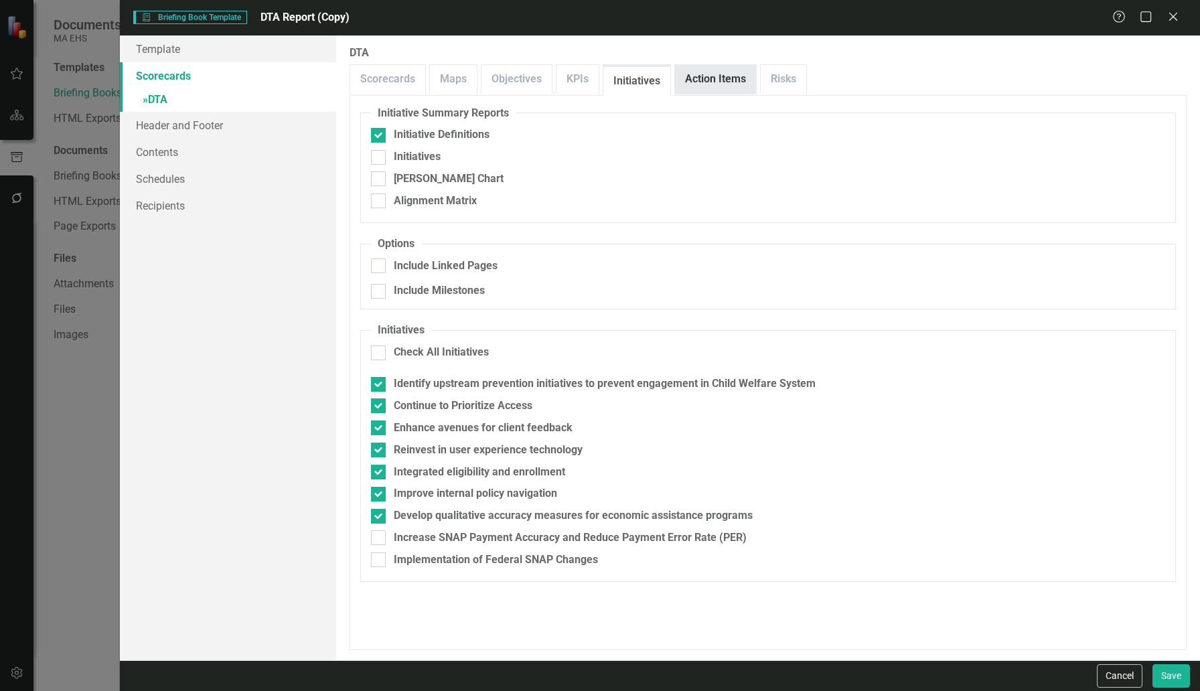
click at [732, 71] on link "Action Items" at bounding box center [715, 79] width 81 height 29
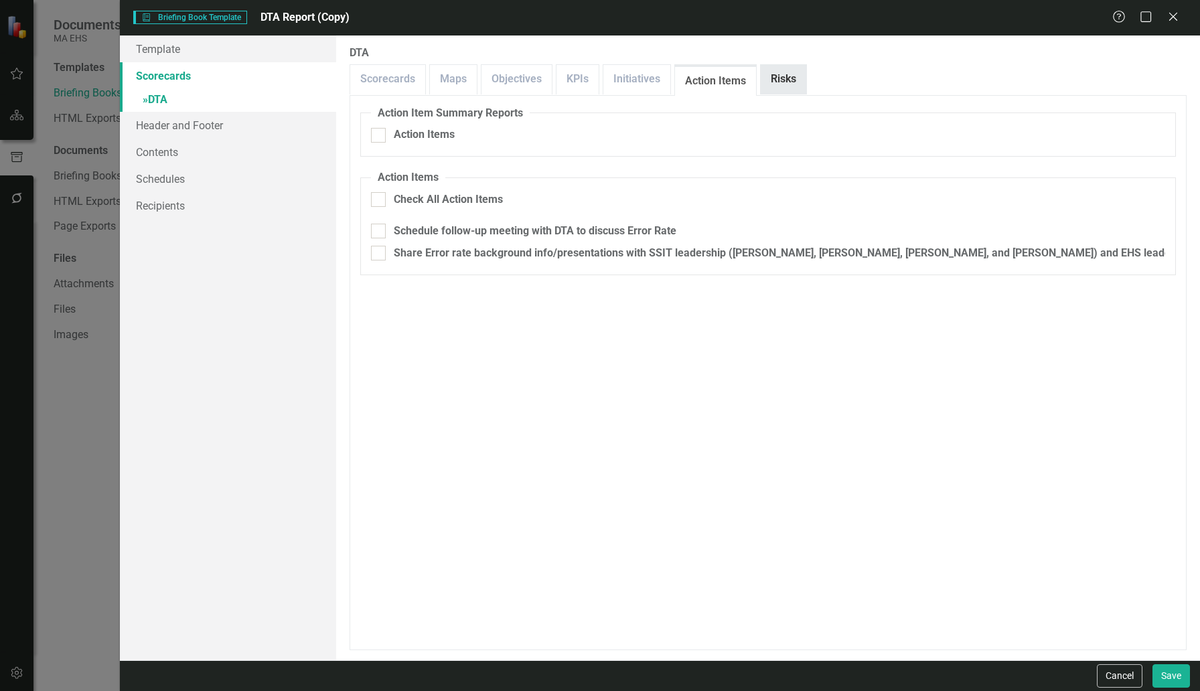
click at [787, 72] on link "Risks" at bounding box center [784, 79] width 46 height 29
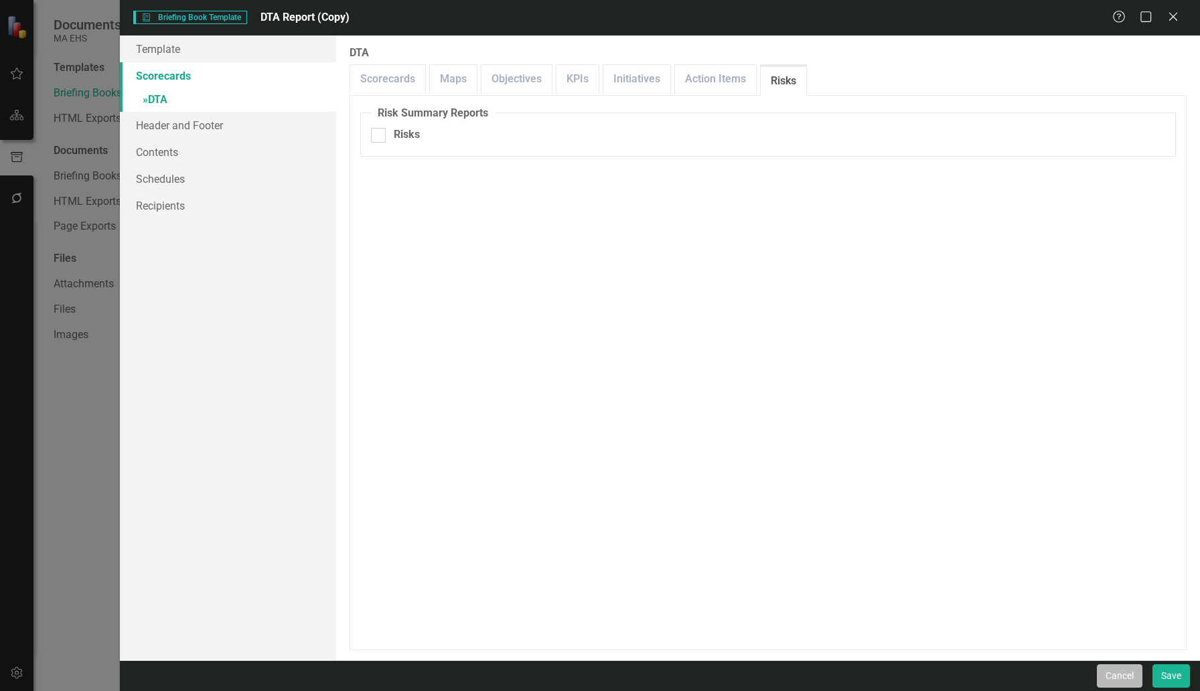
click at [1108, 682] on button "Cancel" at bounding box center [1120, 675] width 46 height 23
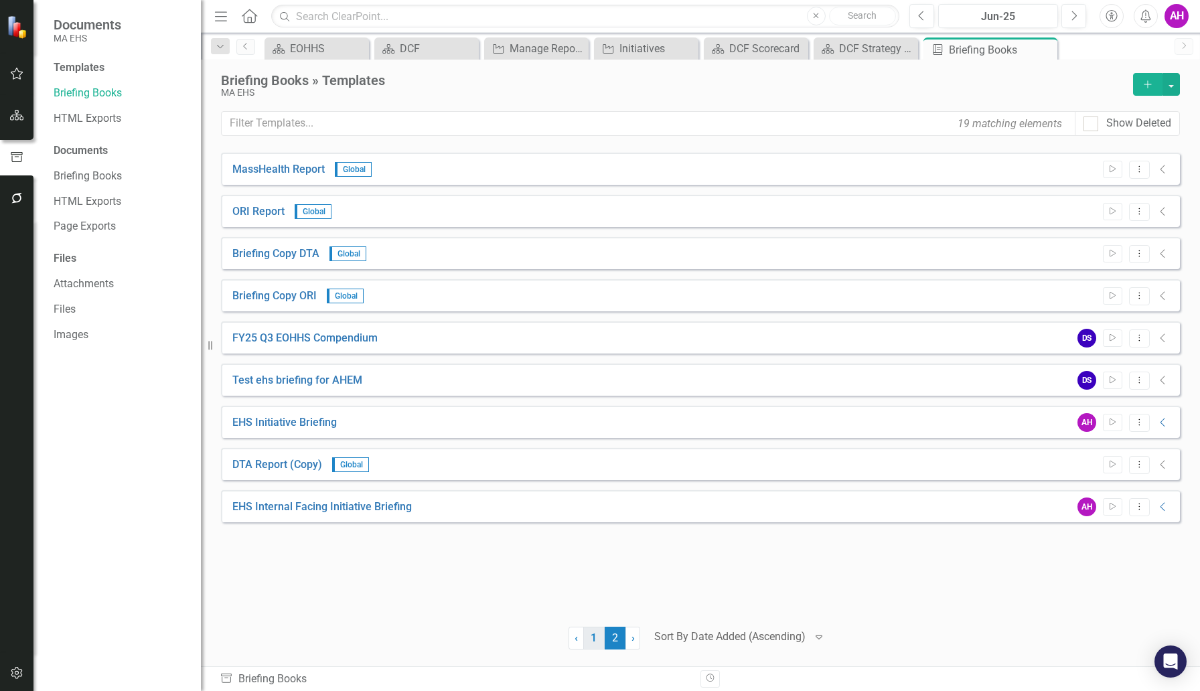
click at [593, 643] on link "1" at bounding box center [593, 638] width 21 height 23
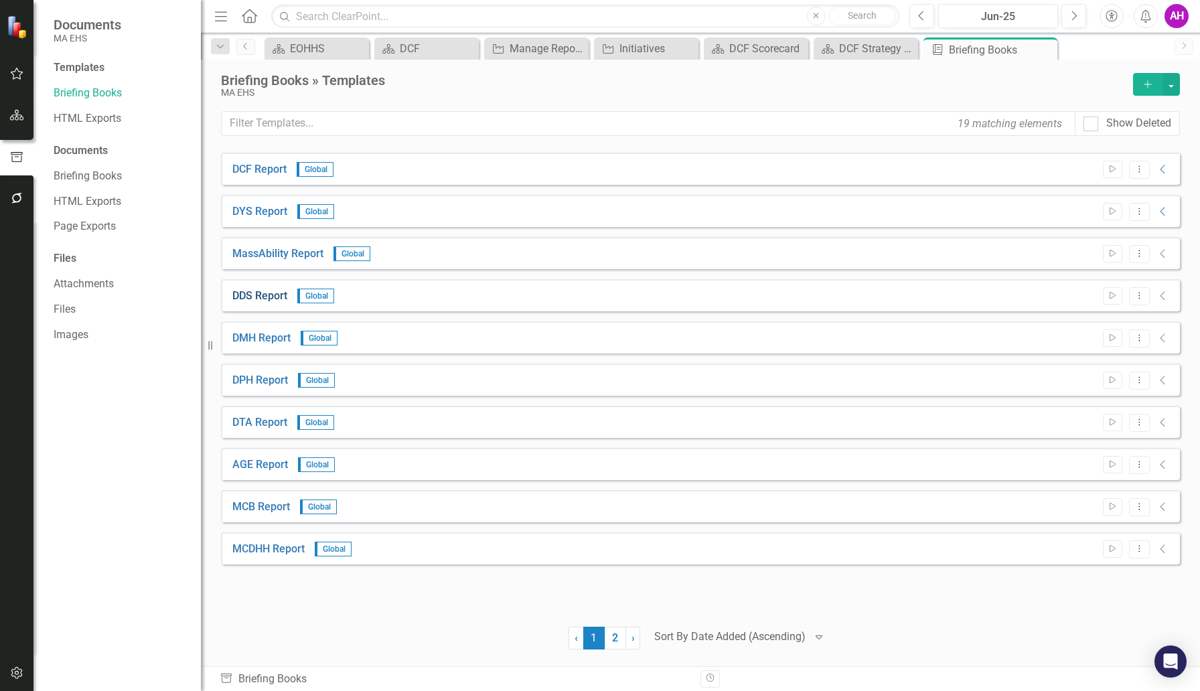
click at [252, 297] on link "DDS Report" at bounding box center [259, 296] width 55 height 15
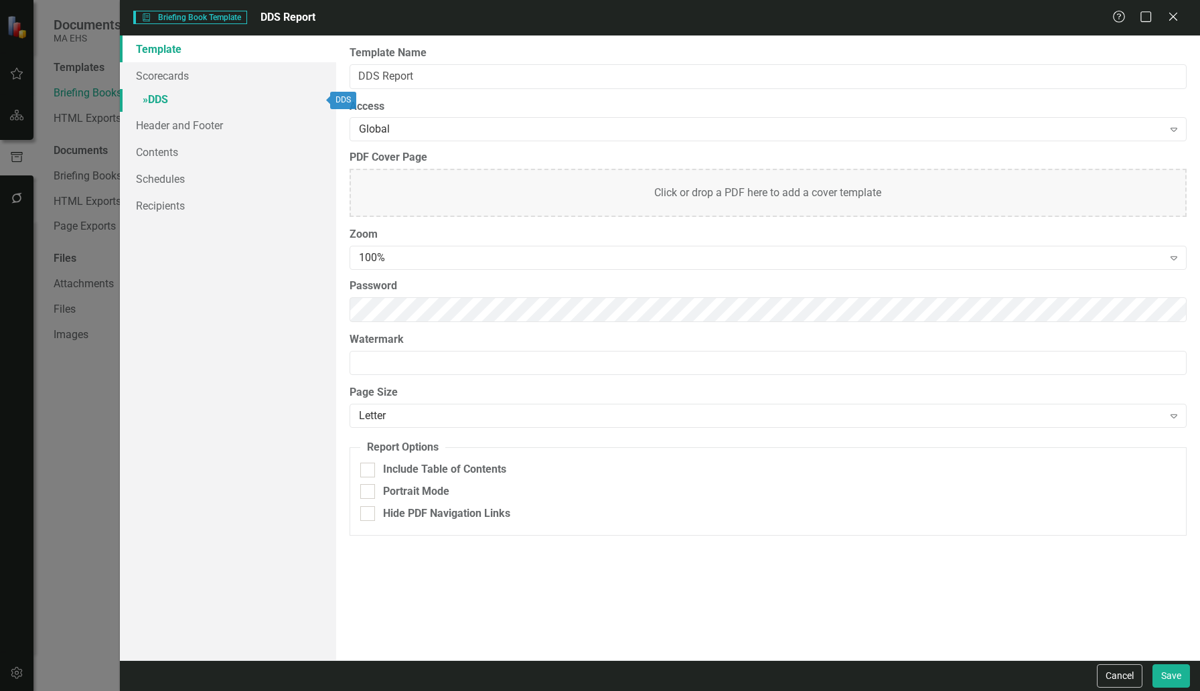
click at [151, 98] on link "» DDS" at bounding box center [228, 100] width 216 height 23
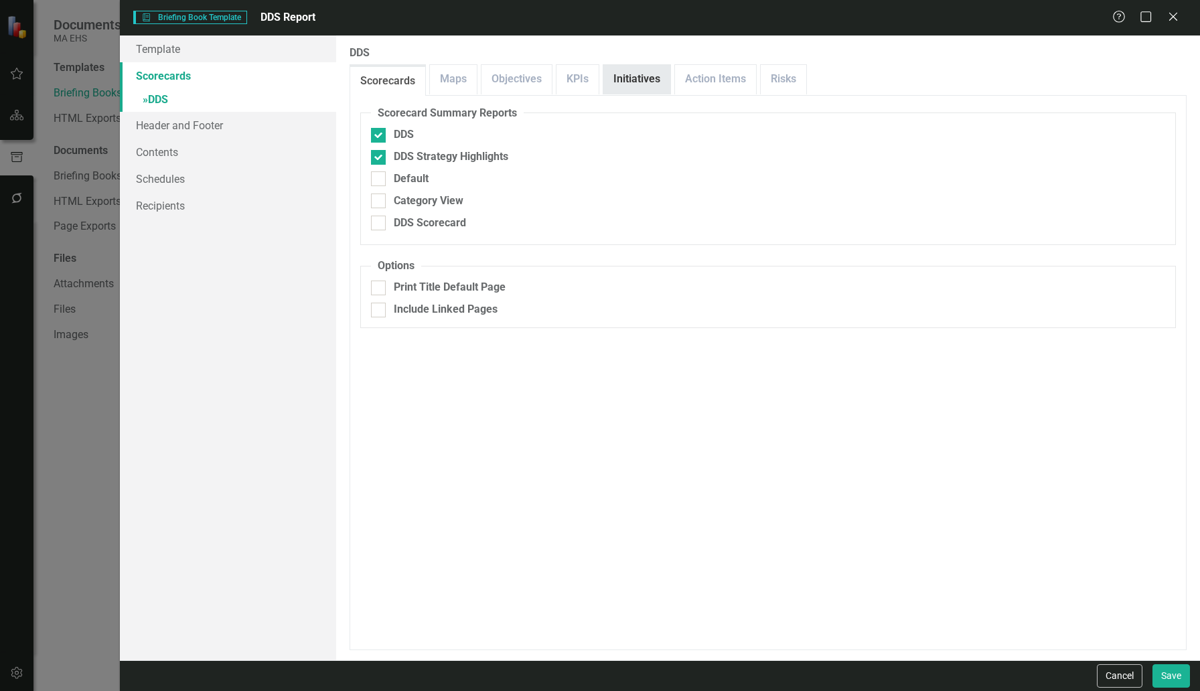
click at [631, 71] on link "Initiatives" at bounding box center [636, 79] width 67 height 29
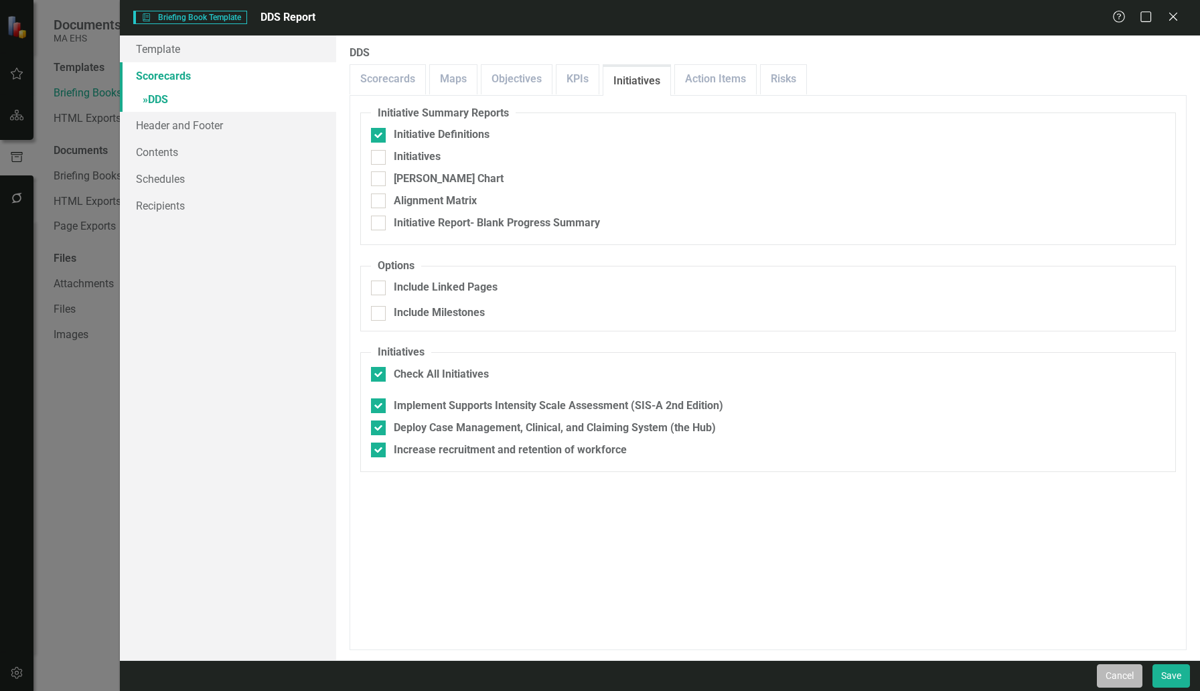
click at [1111, 685] on button "Cancel" at bounding box center [1120, 675] width 46 height 23
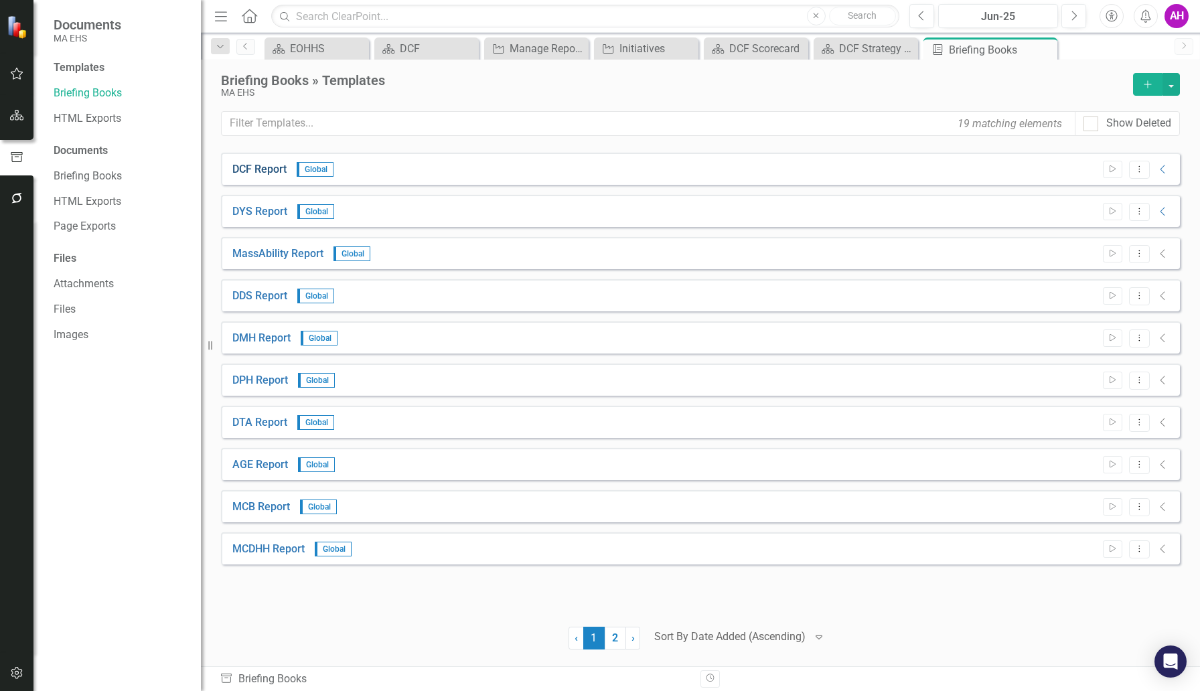
click at [266, 166] on link "DCF Report" at bounding box center [259, 169] width 54 height 15
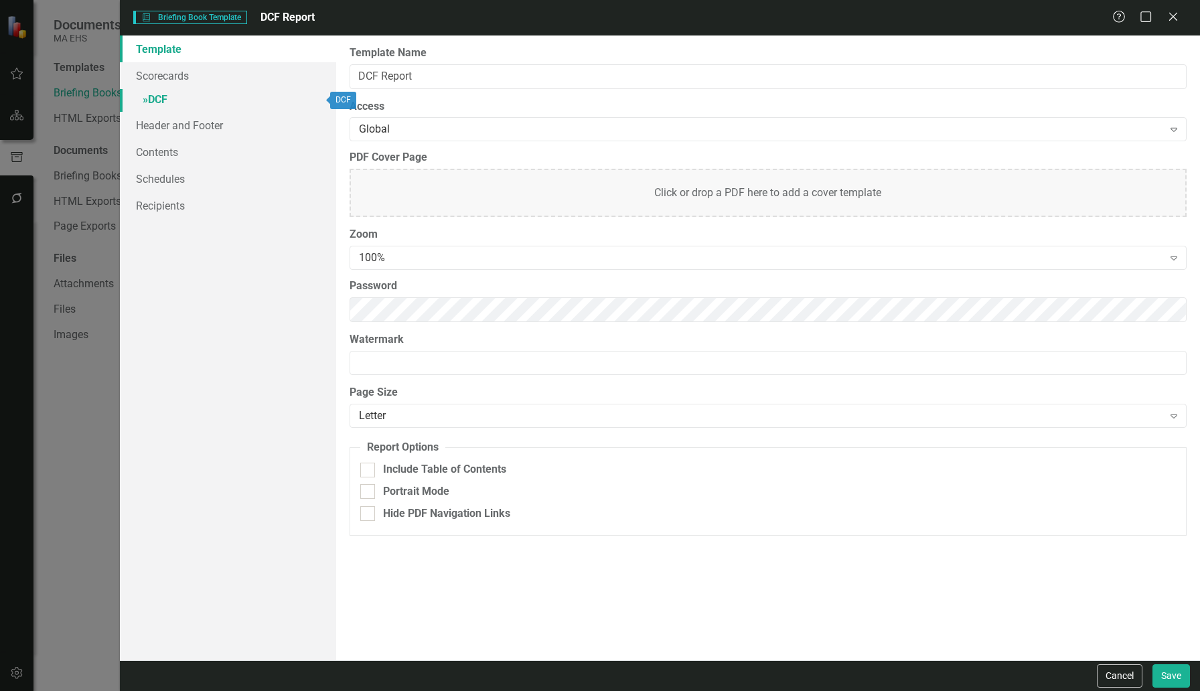
click at [159, 94] on link "» DCF" at bounding box center [228, 100] width 216 height 23
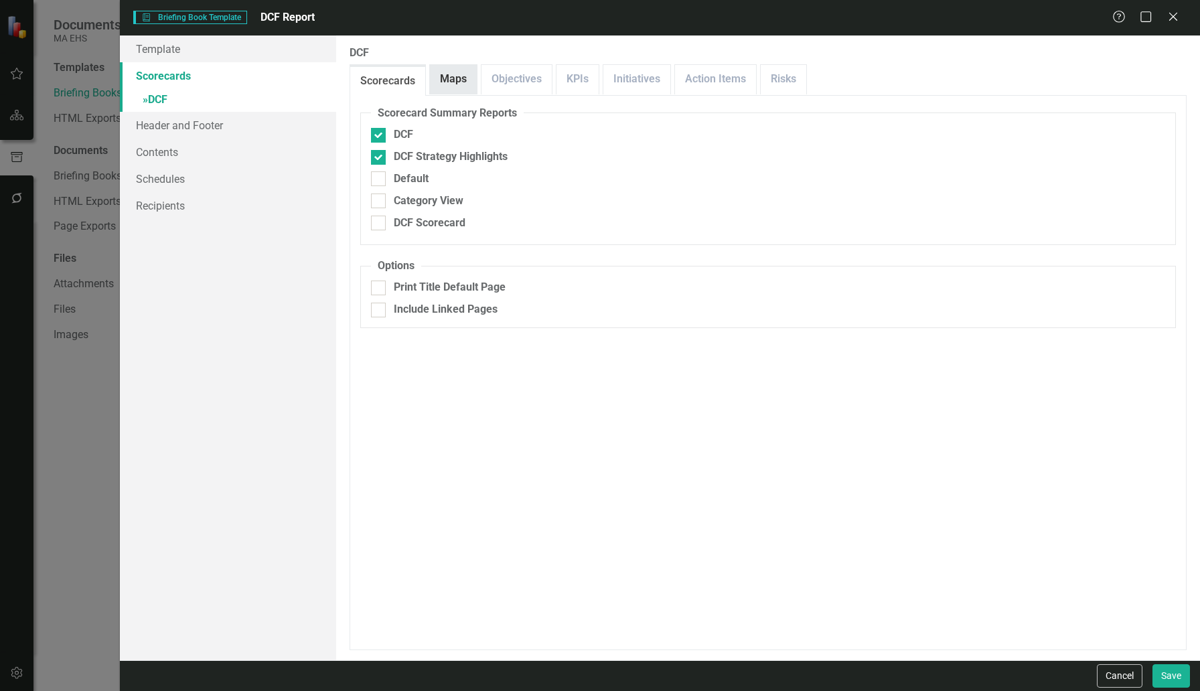
click at [453, 75] on link "Maps" at bounding box center [453, 79] width 47 height 29
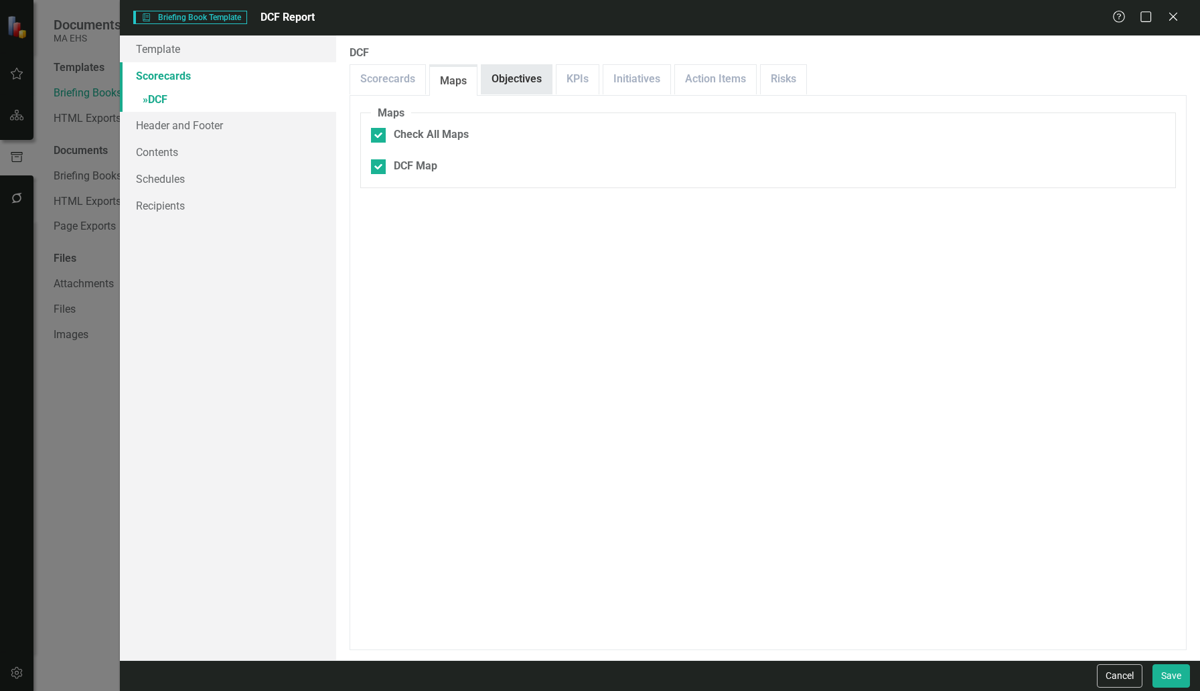
click at [504, 79] on link "Objectives" at bounding box center [516, 79] width 70 height 29
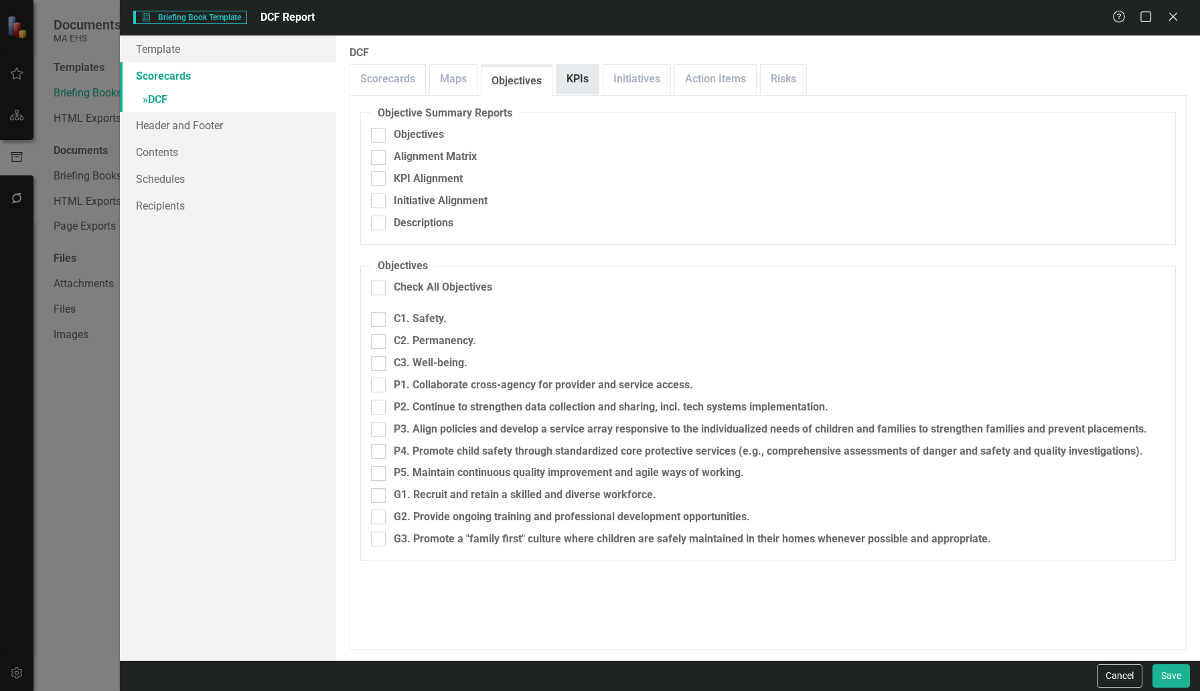
click at [576, 81] on link "KPIs" at bounding box center [577, 79] width 42 height 29
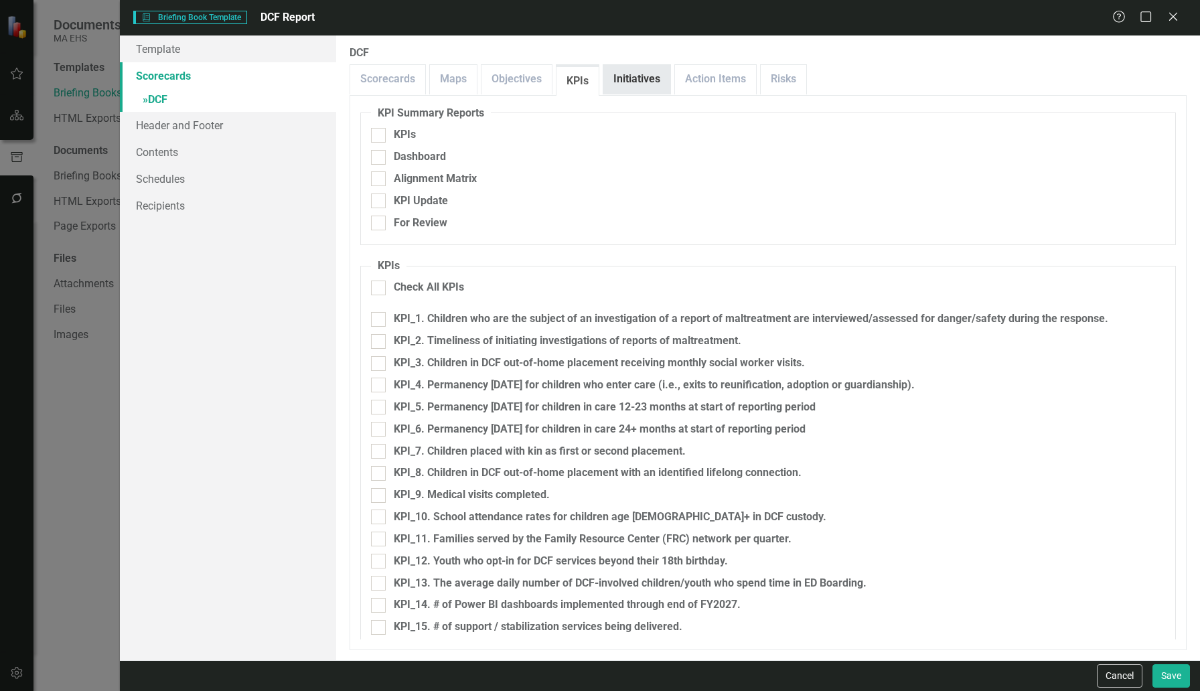
click at [645, 81] on link "Initiatives" at bounding box center [636, 79] width 67 height 29
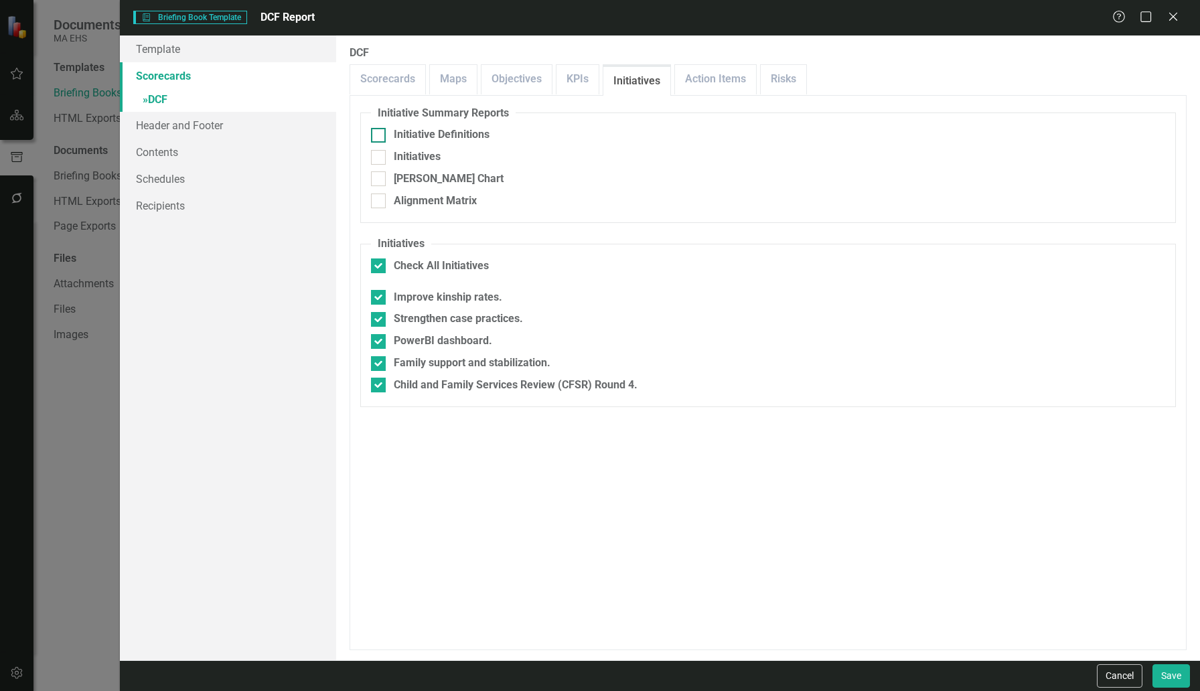
click at [380, 135] on div at bounding box center [378, 135] width 15 height 15
click at [380, 135] on input "Initiative Definitions" at bounding box center [375, 132] width 9 height 9
checkbox input "true"
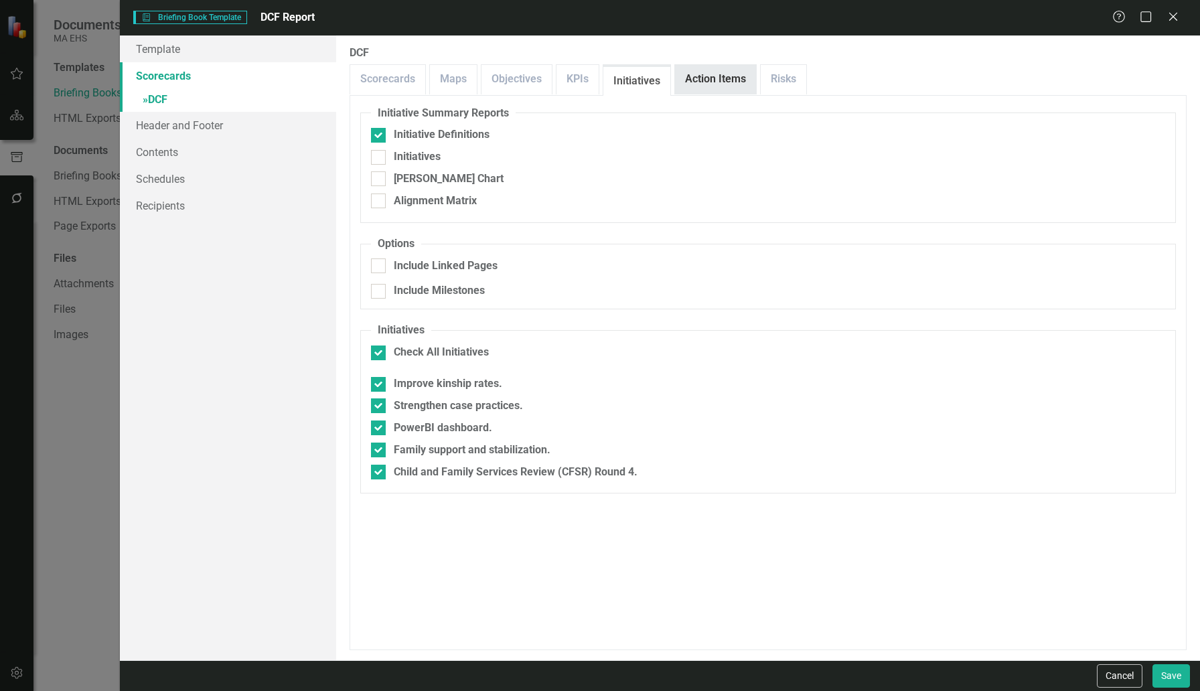
click at [700, 83] on link "Action Items" at bounding box center [715, 79] width 81 height 29
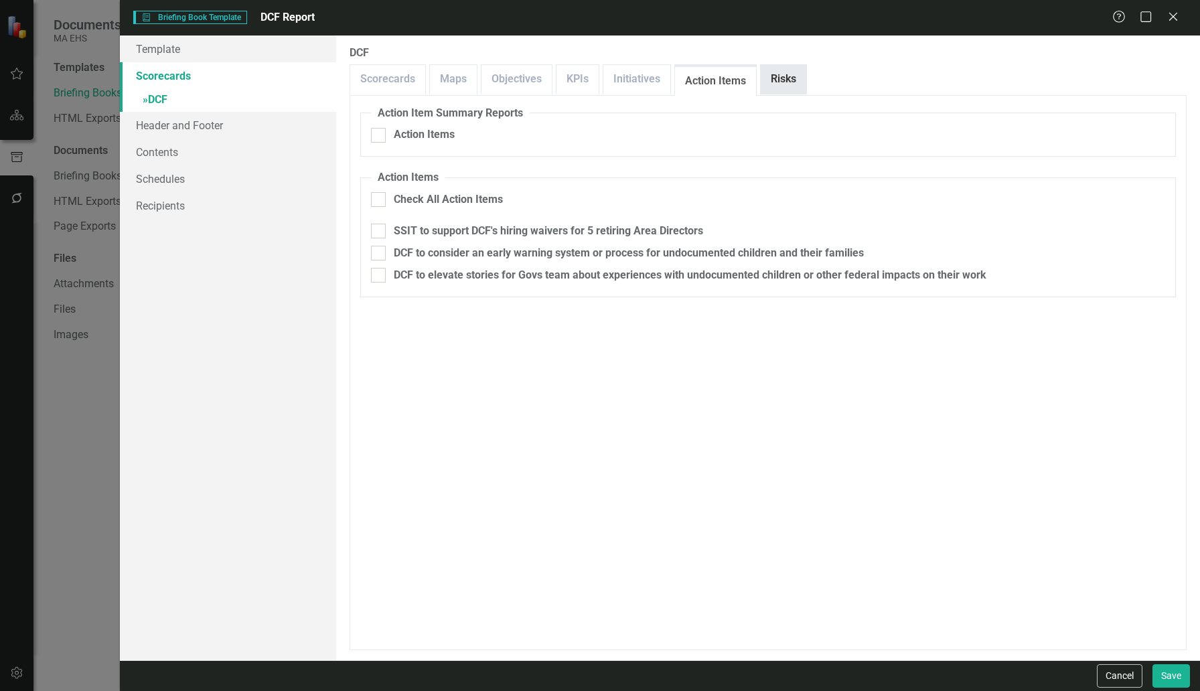
click at [790, 78] on link "Risks" at bounding box center [784, 79] width 46 height 29
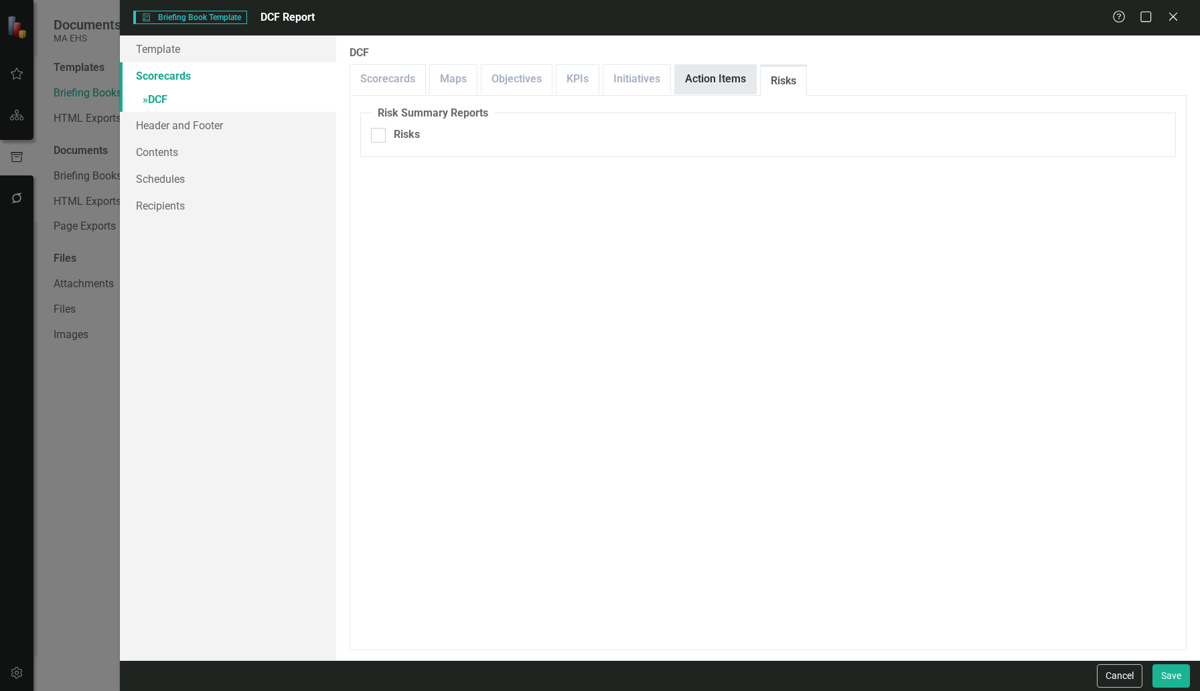
click at [720, 78] on link "Action Items" at bounding box center [715, 79] width 81 height 29
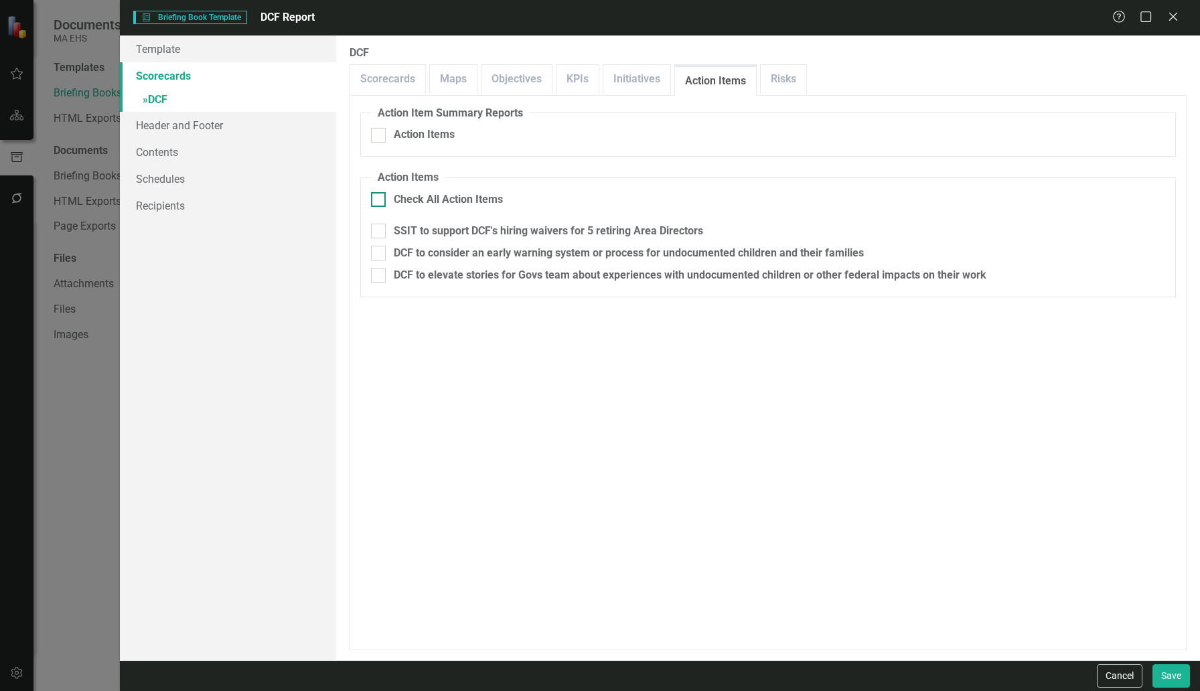
click at [380, 196] on div at bounding box center [378, 199] width 15 height 15
click at [380, 196] on input "Check All Action Items" at bounding box center [375, 196] width 9 height 9
checkbox input "true"
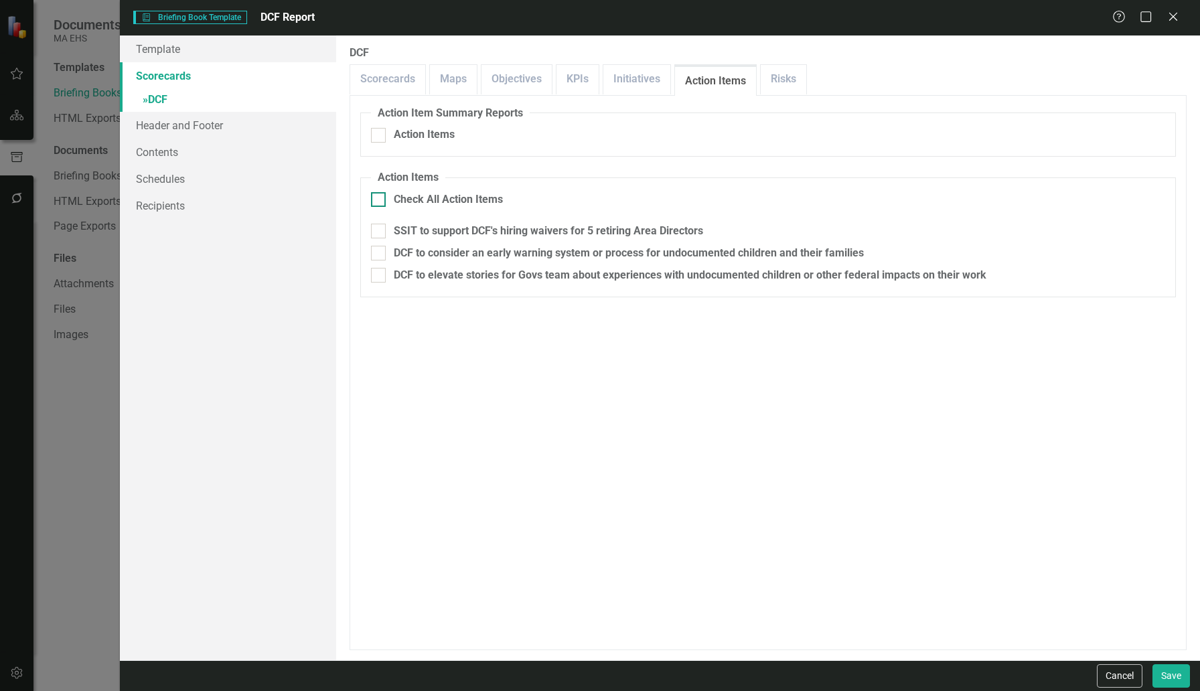
checkbox input "true"
click at [1173, 678] on button "Save" at bounding box center [1170, 675] width 37 height 23
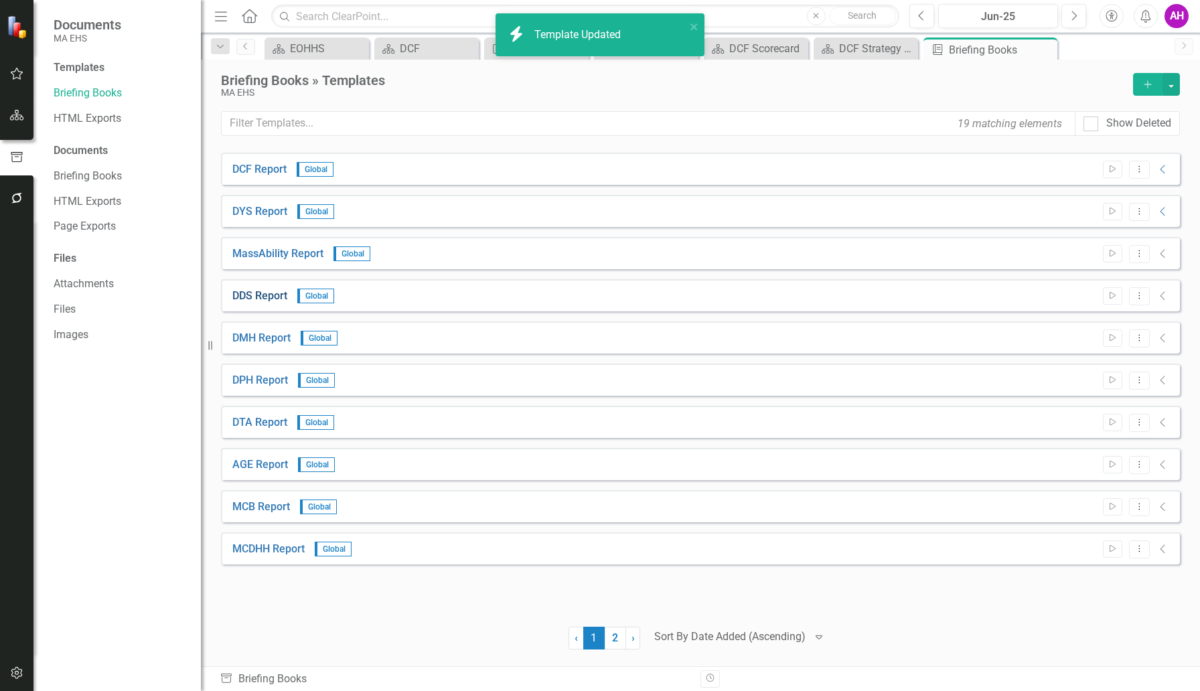
click at [266, 301] on link "DDS Report" at bounding box center [259, 296] width 55 height 15
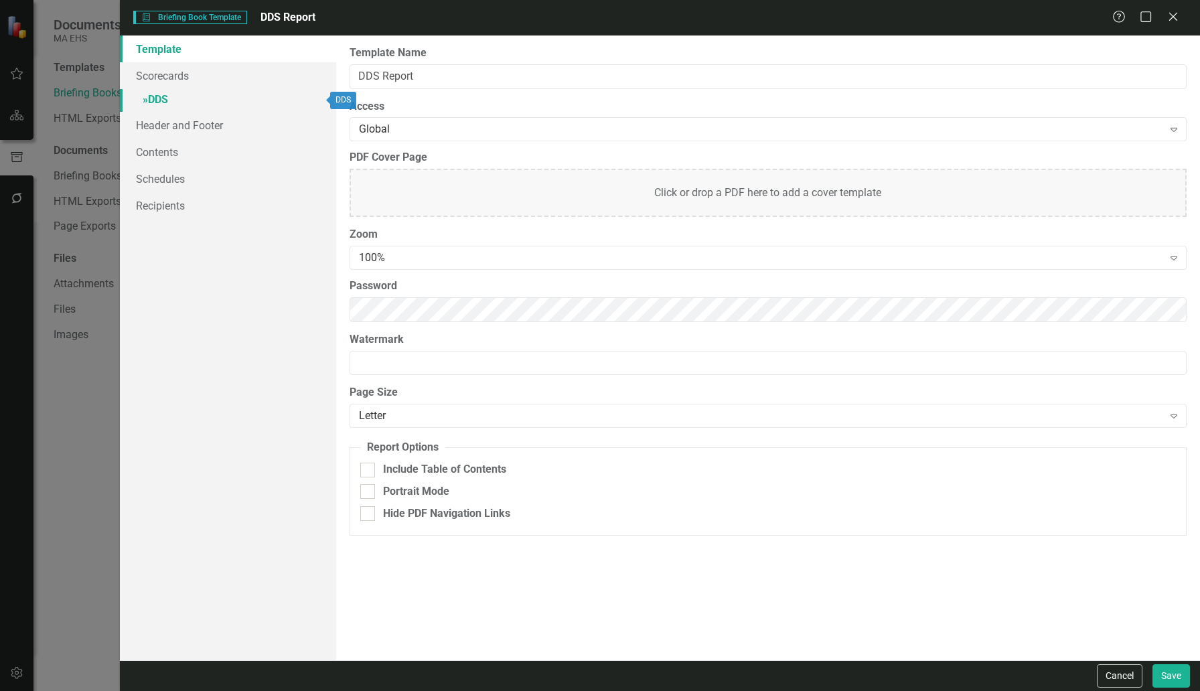
click at [163, 97] on link "» DDS" at bounding box center [228, 100] width 216 height 23
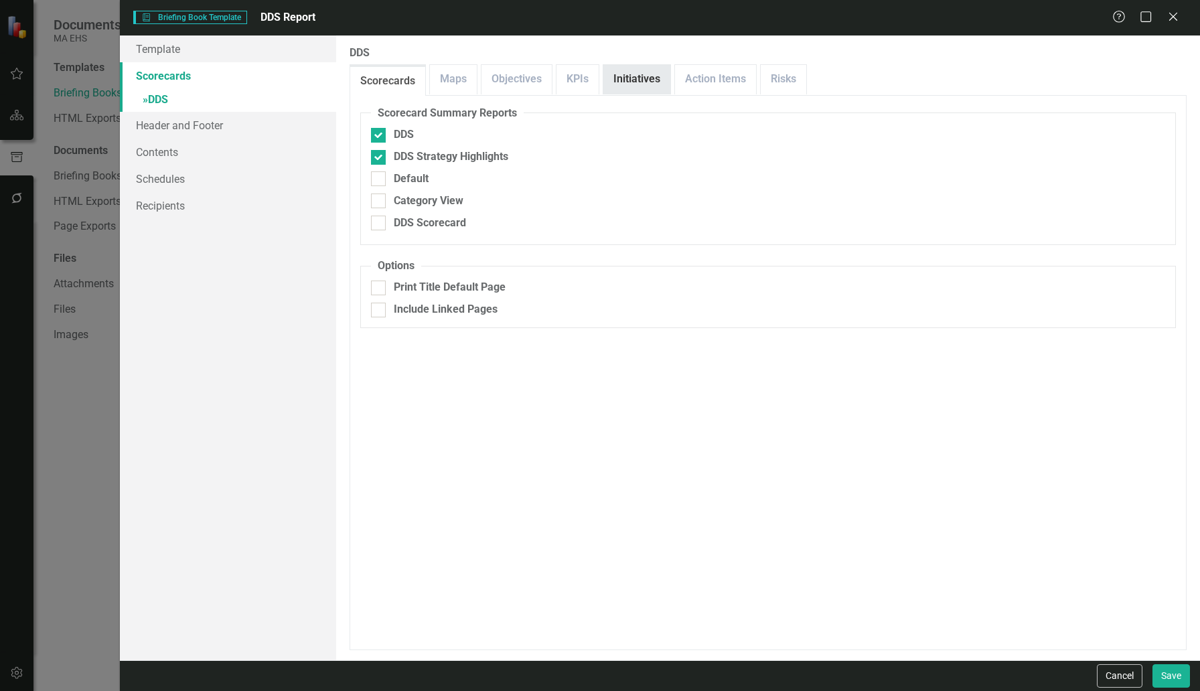
click at [619, 86] on link "Initiatives" at bounding box center [636, 79] width 67 height 29
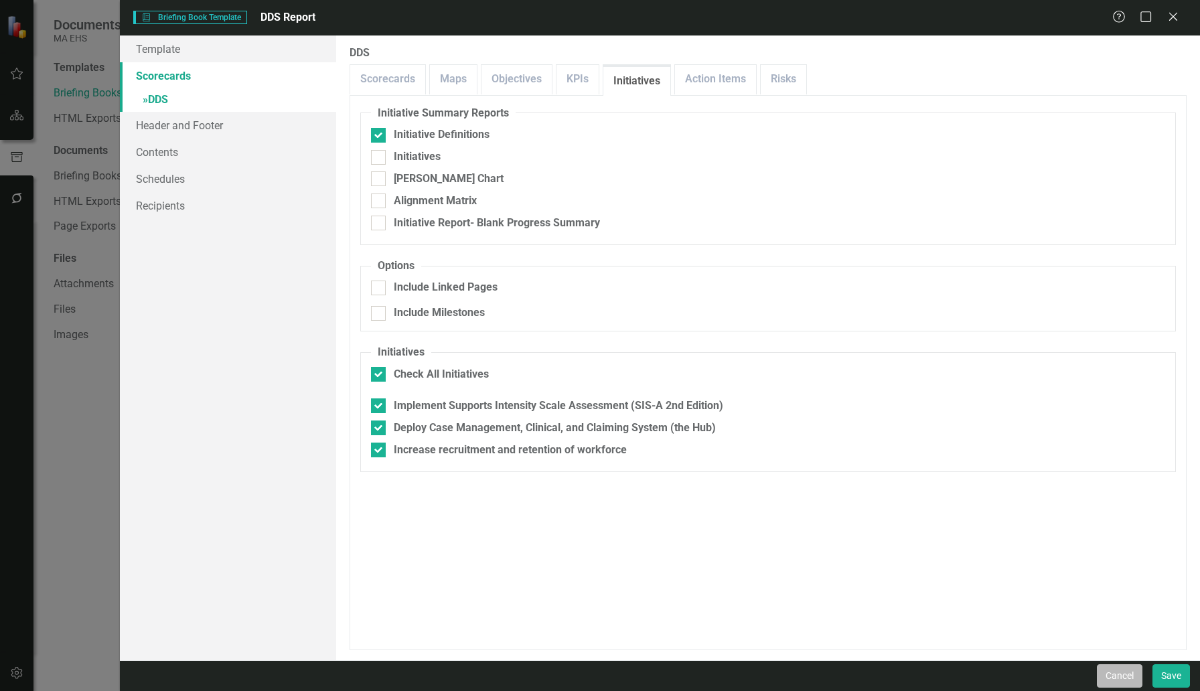
click at [1109, 682] on button "Cancel" at bounding box center [1120, 675] width 46 height 23
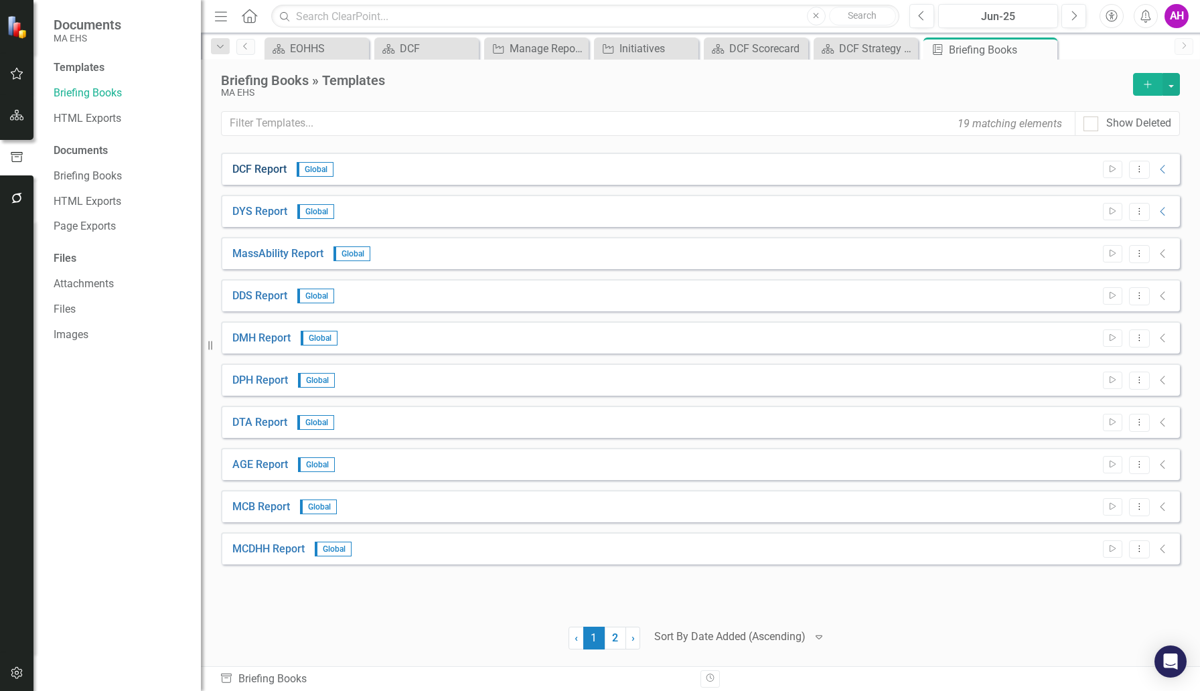
click at [261, 163] on link "DCF Report" at bounding box center [259, 169] width 54 height 15
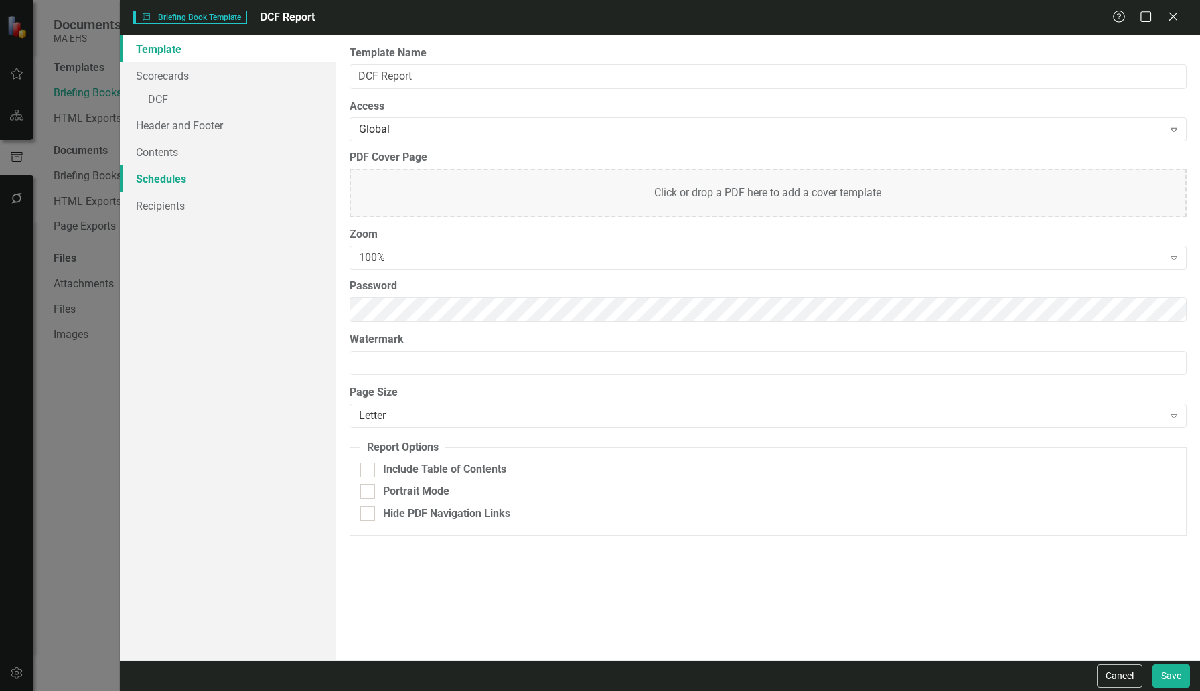
click at [173, 179] on link "Schedules" at bounding box center [228, 178] width 216 height 27
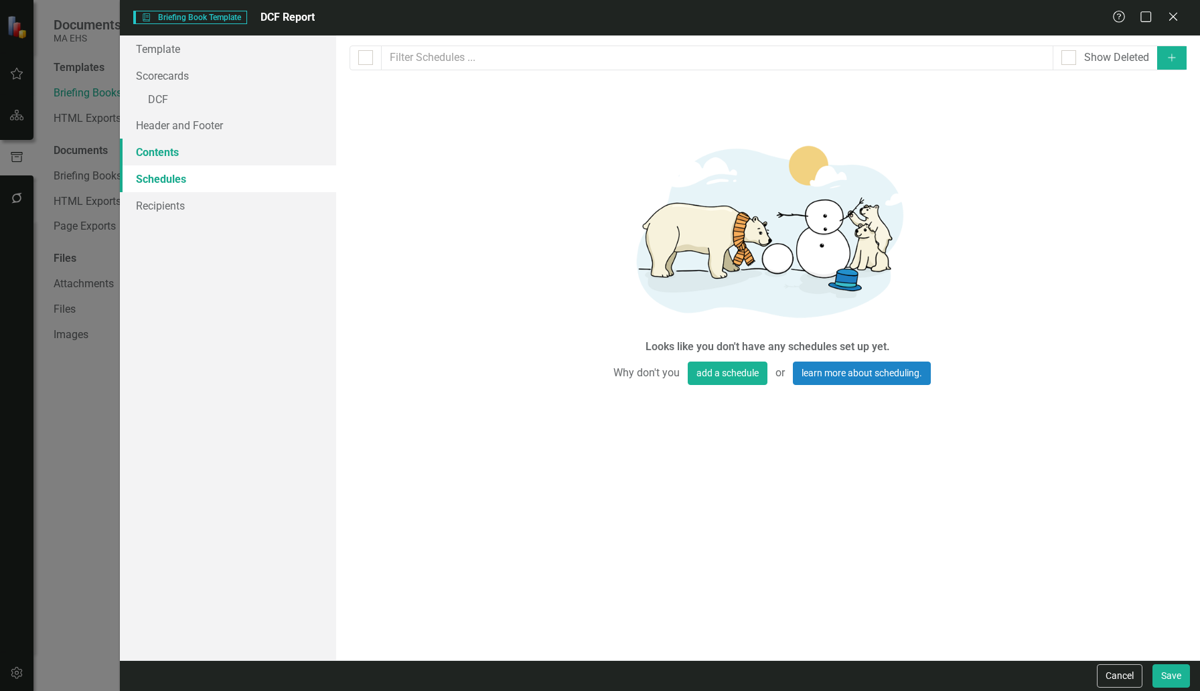
click at [157, 154] on link "Contents" at bounding box center [228, 152] width 216 height 27
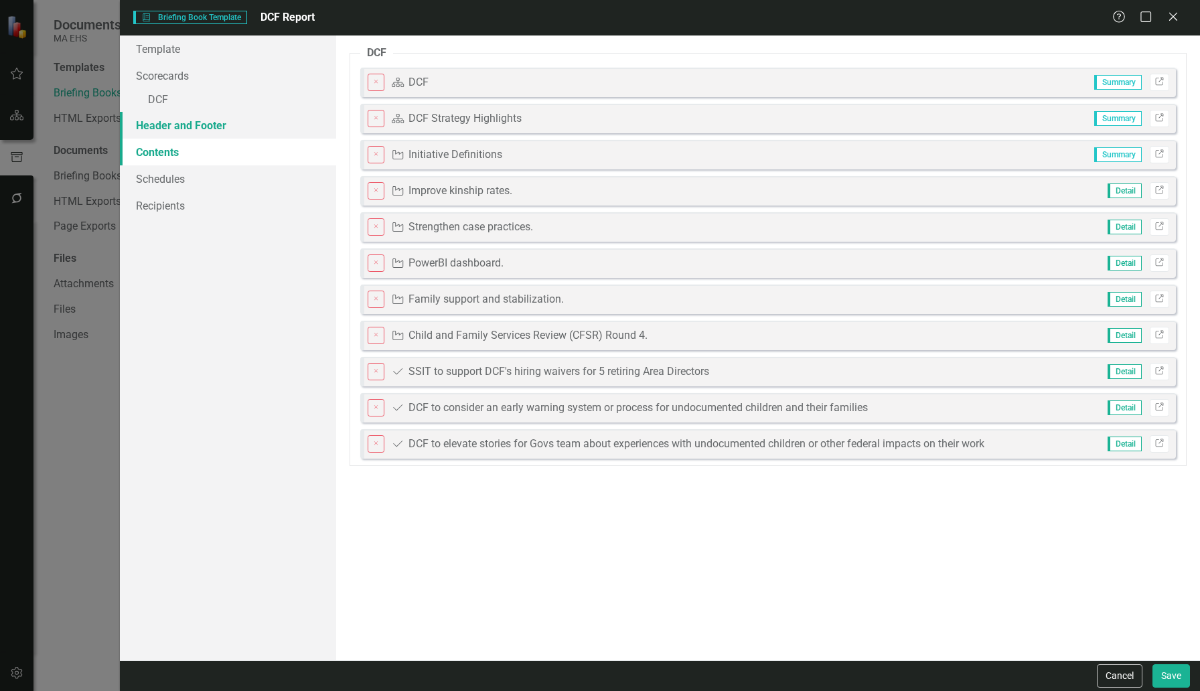
click at [159, 123] on link "Header and Footer" at bounding box center [228, 125] width 216 height 27
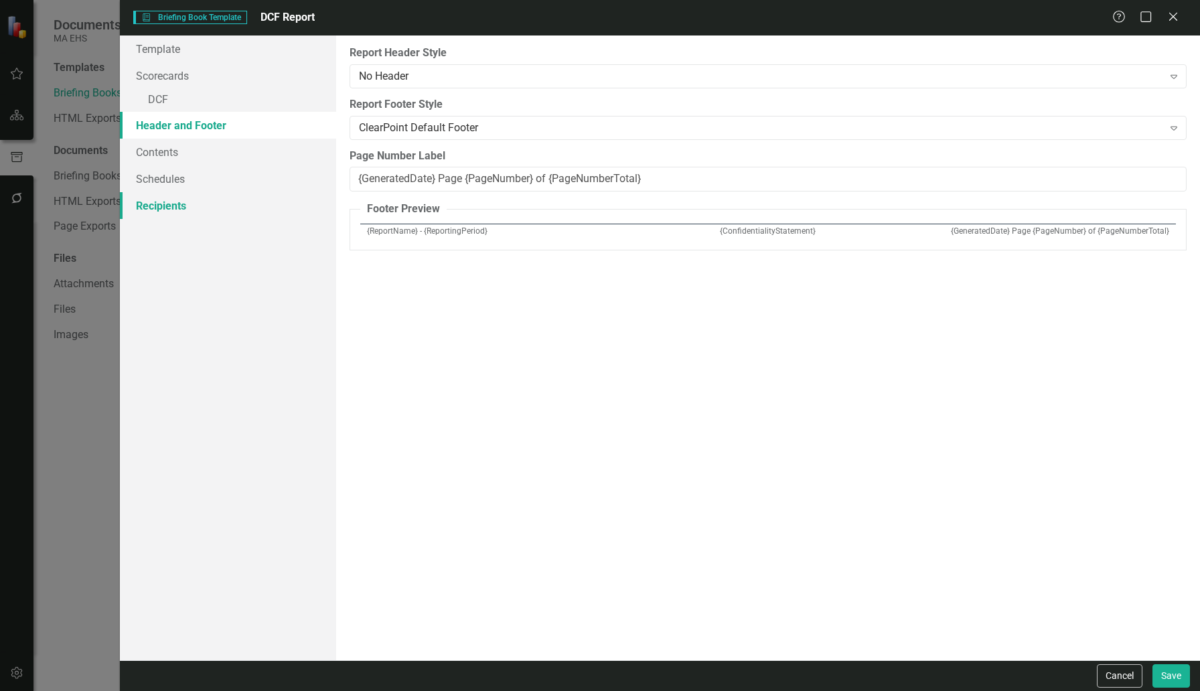
click at [160, 201] on link "Recipients" at bounding box center [228, 205] width 216 height 27
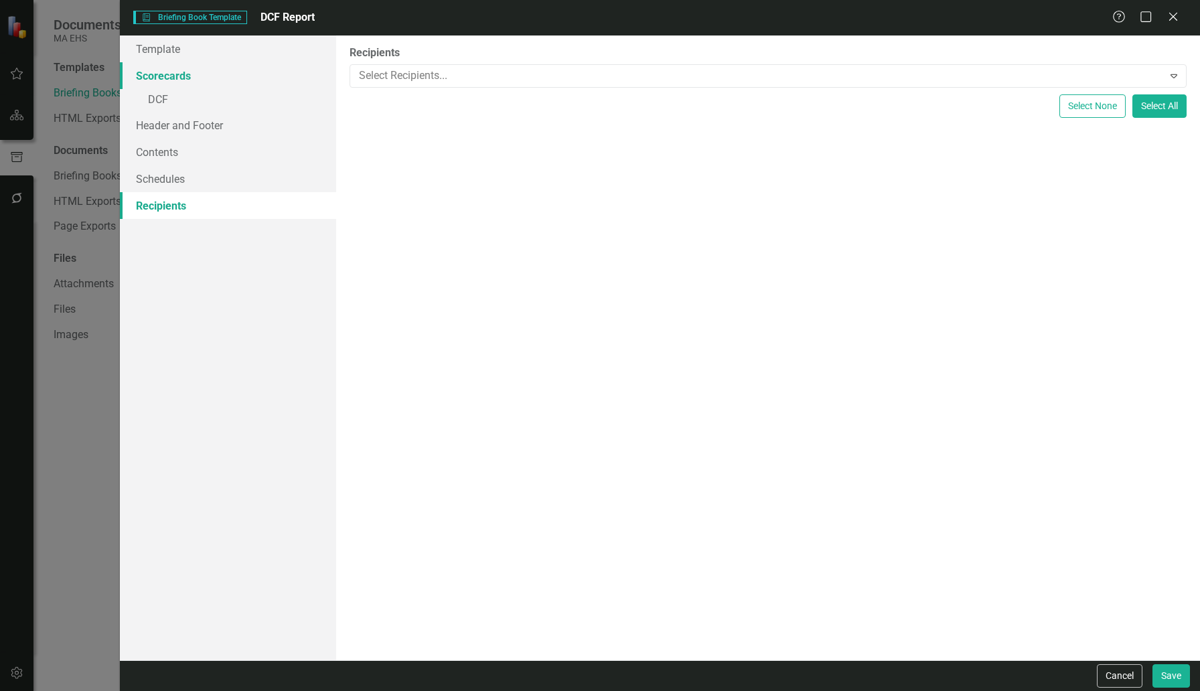
click at [149, 74] on link "Scorecards" at bounding box center [228, 75] width 216 height 27
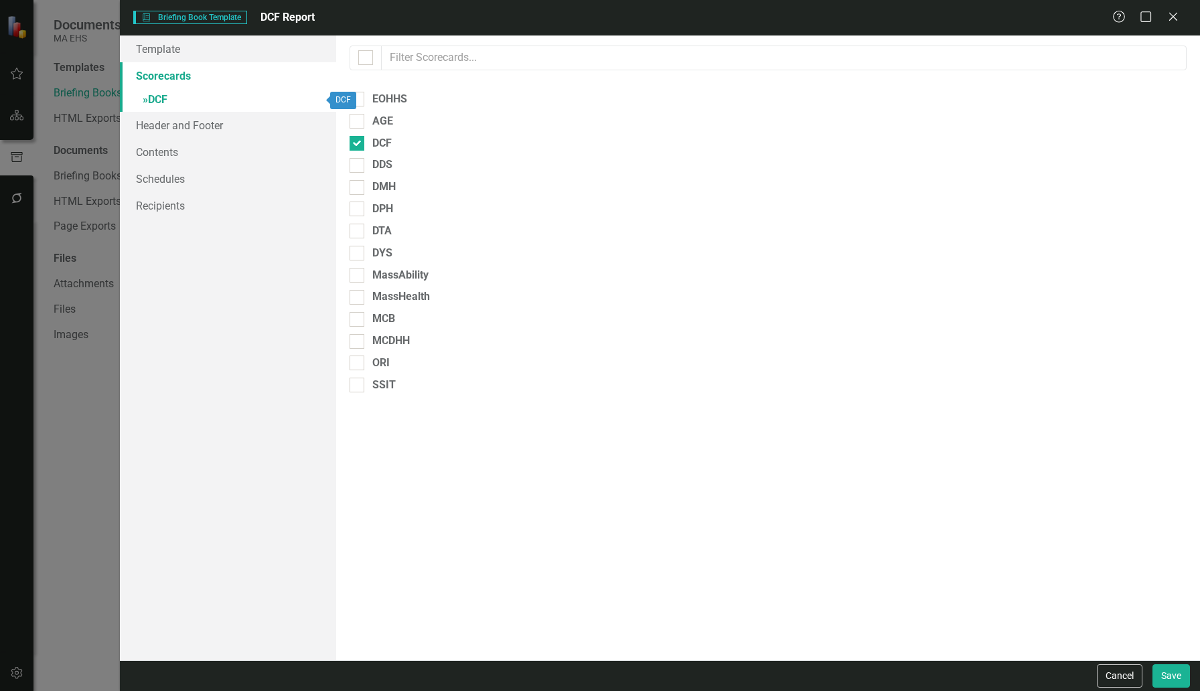
click at [145, 97] on span "»" at bounding box center [145, 99] width 5 height 13
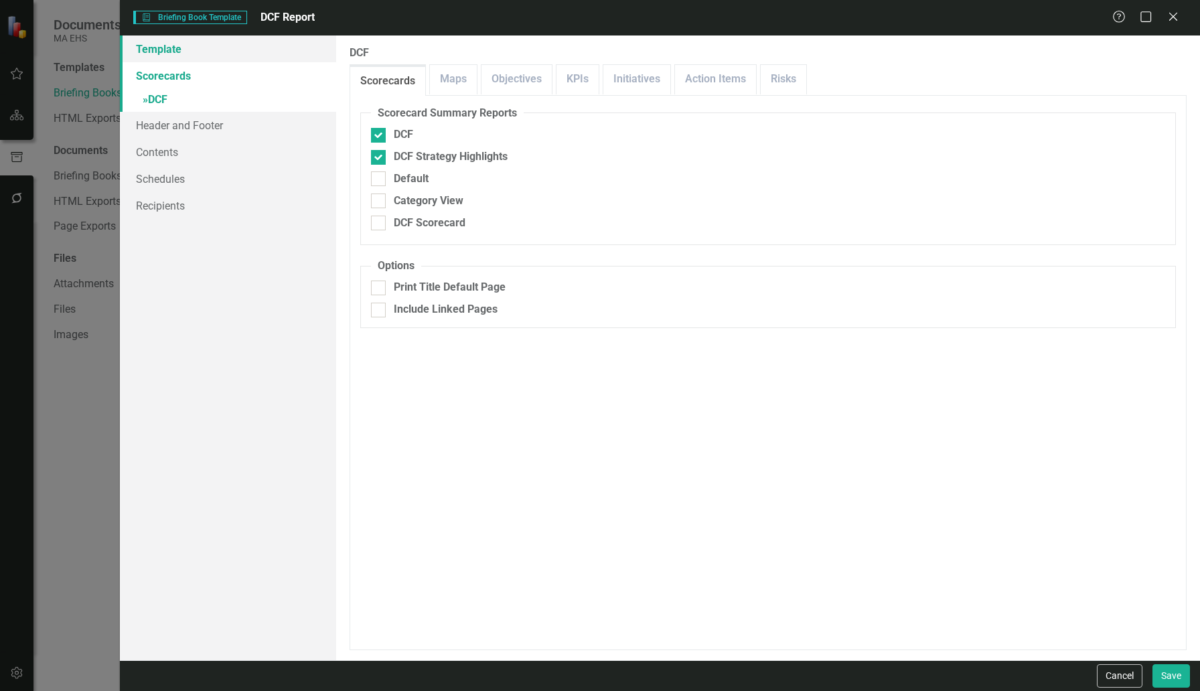
click at [153, 48] on link "Template" at bounding box center [228, 48] width 216 height 27
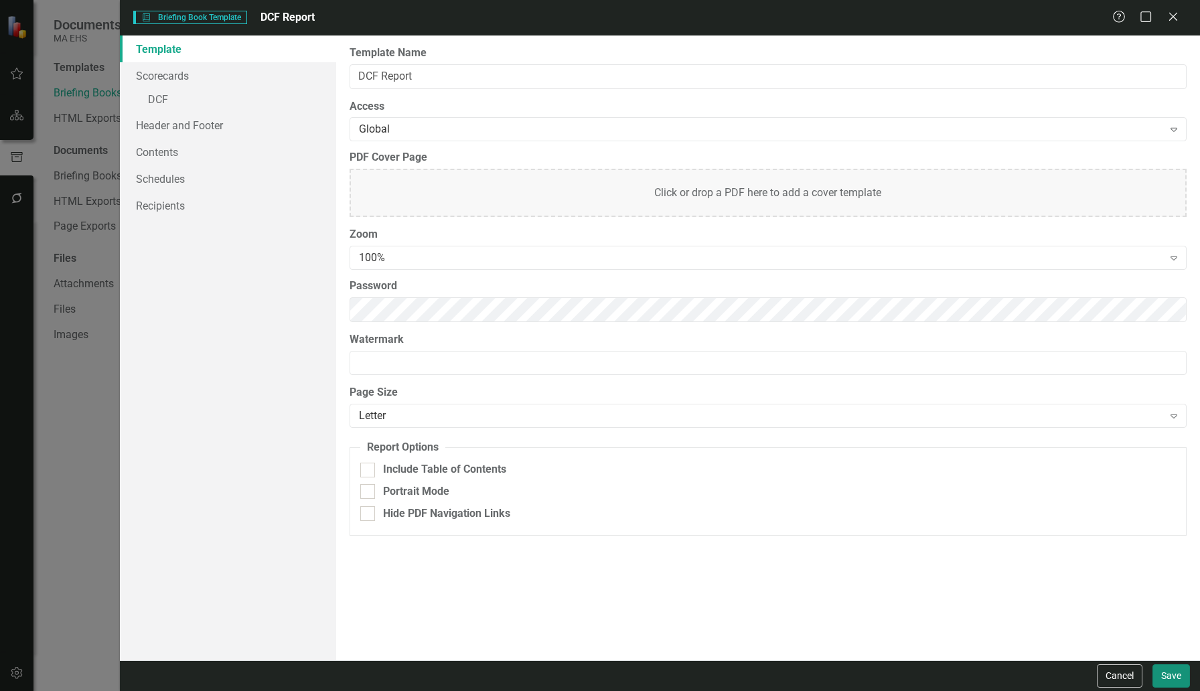
click at [1179, 680] on button "Save" at bounding box center [1170, 675] width 37 height 23
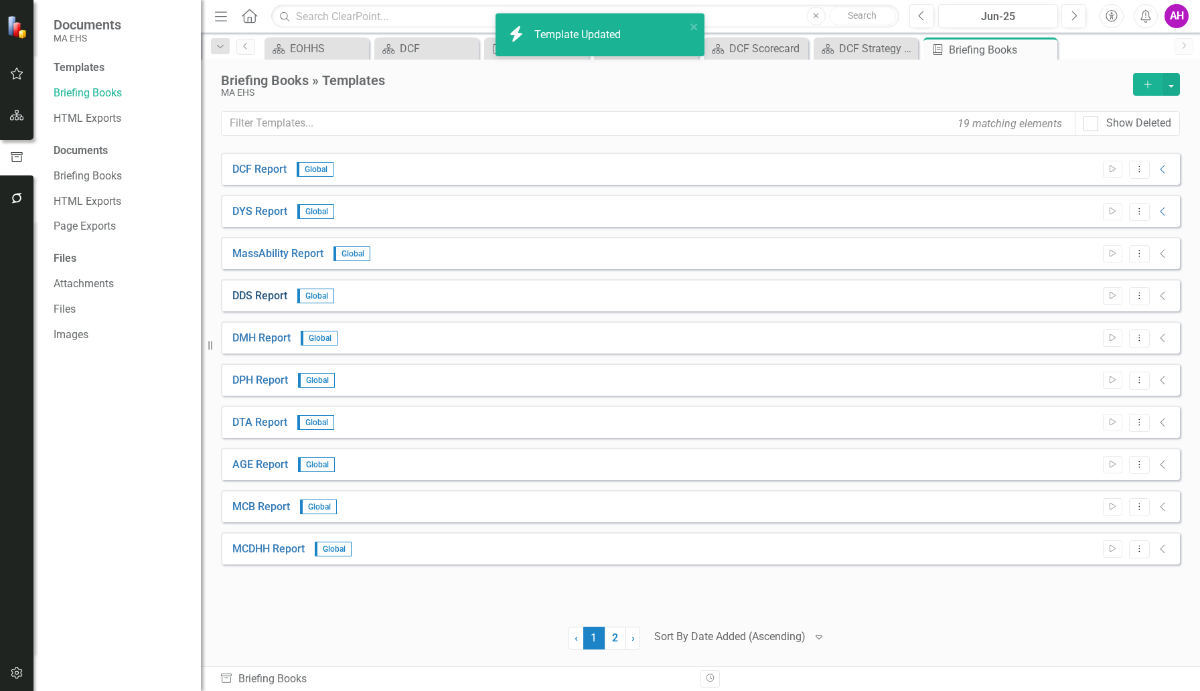
click at [255, 294] on link "DDS Report" at bounding box center [259, 296] width 55 height 15
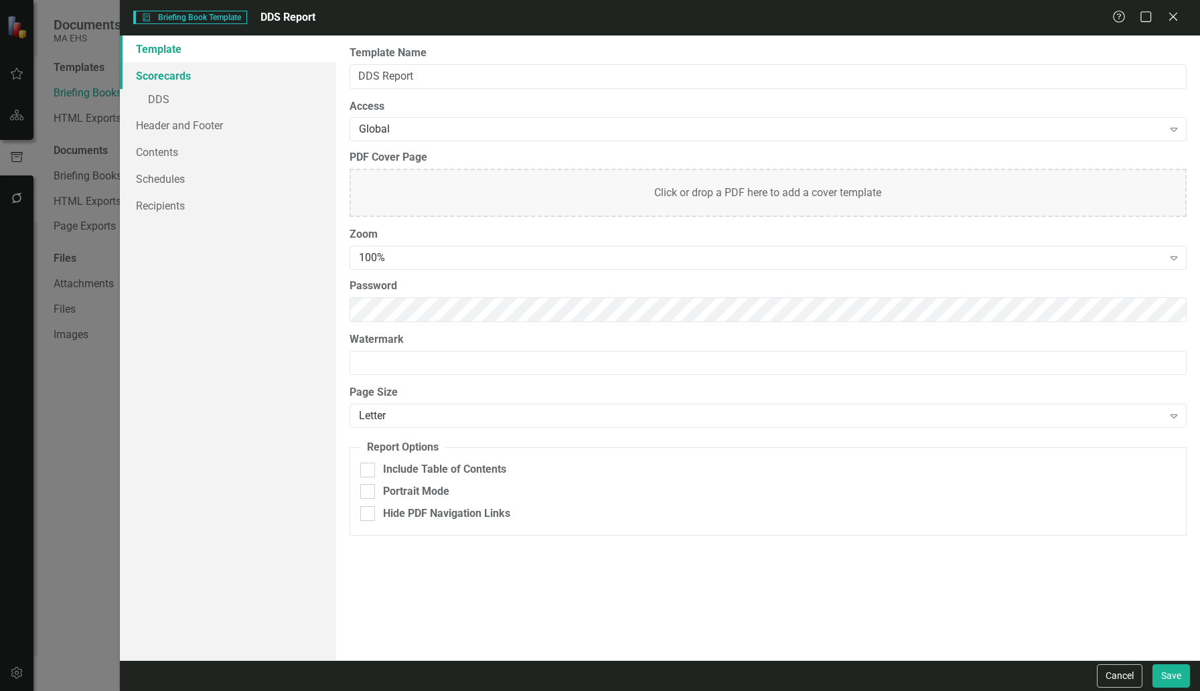
click at [177, 76] on link "Scorecards" at bounding box center [228, 75] width 216 height 27
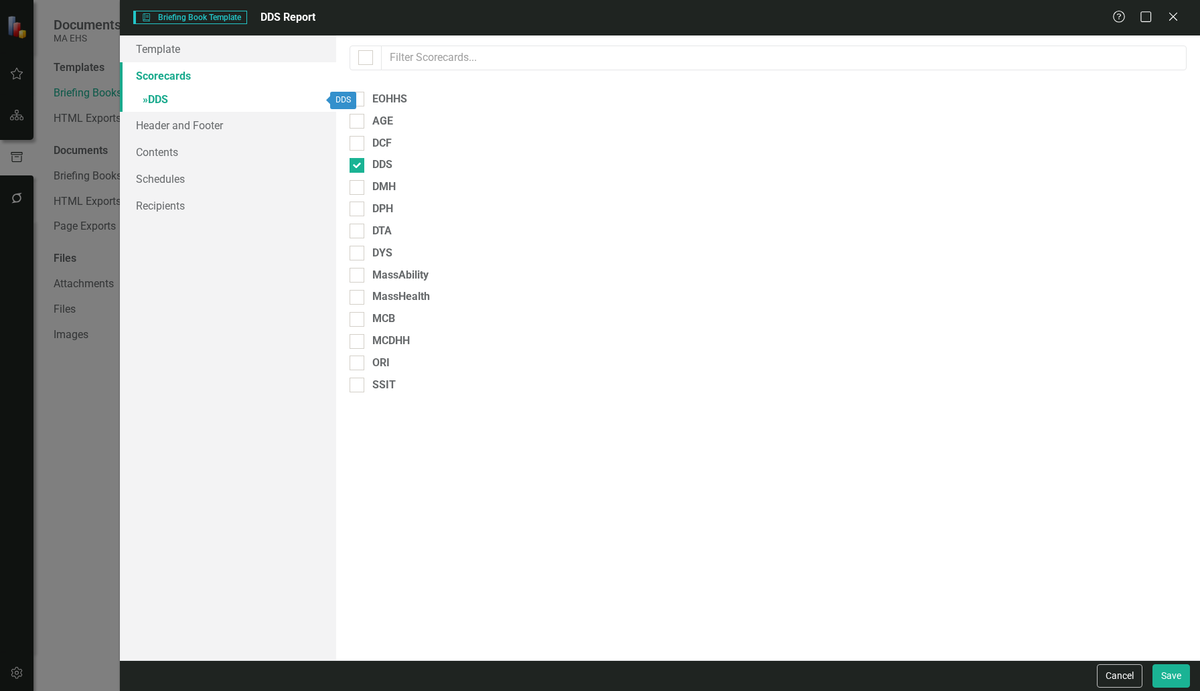
click at [146, 98] on span "»" at bounding box center [145, 99] width 5 height 13
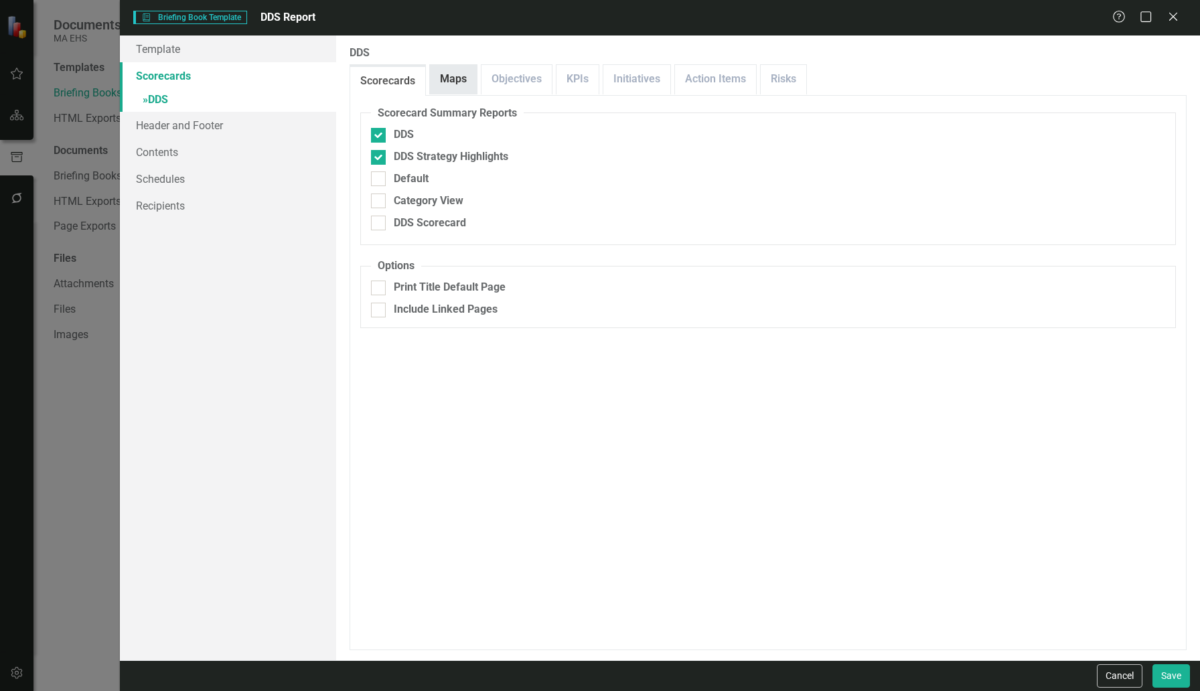
click at [456, 72] on link "Maps" at bounding box center [453, 79] width 47 height 29
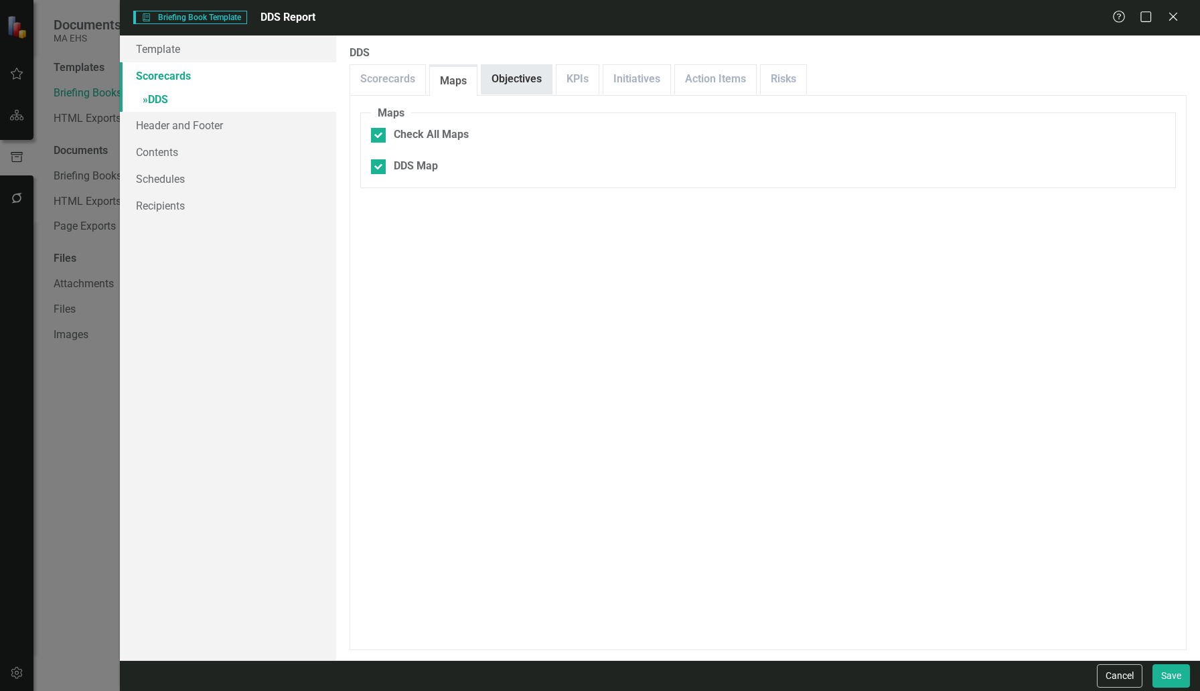
click at [511, 78] on link "Objectives" at bounding box center [516, 79] width 70 height 29
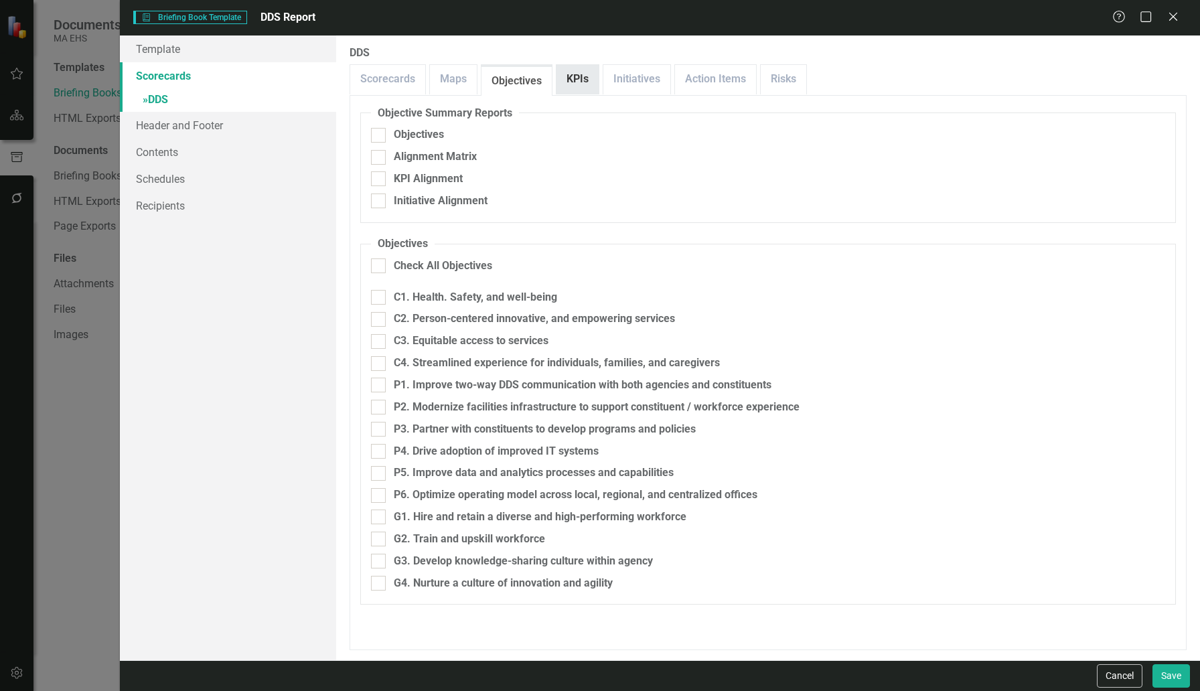
click at [568, 85] on link "KPIs" at bounding box center [577, 79] width 42 height 29
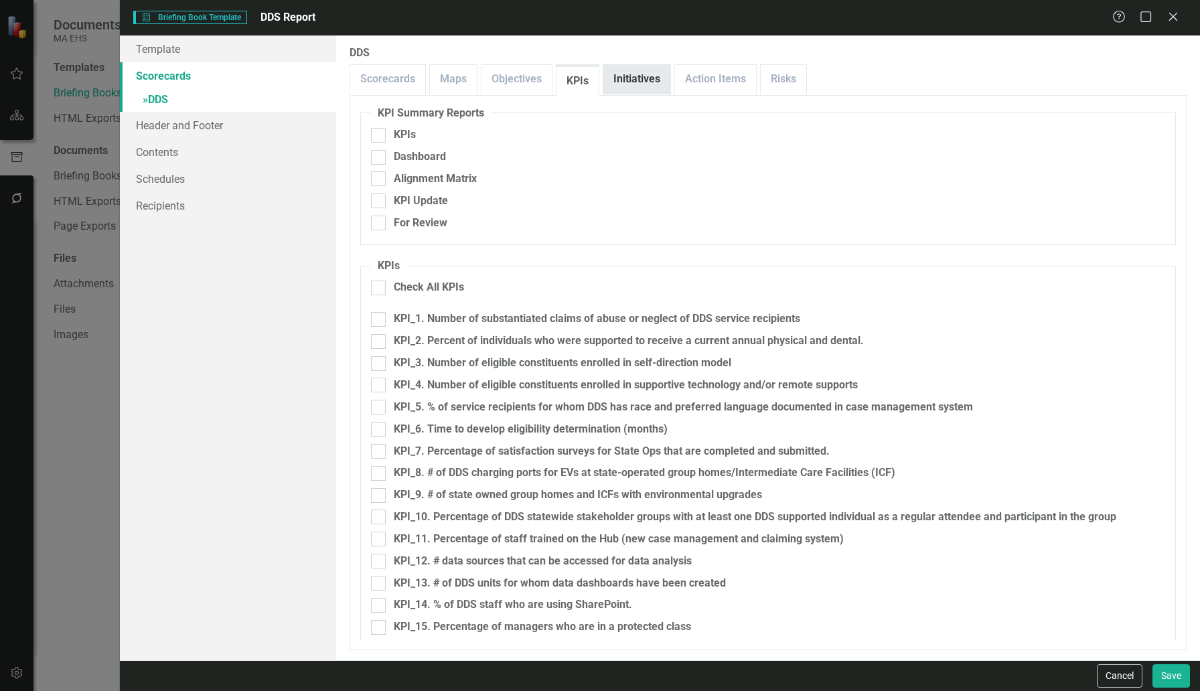
click at [655, 80] on link "Initiatives" at bounding box center [636, 79] width 67 height 29
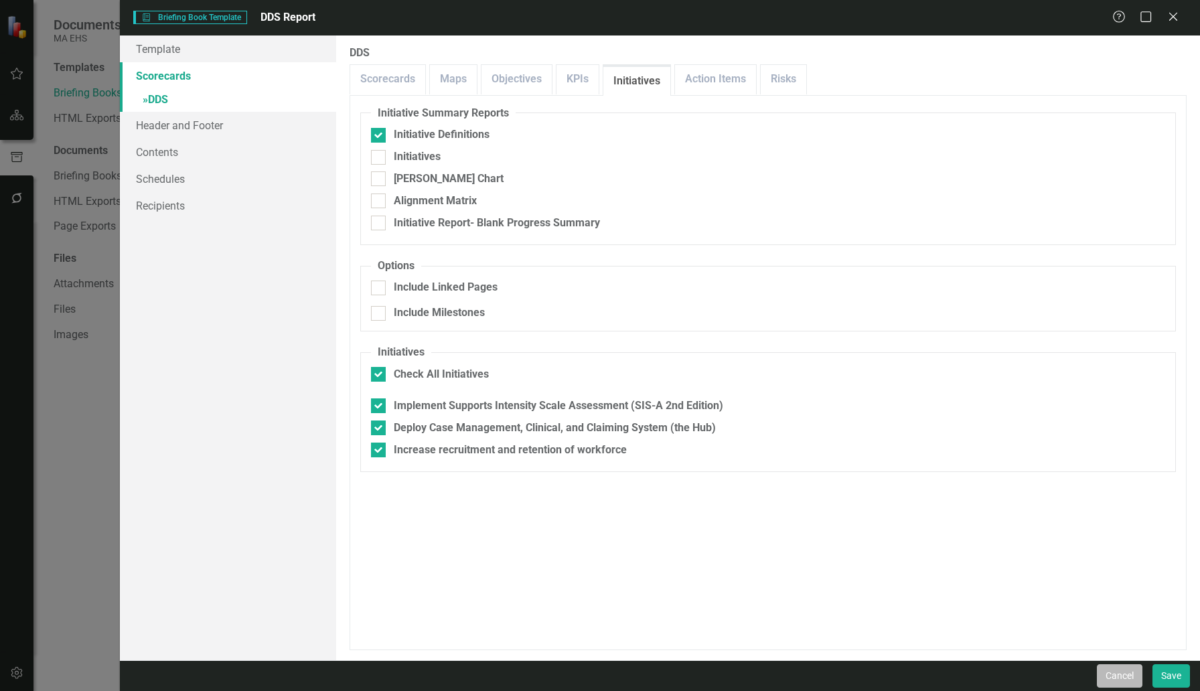
click at [1118, 680] on button "Cancel" at bounding box center [1120, 675] width 46 height 23
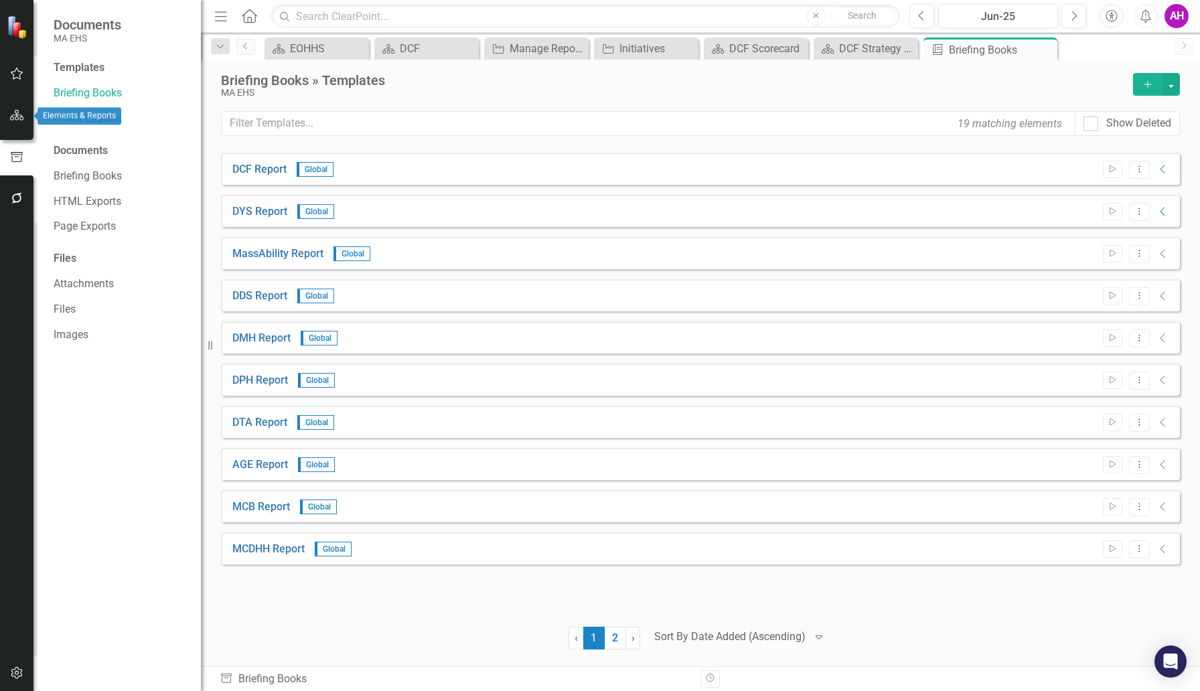
click at [16, 113] on icon "button" at bounding box center [17, 115] width 14 height 11
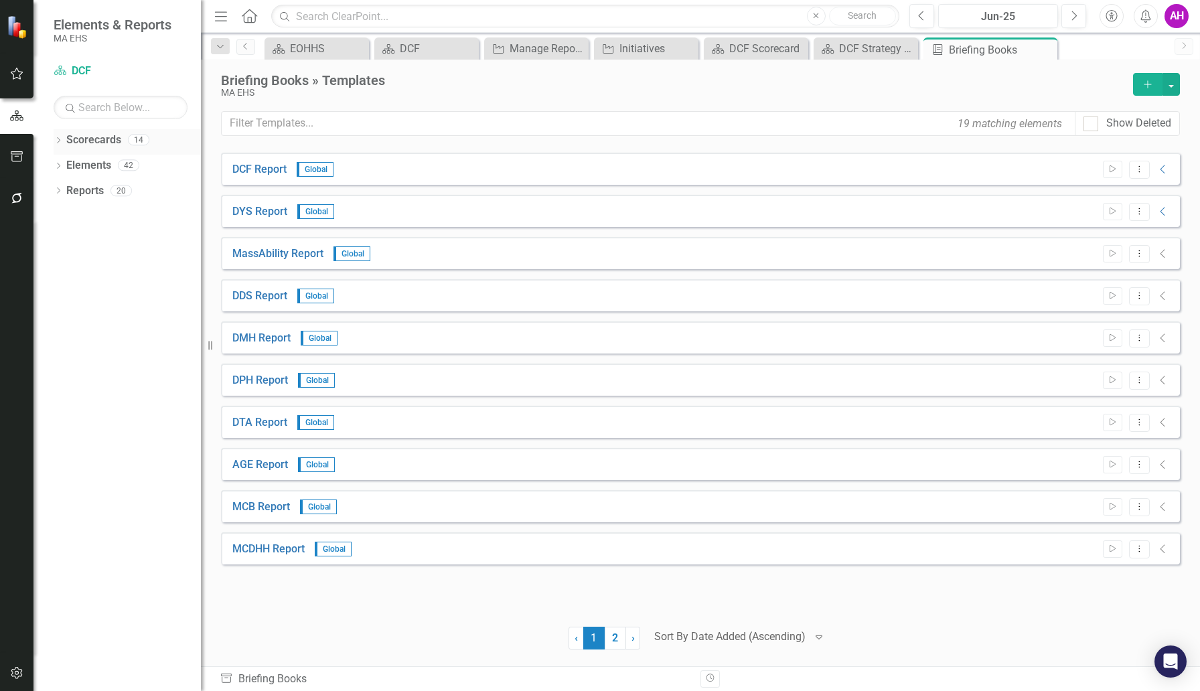
click at [62, 139] on icon "Dropdown" at bounding box center [58, 141] width 9 height 7
click at [66, 165] on icon at bounding box center [65, 164] width 3 height 7
click at [98, 221] on link "DCF" at bounding box center [144, 216] width 114 height 15
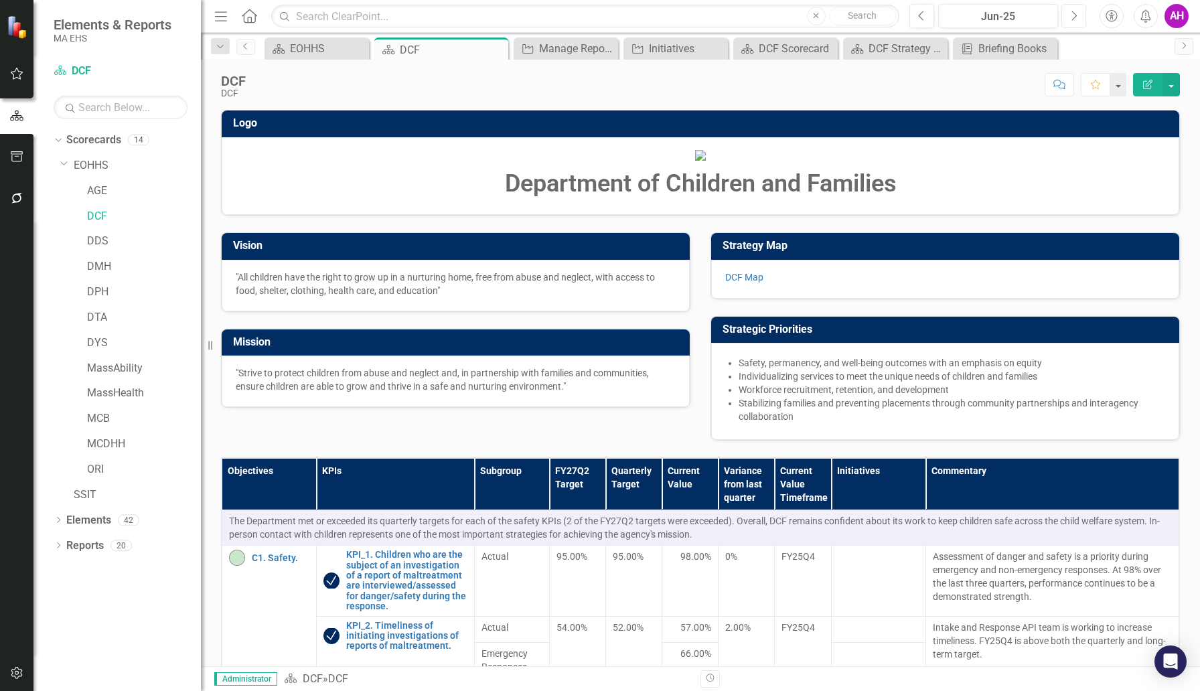
click at [1077, 19] on button "Next" at bounding box center [1073, 16] width 25 height 24
click at [1068, 22] on button "Next" at bounding box center [1073, 16] width 25 height 24
click at [924, 7] on button "Previous" at bounding box center [921, 16] width 25 height 24
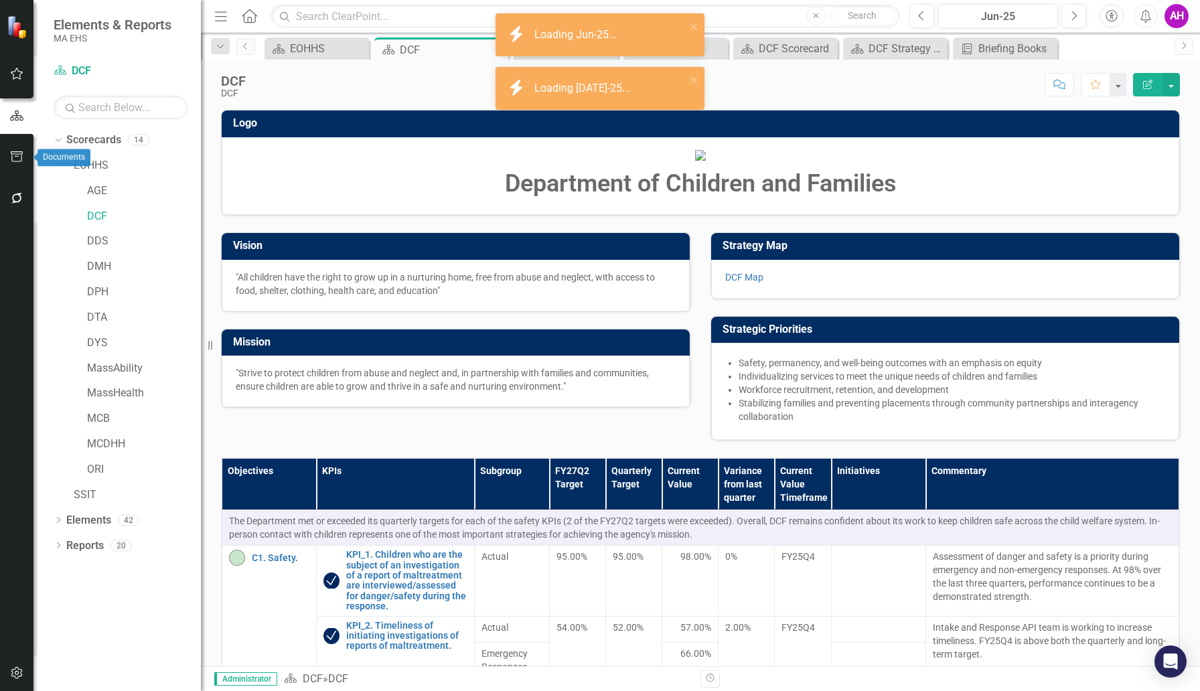
click at [17, 157] on icon "button" at bounding box center [17, 156] width 12 height 11
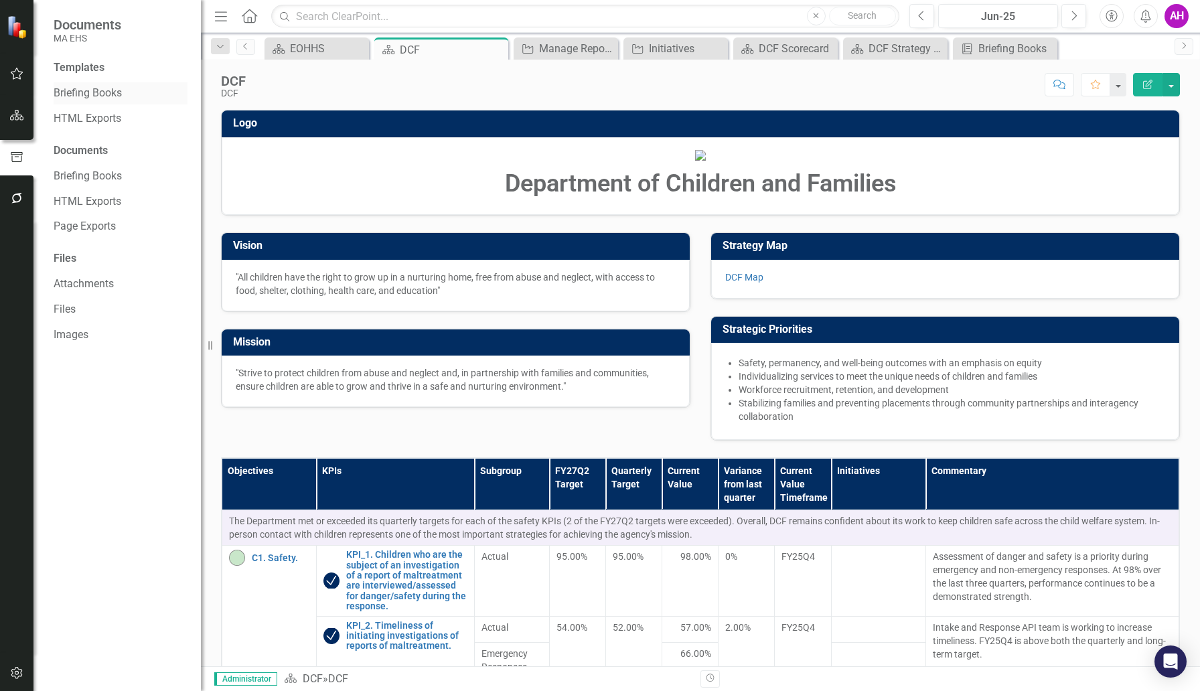
click at [82, 93] on link "Briefing Books" at bounding box center [121, 93] width 134 height 15
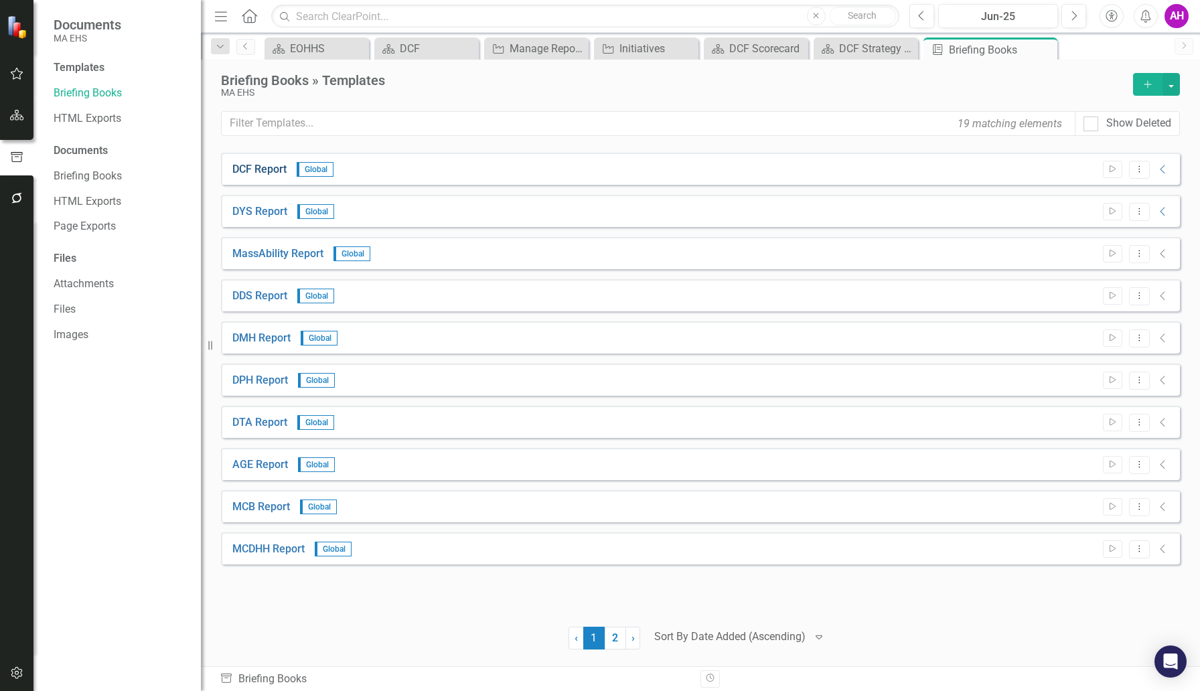
click at [259, 169] on link "DCF Report" at bounding box center [259, 169] width 54 height 15
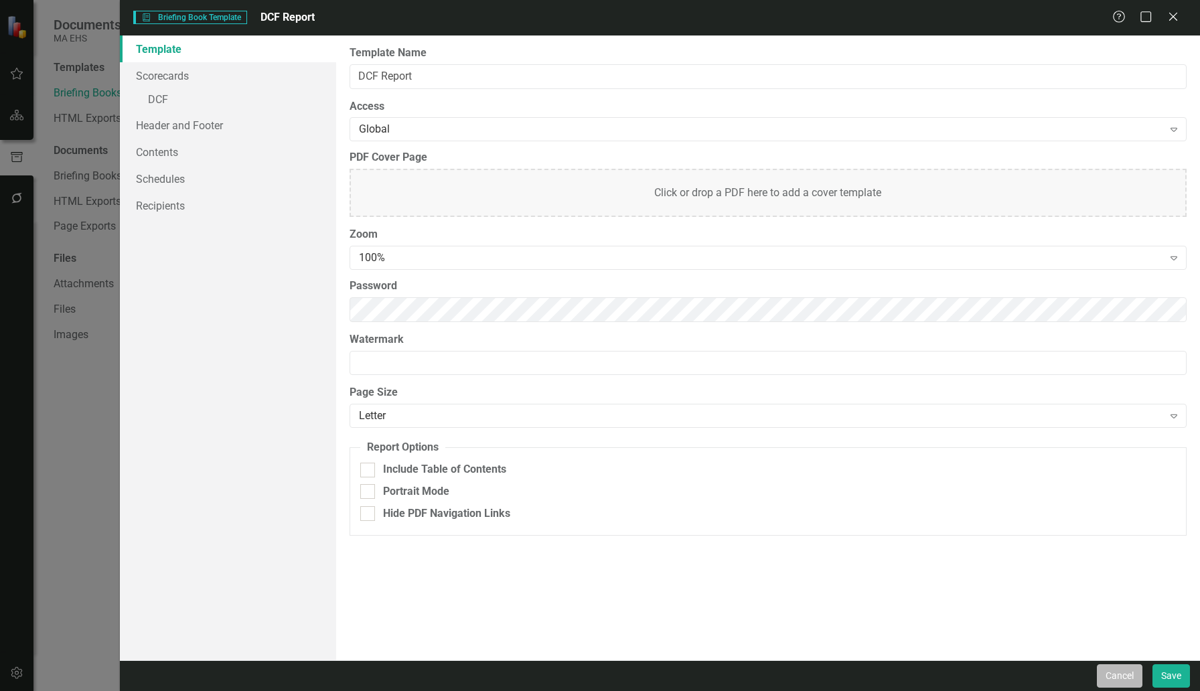
click at [1111, 678] on button "Cancel" at bounding box center [1120, 675] width 46 height 23
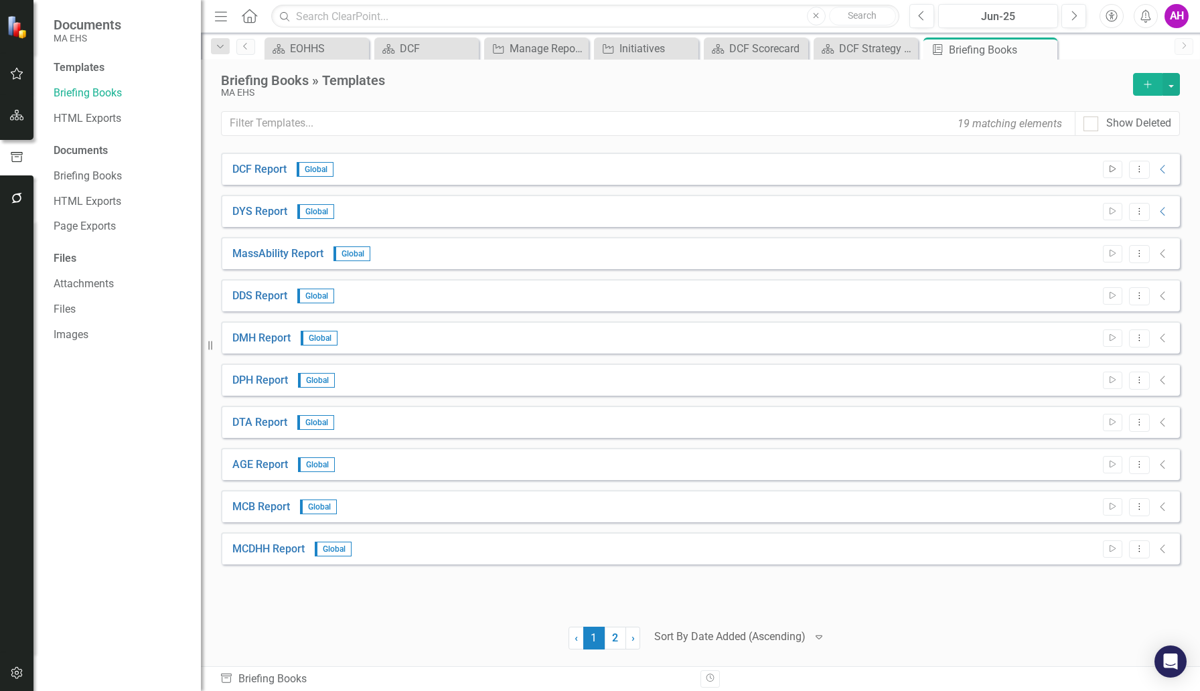
click at [1111, 167] on icon "Start" at bounding box center [1112, 169] width 10 height 8
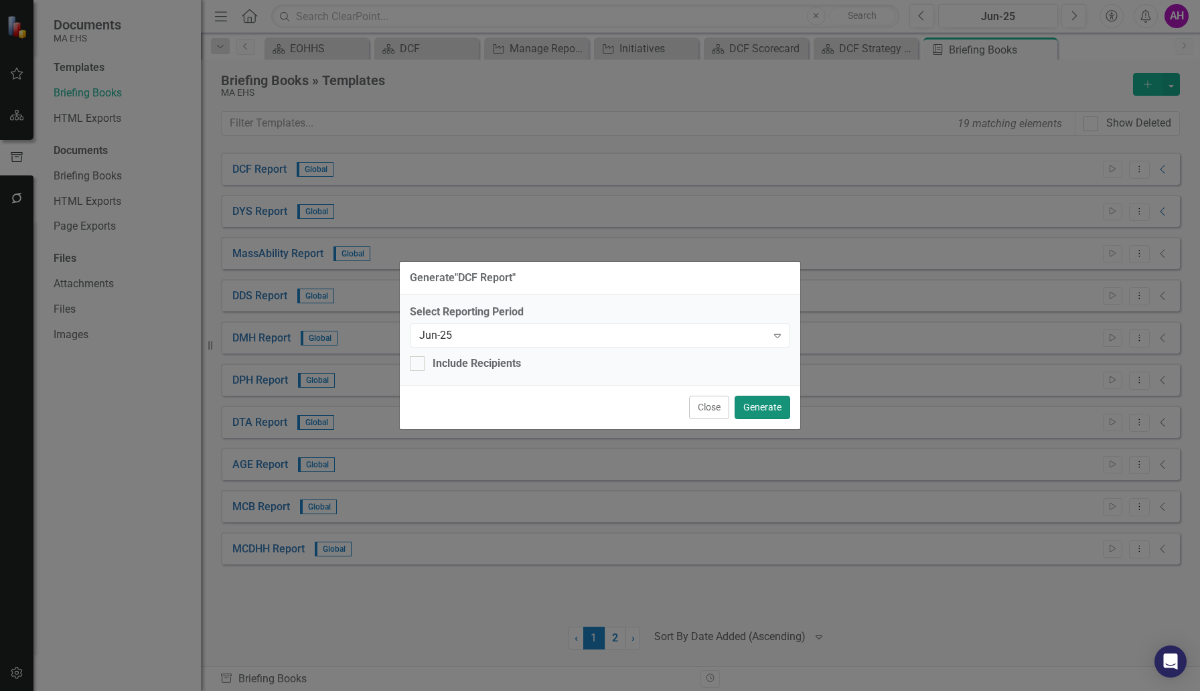
click at [757, 405] on button "Generate" at bounding box center [762, 407] width 56 height 23
